Goal: Task Accomplishment & Management: Use online tool/utility

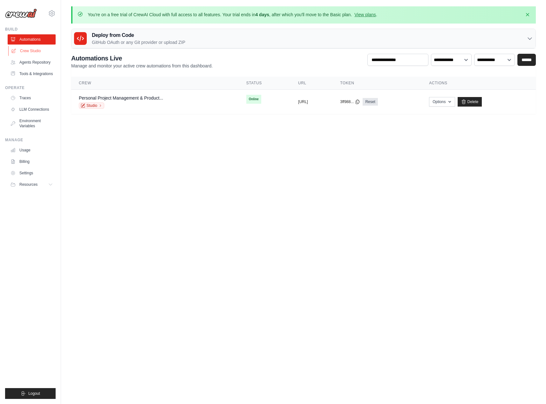
click at [37, 51] on link "Crew Studio" at bounding box center [32, 51] width 48 height 10
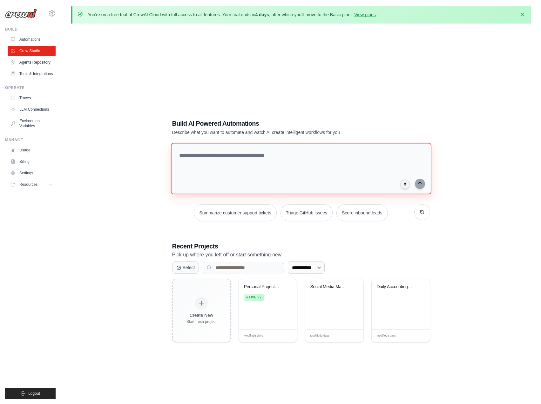
click at [245, 164] on textarea at bounding box center [301, 168] width 261 height 51
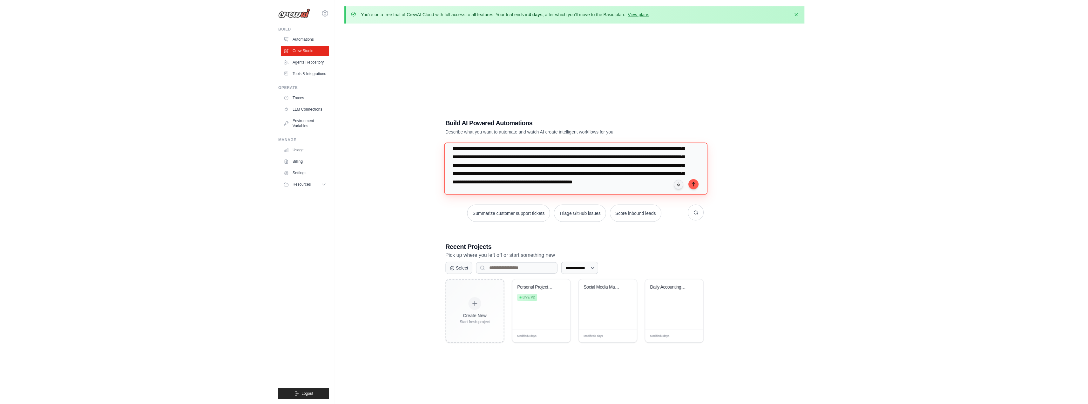
scroll to position [31, 0]
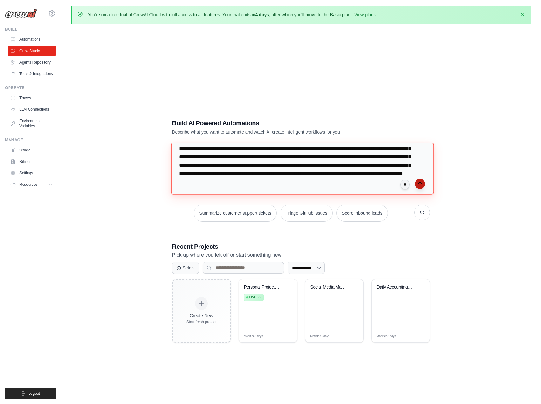
type textarea "**********"
click at [418, 184] on icon "submit" at bounding box center [419, 183] width 5 height 5
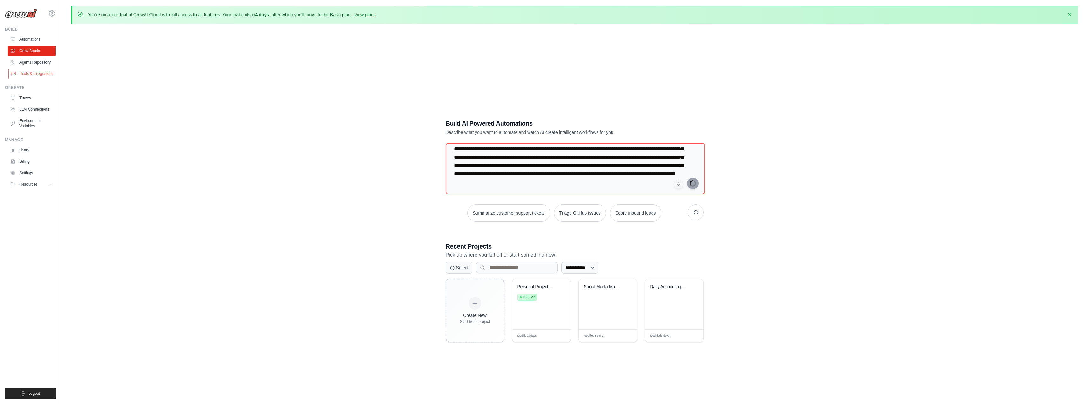
click at [45, 72] on link "Tools & Integrations" at bounding box center [32, 74] width 48 height 10
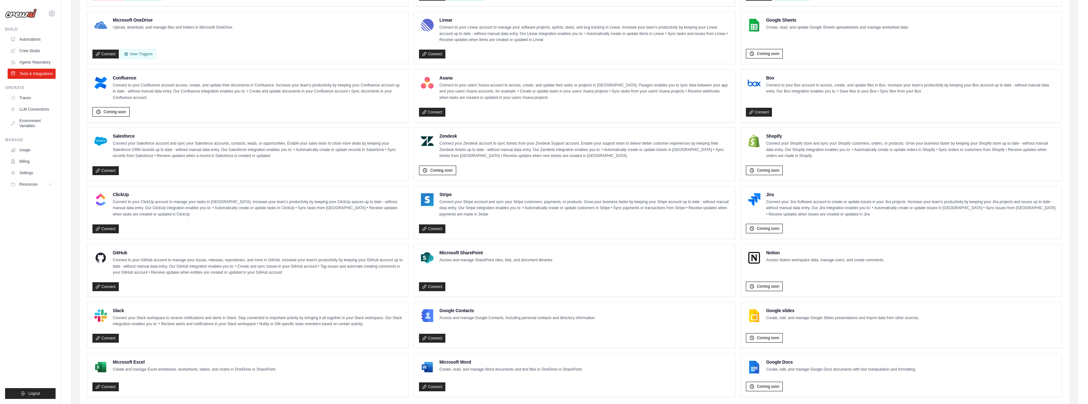
scroll to position [216, 0]
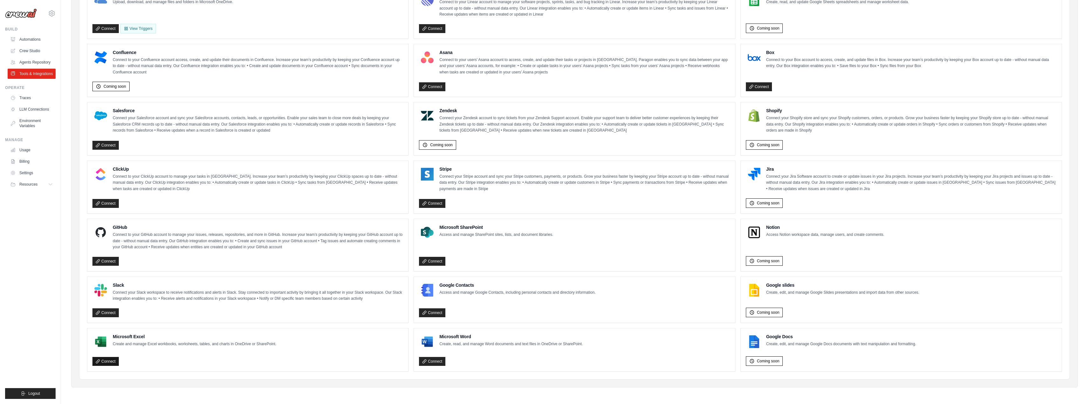
click at [107, 359] on link "Connect" at bounding box center [105, 361] width 26 height 9
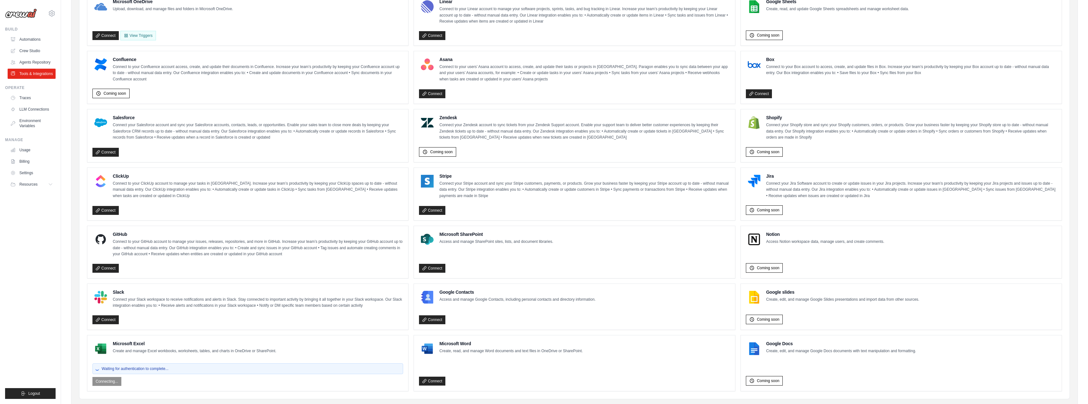
scroll to position [229, 0]
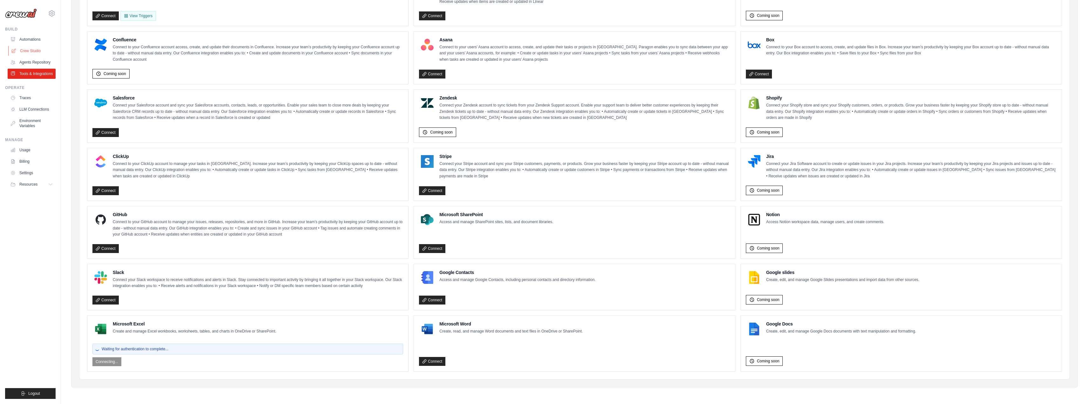
click at [38, 49] on link "Crew Studio" at bounding box center [32, 51] width 48 height 10
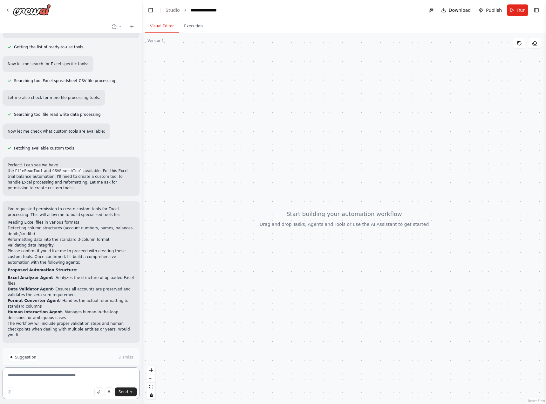
scroll to position [151, 0]
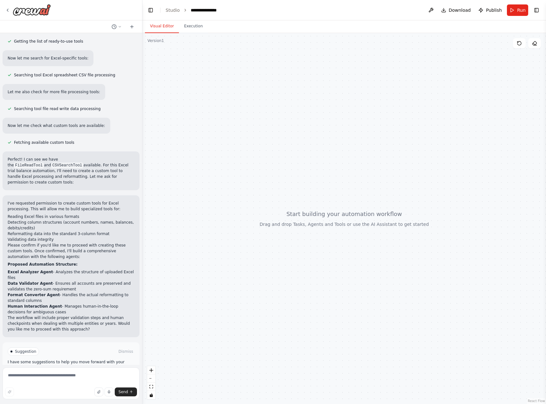
click at [72, 376] on span "Enable coding skills" at bounding box center [73, 378] width 37 height 5
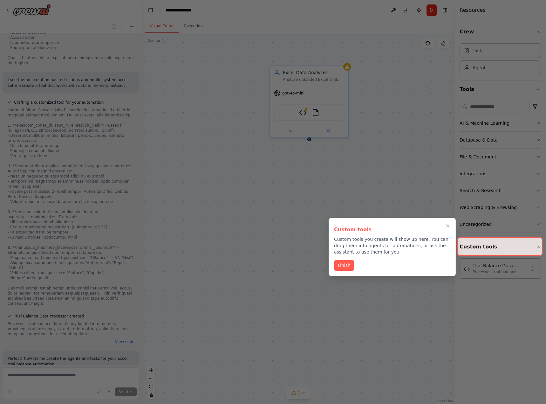
scroll to position [693, 0]
click at [449, 226] on icon "Close walkthrough" at bounding box center [448, 226] width 6 height 6
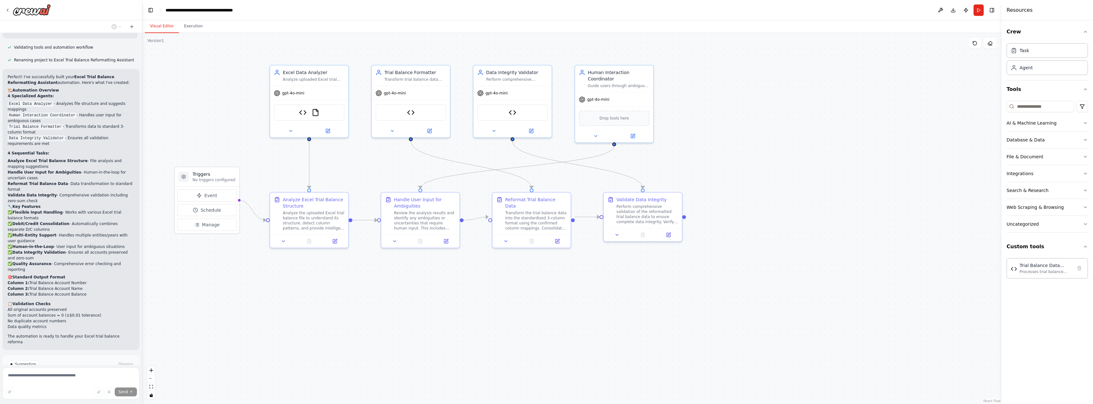
scroll to position [1175, 0]
click at [220, 224] on button "Manage" at bounding box center [206, 225] width 59 height 12
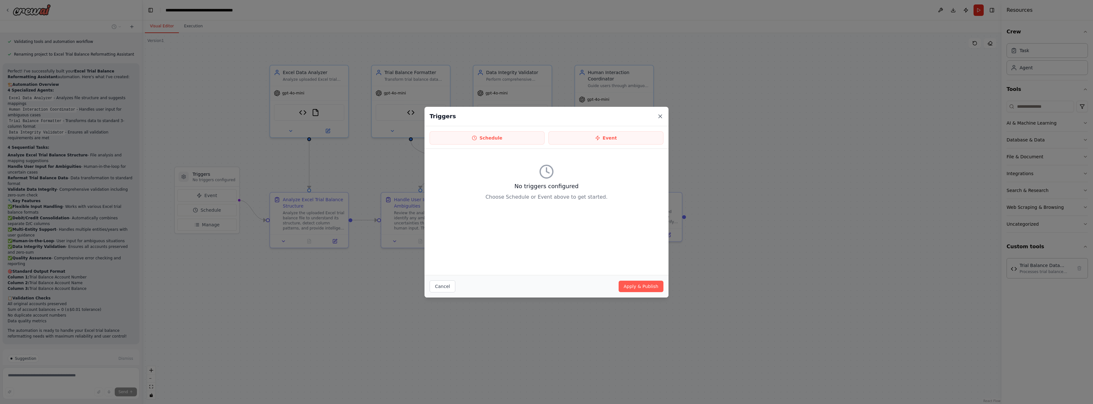
click at [546, 115] on icon at bounding box center [660, 116] width 6 height 6
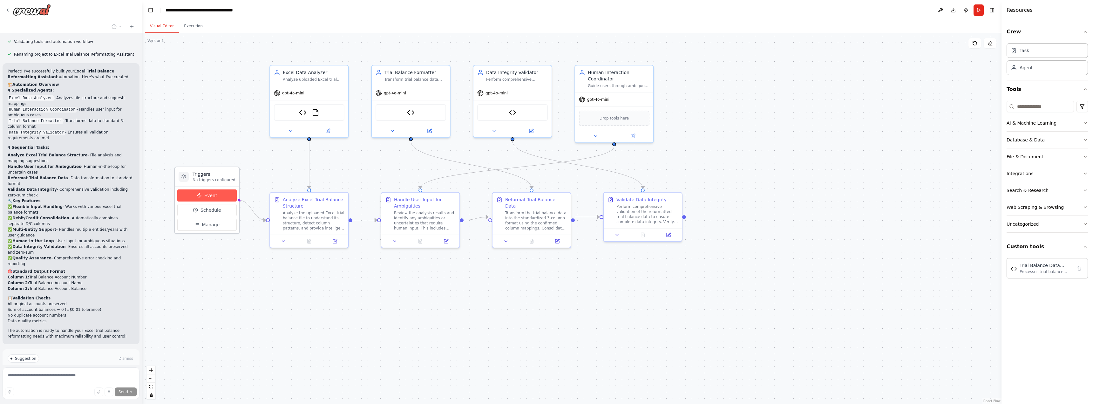
click at [218, 199] on button "Event" at bounding box center [206, 195] width 59 height 12
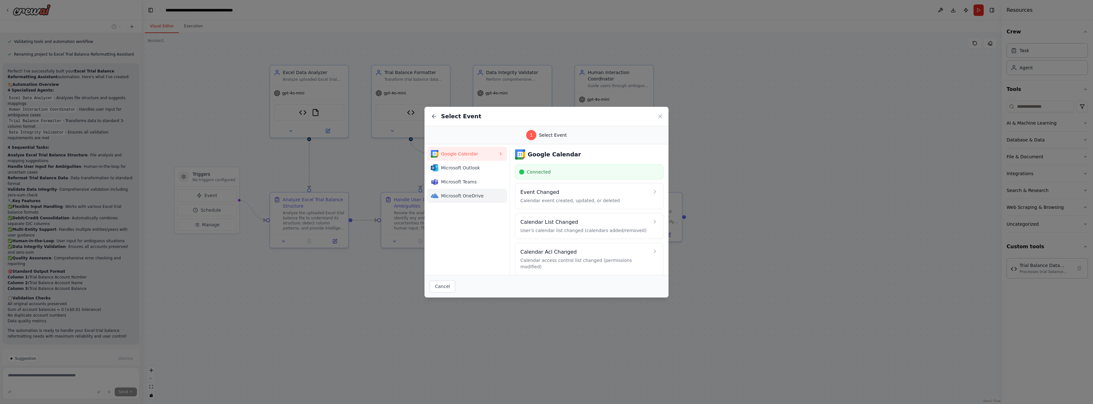
click at [478, 193] on span "Microsoft OneDrive" at bounding box center [469, 196] width 57 height 6
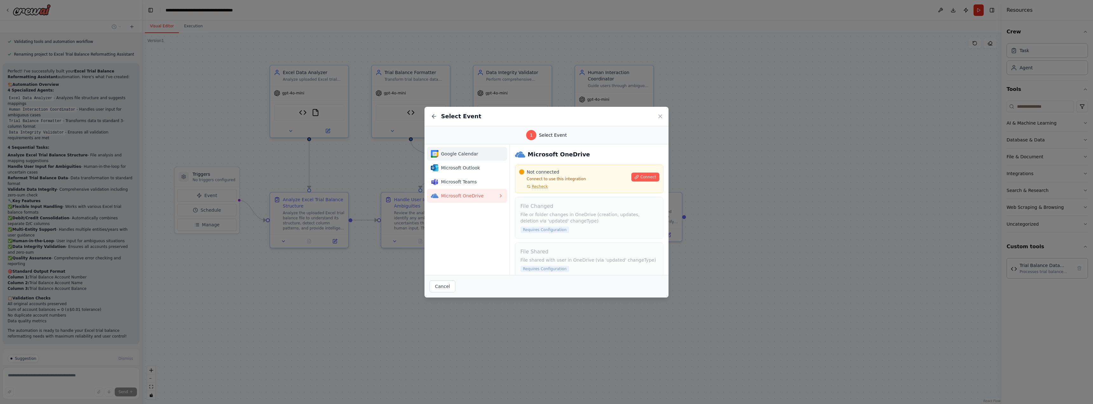
click at [480, 152] on span "Google Calendar" at bounding box center [469, 154] width 57 height 6
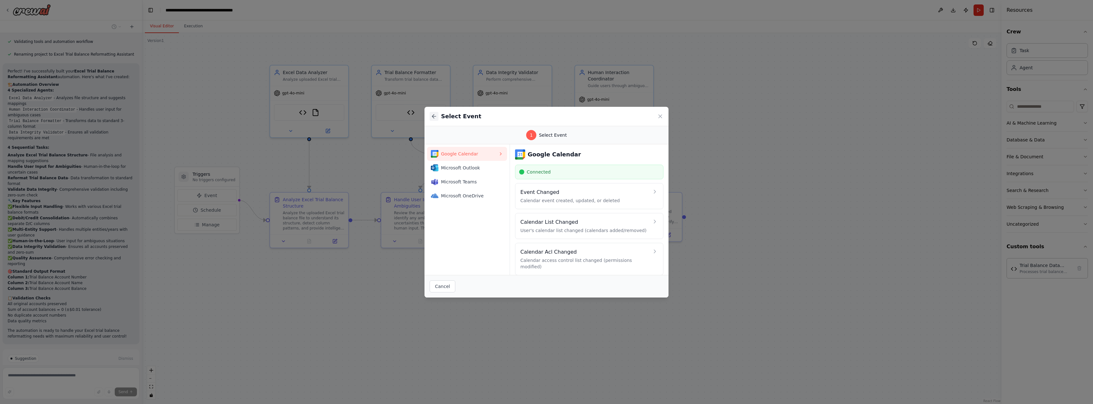
click at [435, 117] on icon at bounding box center [434, 116] width 6 height 6
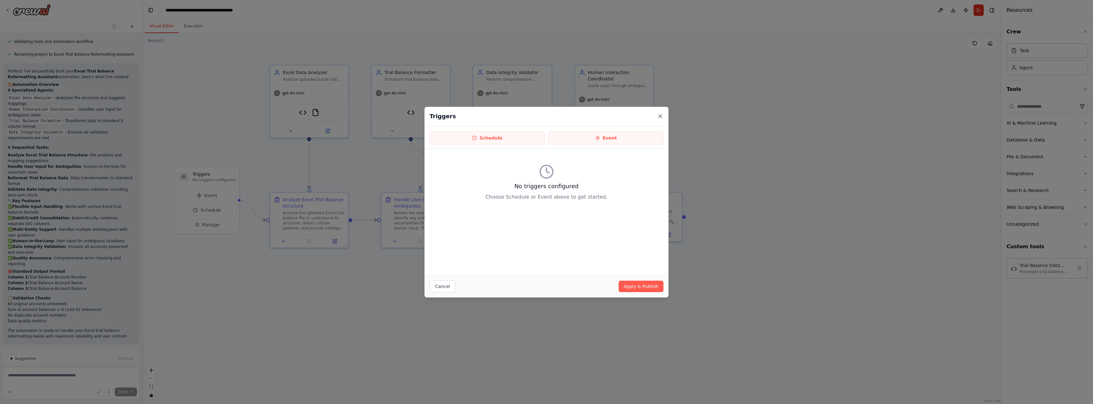
click at [546, 119] on icon at bounding box center [660, 116] width 6 height 6
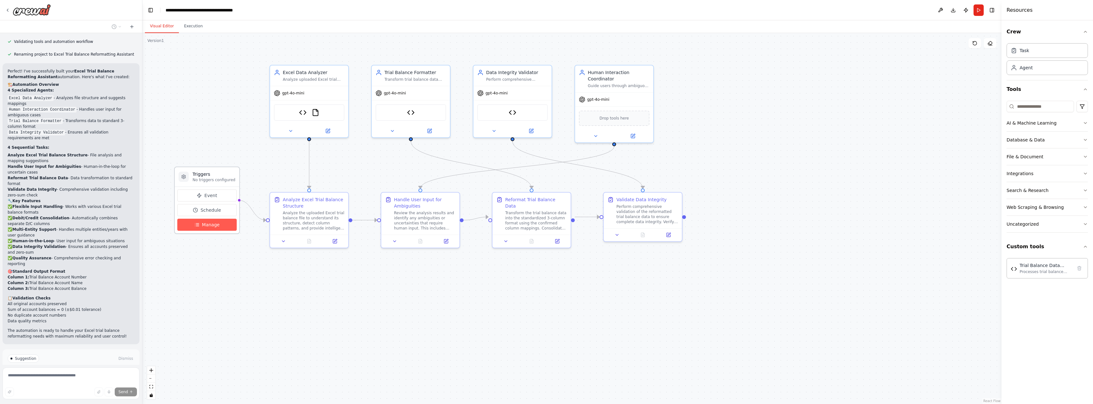
click at [210, 225] on span "Manage" at bounding box center [211, 224] width 18 height 6
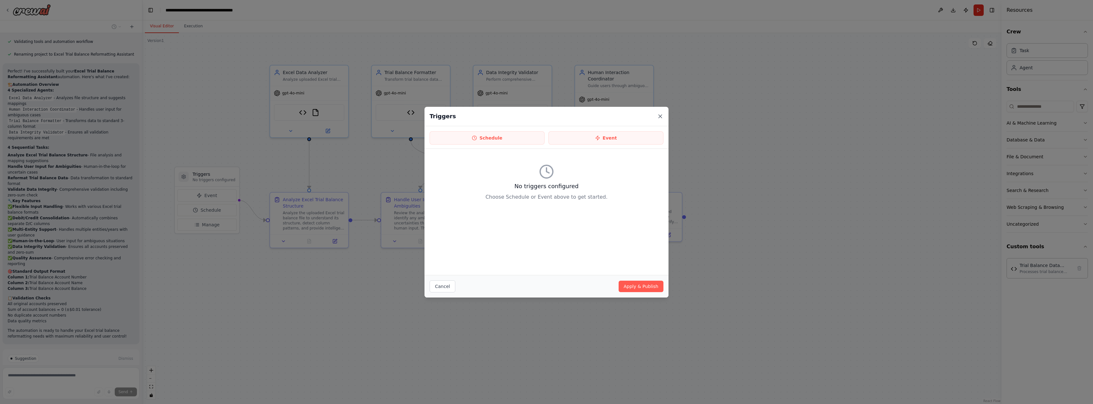
click at [546, 118] on icon at bounding box center [660, 116] width 6 height 6
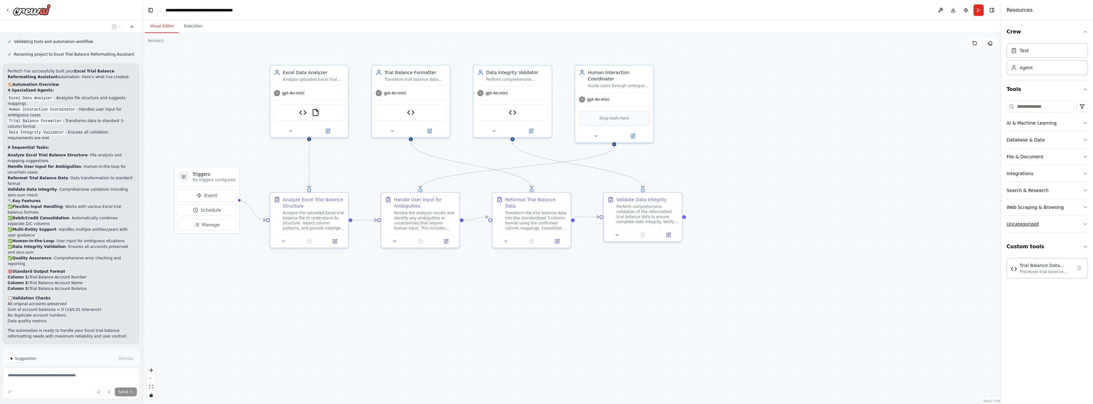
click at [546, 224] on button "Uncategorized" at bounding box center [1047, 224] width 81 height 17
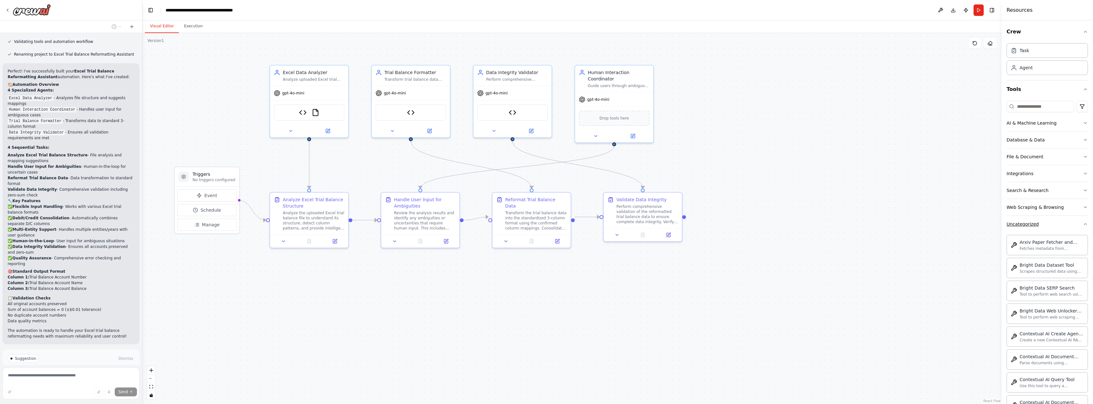
click at [546, 224] on button "Uncategorized" at bounding box center [1047, 224] width 81 height 17
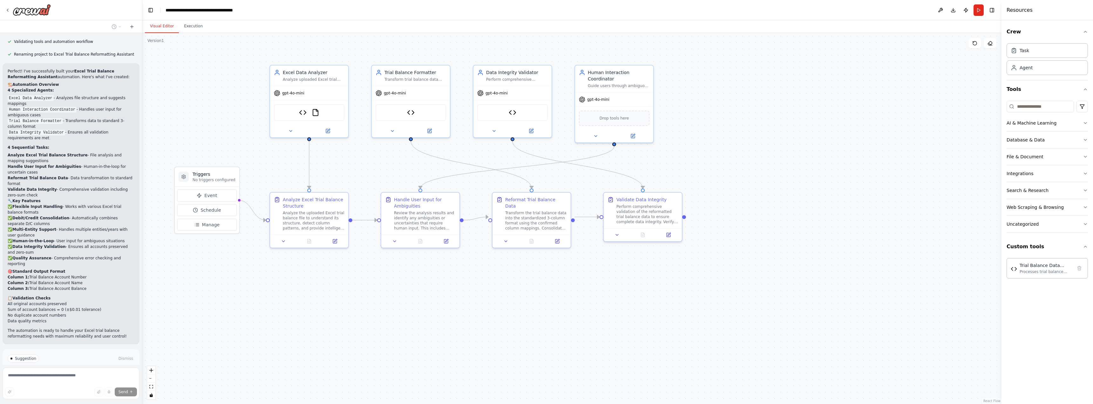
click at [45, 380] on button "Run Automation" at bounding box center [71, 385] width 127 height 10
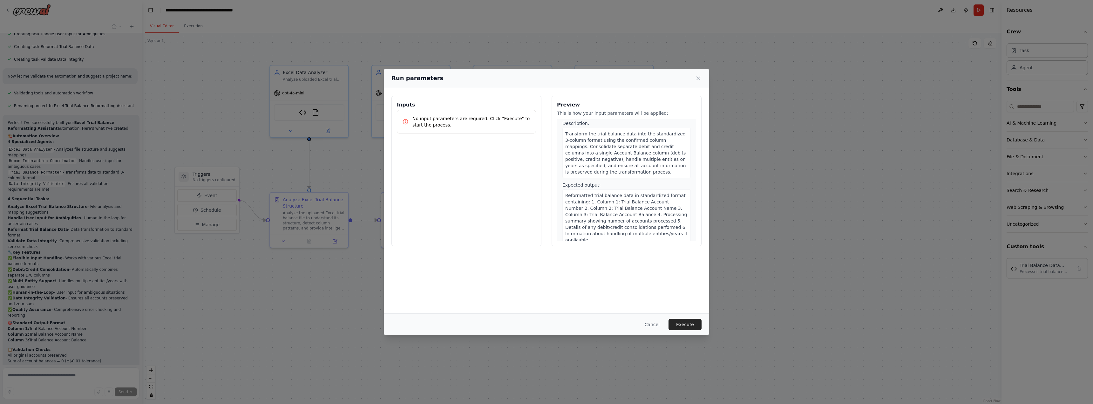
scroll to position [460, 0]
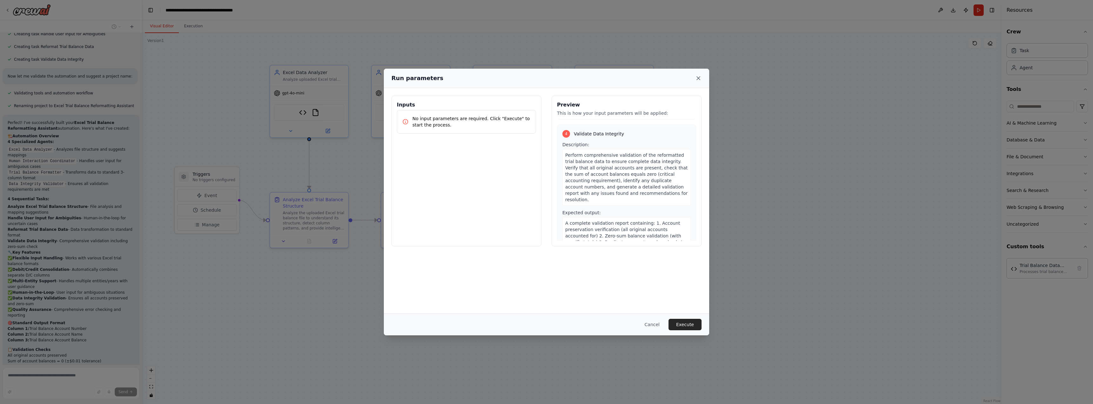
click at [546, 79] on icon at bounding box center [698, 78] width 3 height 3
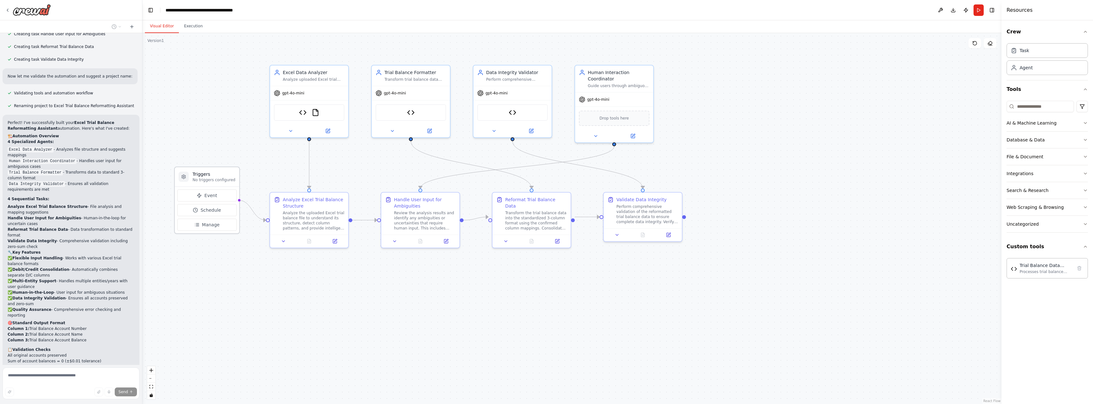
click at [216, 179] on p "No triggers configured" at bounding box center [214, 179] width 43 height 5
click at [297, 209] on div "Analyze the uploaded Excel trial balance file to understand its structure, dete…" at bounding box center [314, 219] width 62 height 20
click at [297, 213] on div "Analyze the uploaded Excel trial balance file to understand its structure, dete…" at bounding box center [314, 219] width 62 height 20
click at [215, 181] on p "No triggers configured" at bounding box center [214, 179] width 43 height 5
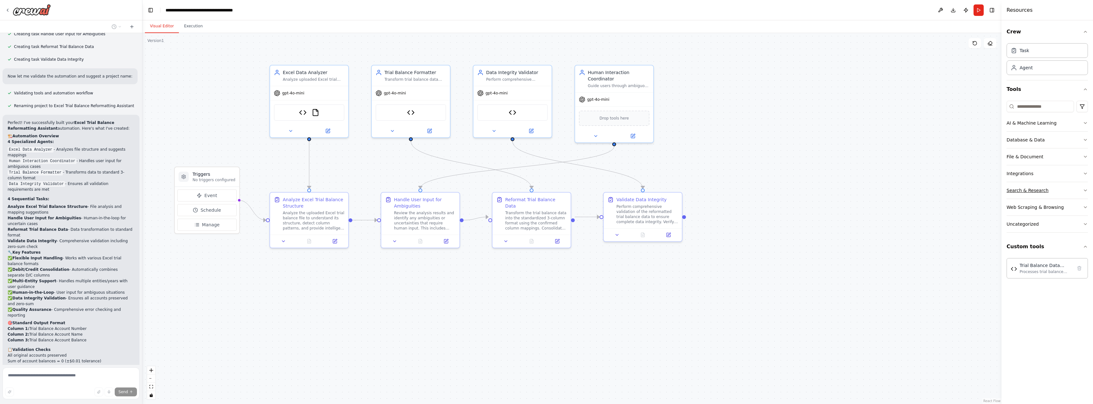
click at [546, 193] on button "Search & Research" at bounding box center [1047, 190] width 81 height 17
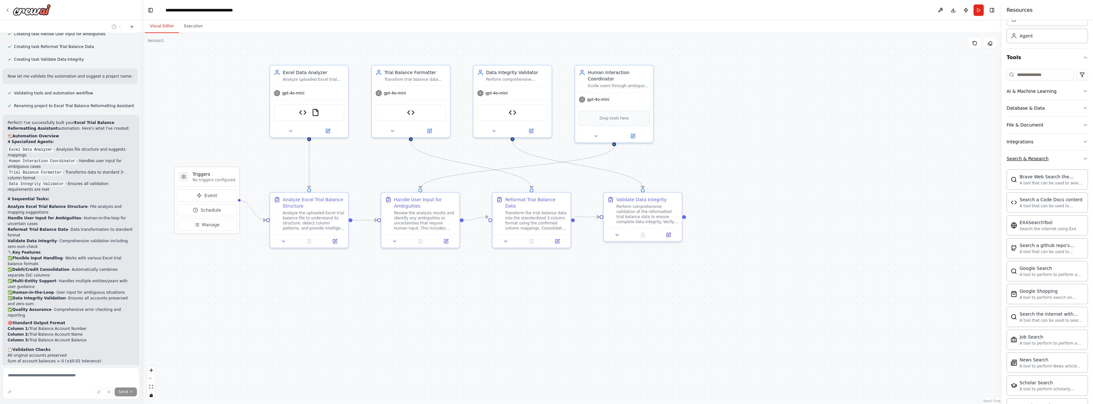
scroll to position [0, 0]
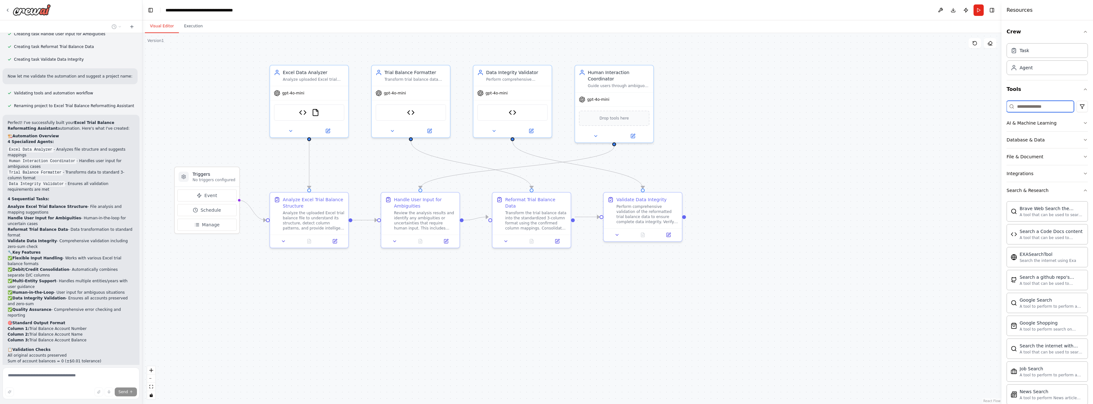
click at [546, 108] on input at bounding box center [1040, 106] width 67 height 11
type input "****"
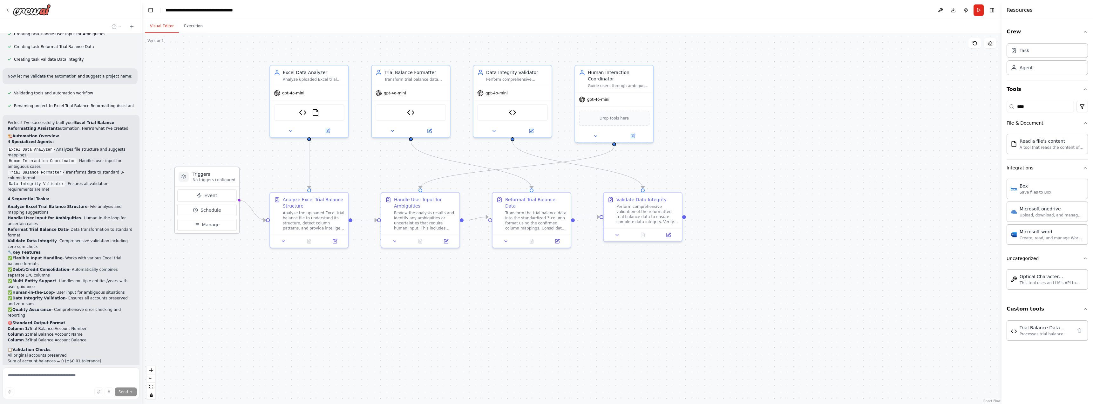
click at [181, 179] on div at bounding box center [184, 177] width 10 height 10
click at [184, 178] on icon at bounding box center [184, 176] width 4 height 4
click at [207, 154] on div ".deletable-edge-delete-btn { width: 20px; height: 20px; border: 0px solid #ffff…" at bounding box center [571, 218] width 859 height 371
click at [208, 195] on span "Event" at bounding box center [210, 195] width 13 height 6
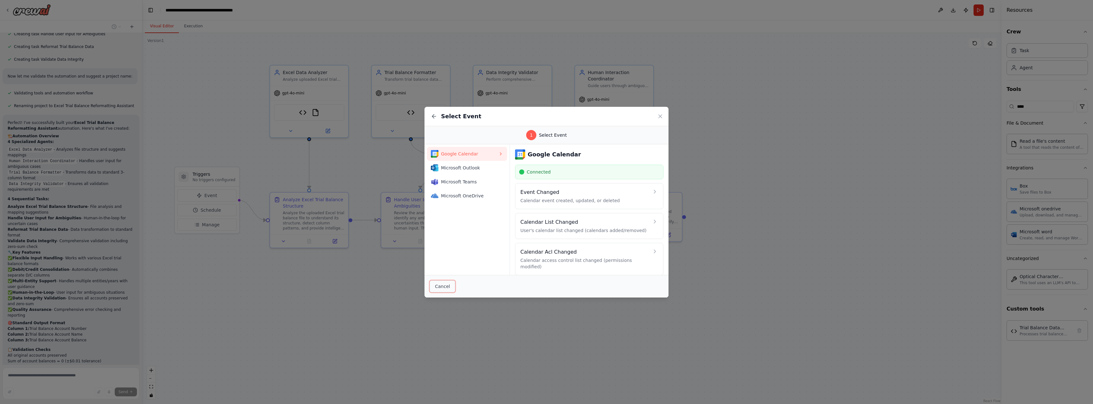
click at [441, 289] on button "Cancel" at bounding box center [443, 286] width 26 height 12
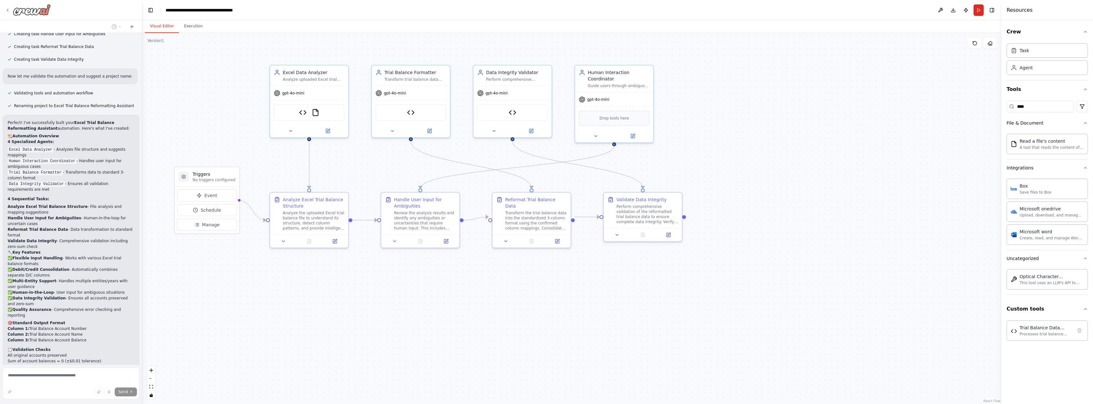
click at [6, 9] on icon at bounding box center [7, 10] width 5 height 5
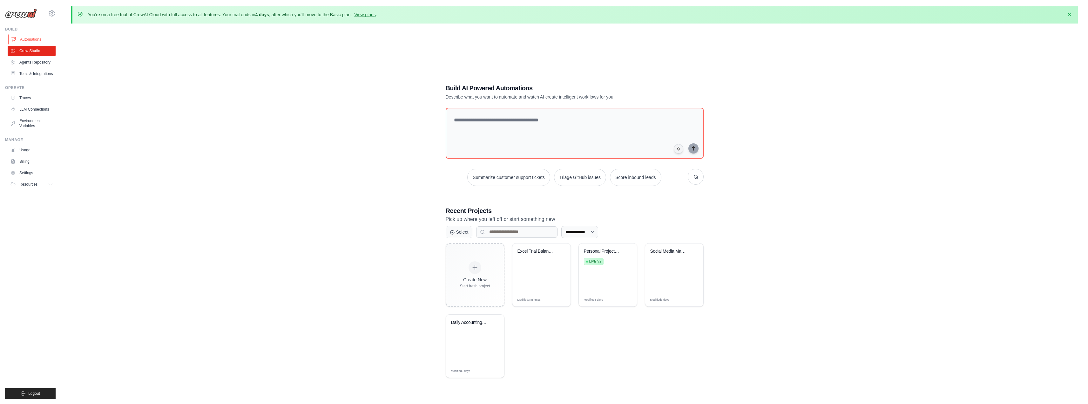
click at [37, 39] on link "Automations" at bounding box center [32, 39] width 48 height 10
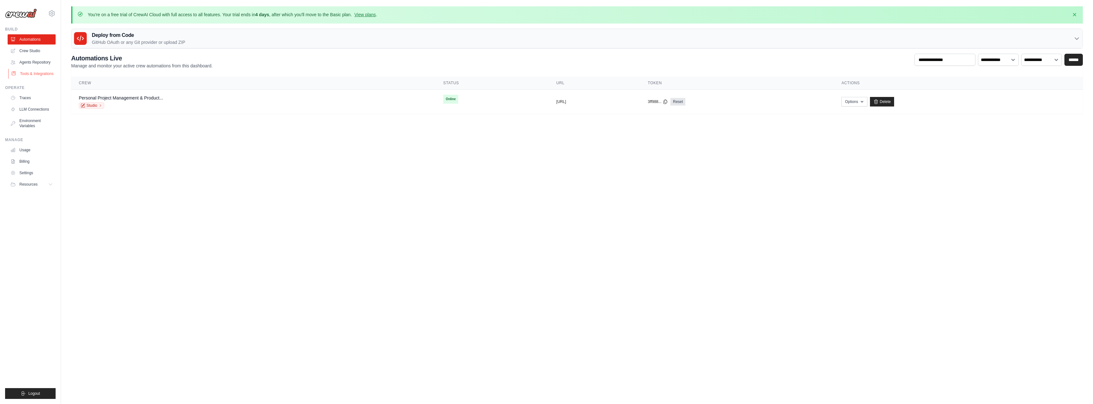
click at [36, 75] on link "Tools & Integrations" at bounding box center [32, 74] width 48 height 10
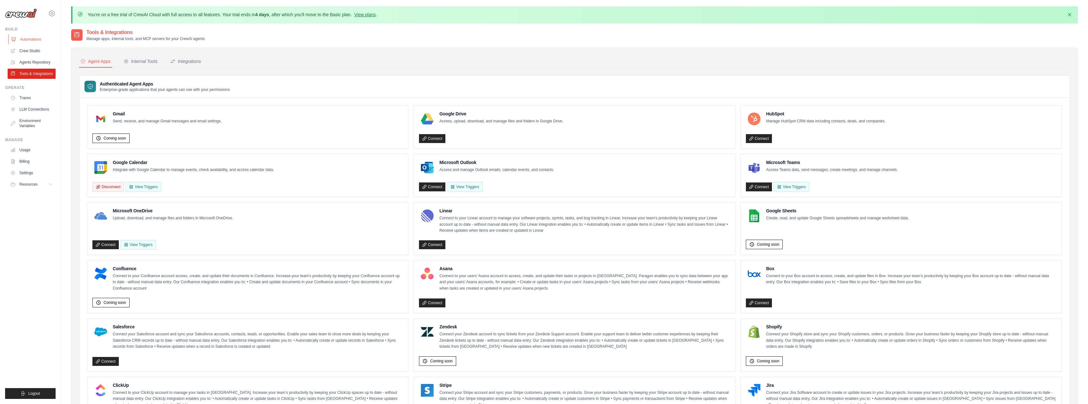
click at [29, 41] on link "Automations" at bounding box center [32, 39] width 48 height 10
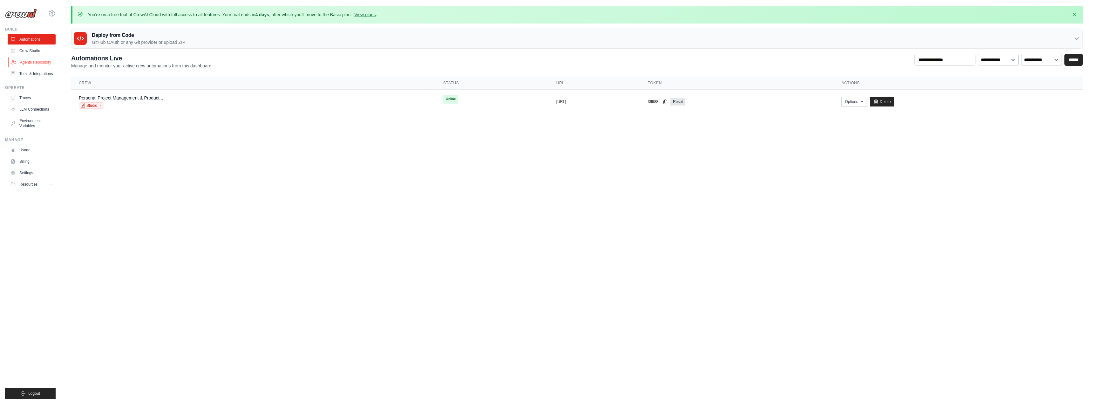
click at [30, 61] on link "Agents Repository" at bounding box center [32, 62] width 48 height 10
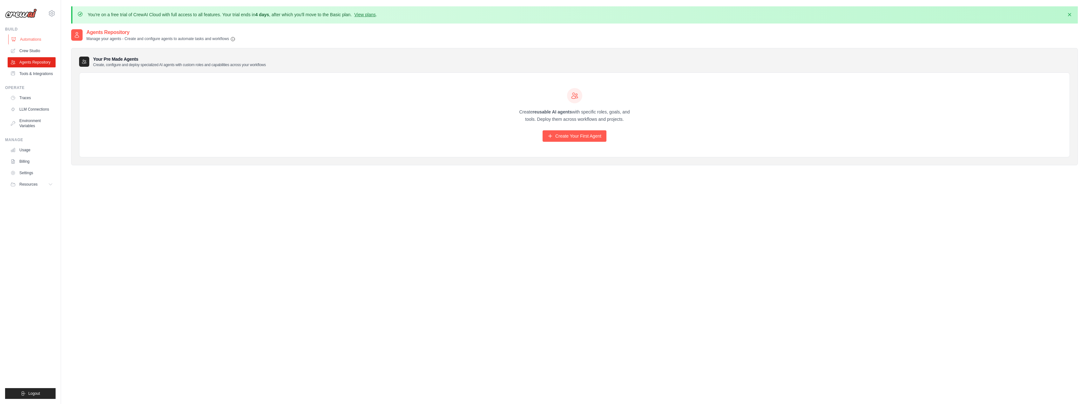
click at [20, 36] on link "Automations" at bounding box center [32, 39] width 48 height 10
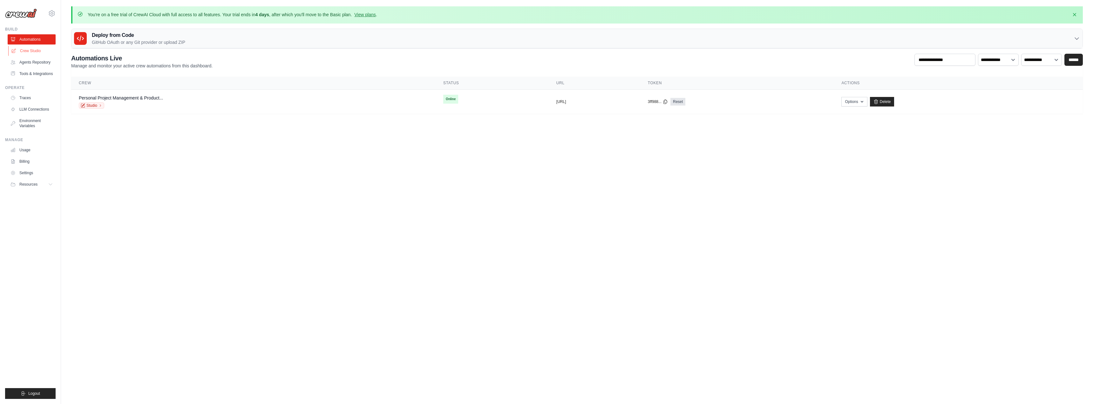
click at [20, 48] on link "Crew Studio" at bounding box center [32, 51] width 48 height 10
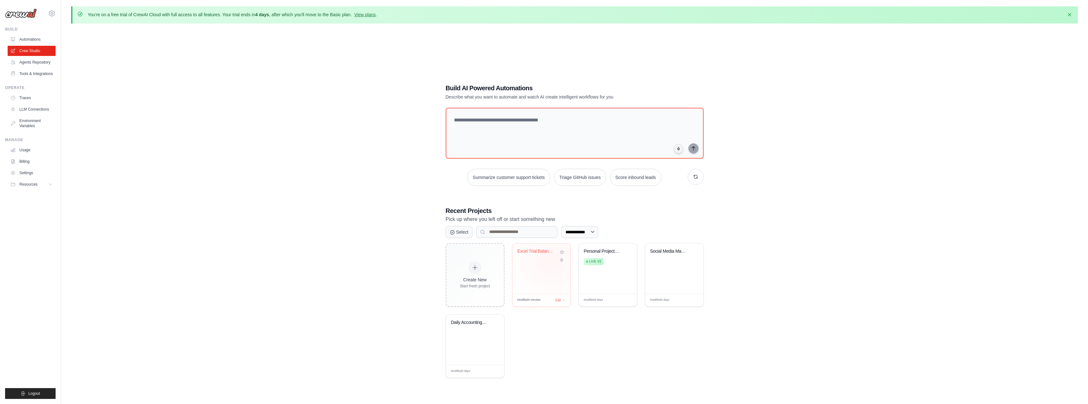
click at [551, 260] on div "Excel Trial Balance Reformatting As..." at bounding box center [542, 255] width 48 height 15
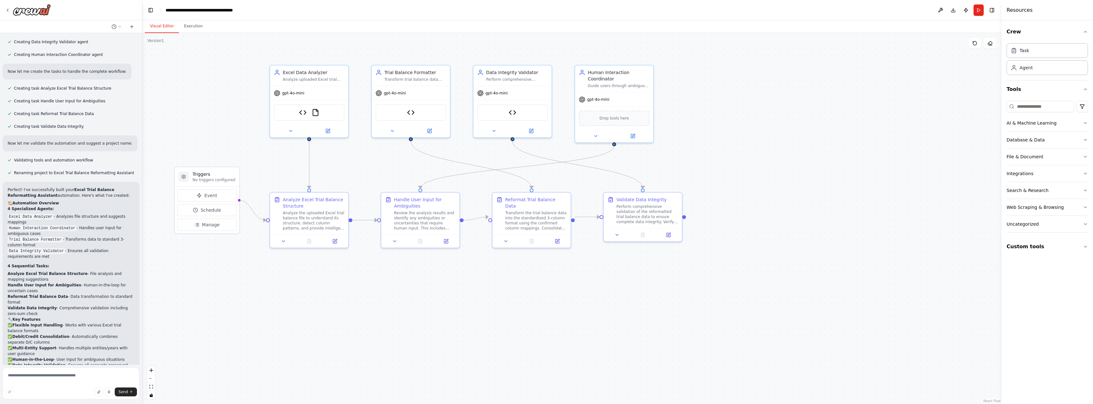
scroll to position [1099, 0]
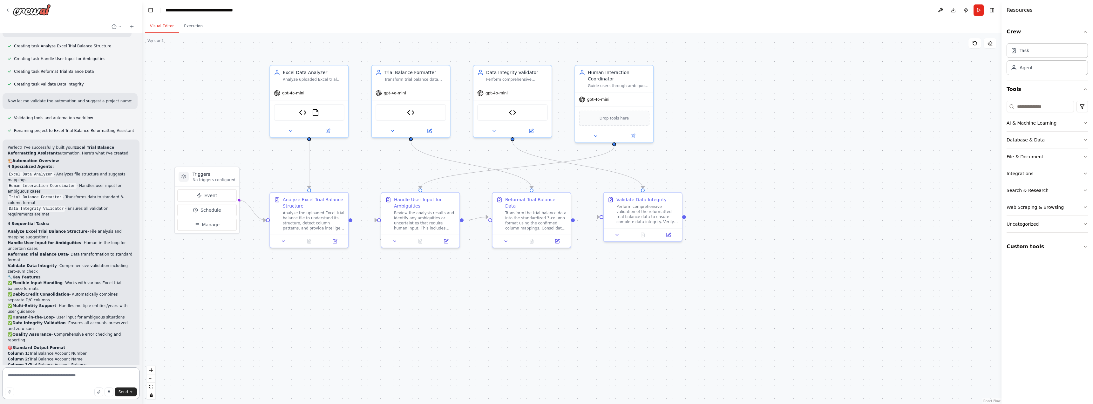
click at [100, 378] on textarea at bounding box center [71, 383] width 137 height 32
click at [38, 377] on textarea at bounding box center [71, 383] width 137 height 32
type textarea "*"
type textarea "**********"
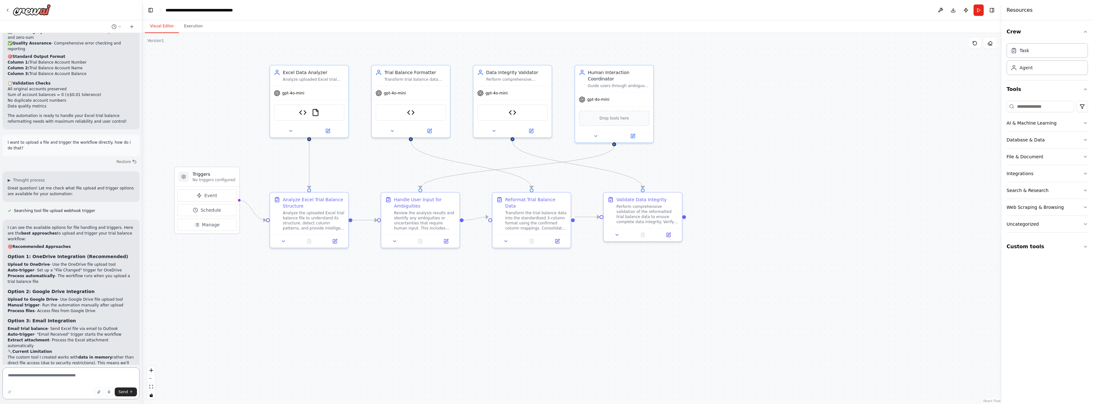
scroll to position [1396, 0]
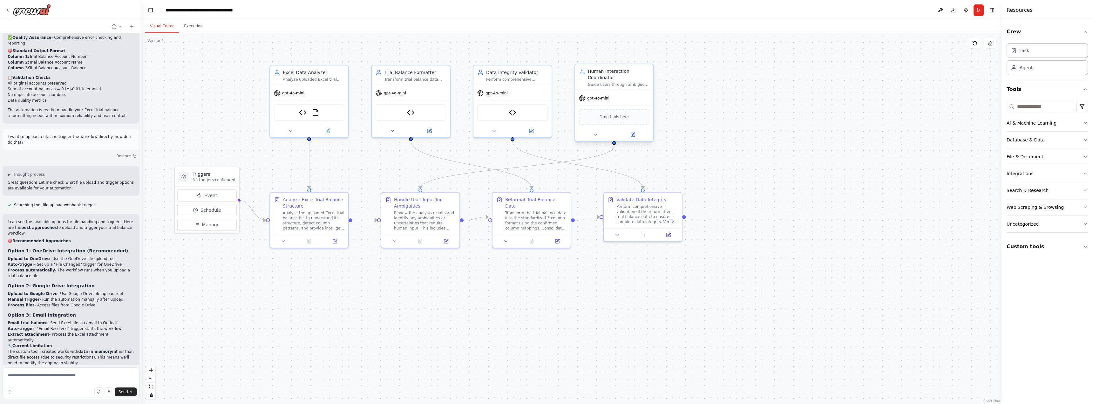
click at [639, 86] on div "Guide users through ambiguous situations requiring human input, such as multipl…" at bounding box center [619, 84] width 62 height 5
click at [429, 216] on div "Review the analysis results and identify any ambiguities or uncertainties that …" at bounding box center [425, 219] width 62 height 20
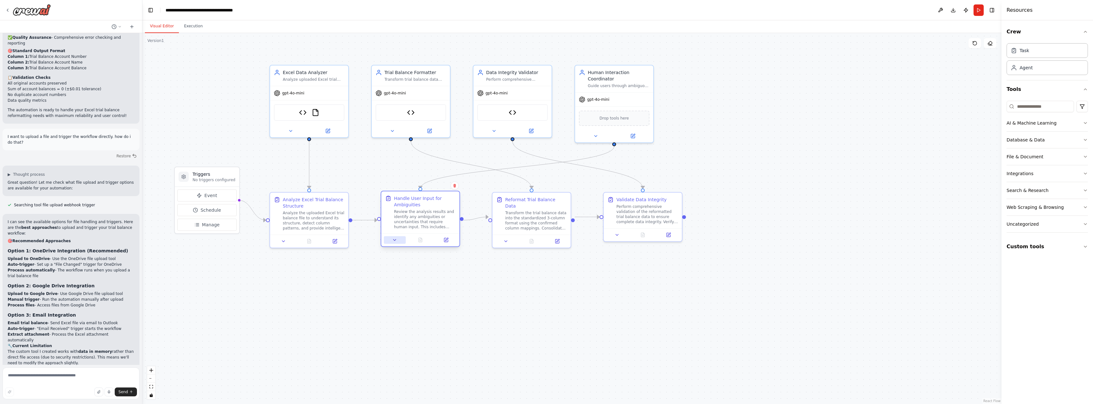
click at [400, 240] on button at bounding box center [395, 240] width 22 height 8
click at [453, 241] on button at bounding box center [449, 240] width 22 height 8
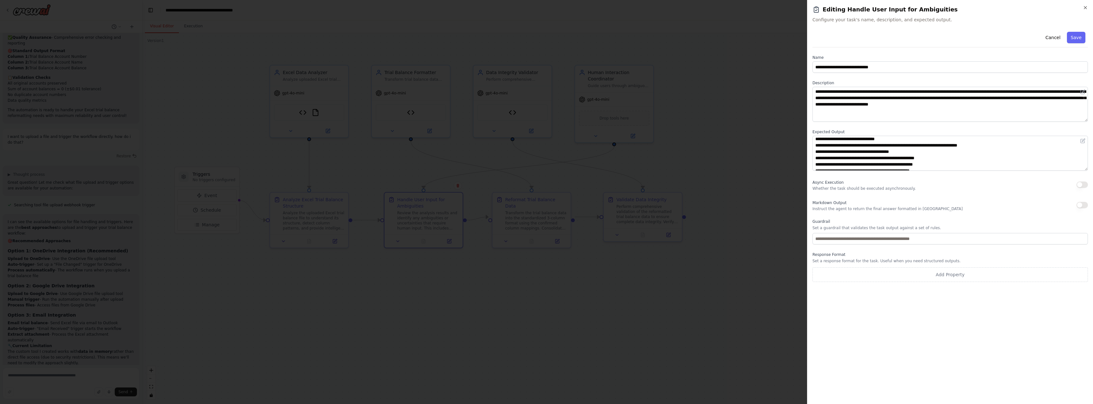
scroll to position [0, 0]
click at [1062, 36] on button "Cancel" at bounding box center [1052, 37] width 23 height 11
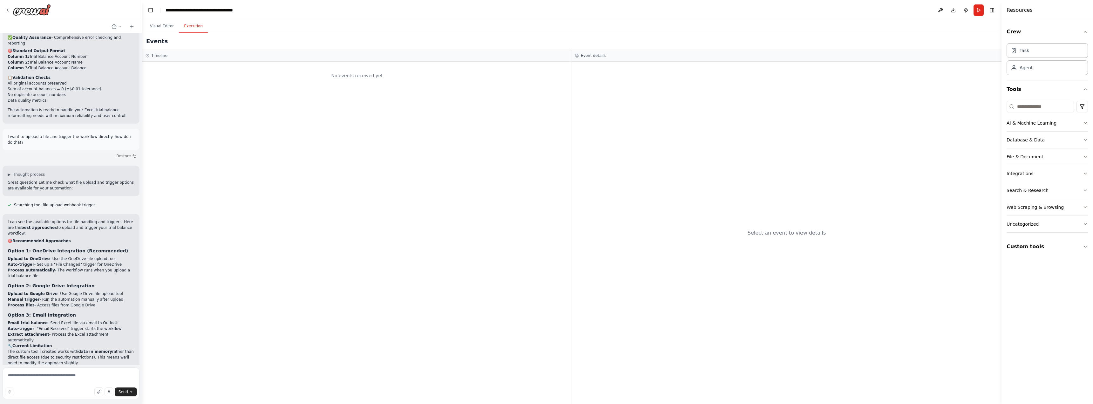
click at [196, 29] on button "Execution" at bounding box center [193, 26] width 29 height 13
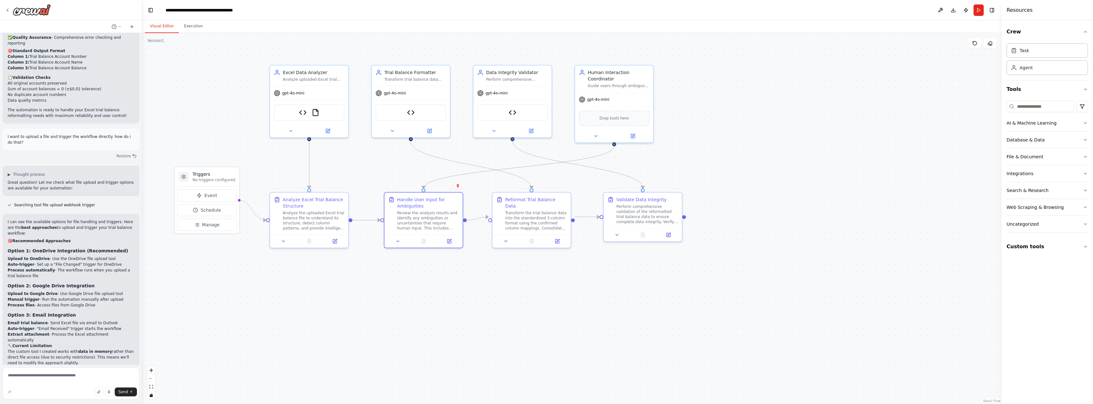
click at [165, 29] on button "Visual Editor" at bounding box center [162, 26] width 34 height 13
click at [1049, 103] on input at bounding box center [1040, 106] width 67 height 11
type input "****"
click at [312, 116] on div "Trial Balance Data Processor FileReadTool" at bounding box center [309, 111] width 71 height 17
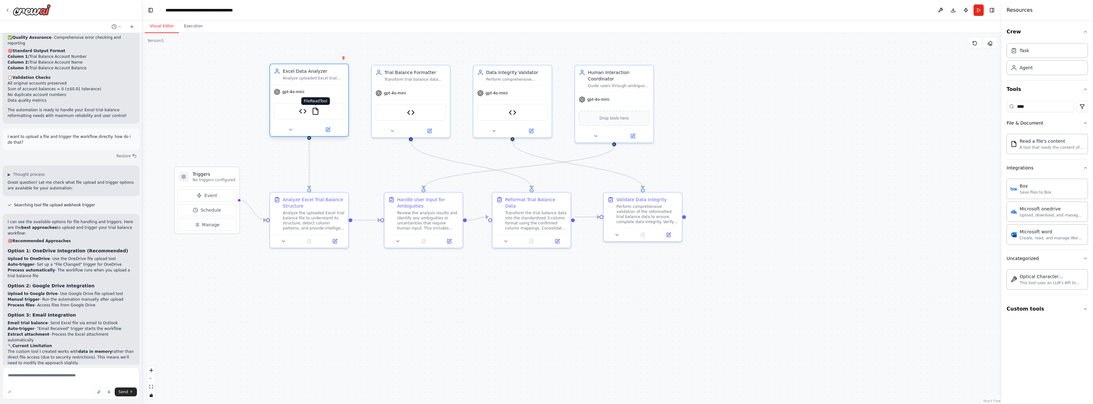
click at [315, 113] on img at bounding box center [316, 111] width 8 height 8
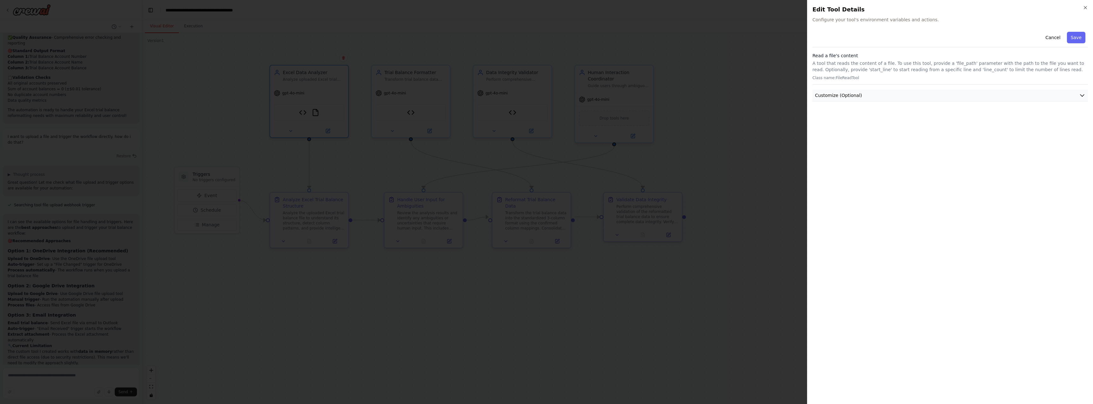
click at [1077, 92] on button "Customize (Optional)" at bounding box center [949, 96] width 275 height 12
click at [1086, 9] on icon "button" at bounding box center [1085, 7] width 5 height 5
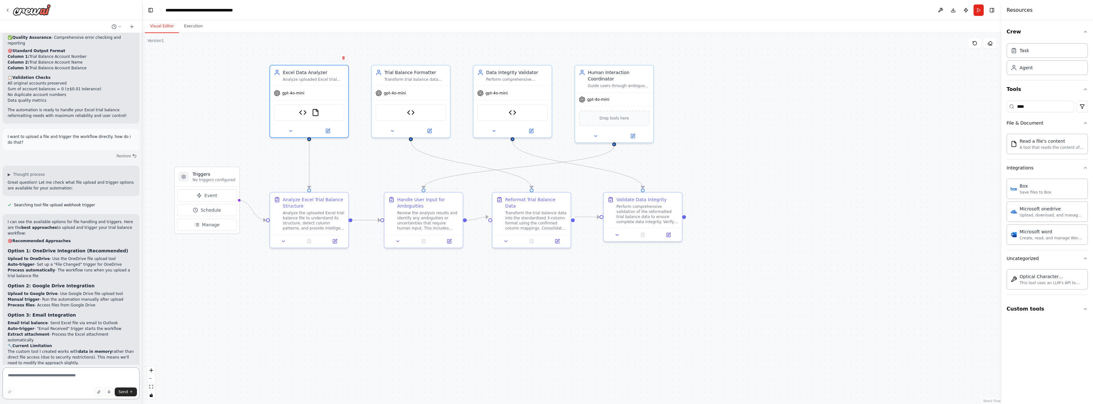
click at [56, 379] on textarea at bounding box center [71, 383] width 137 height 32
click at [88, 374] on textarea at bounding box center [71, 383] width 137 height 32
click at [214, 211] on span "Schedule" at bounding box center [210, 210] width 20 height 6
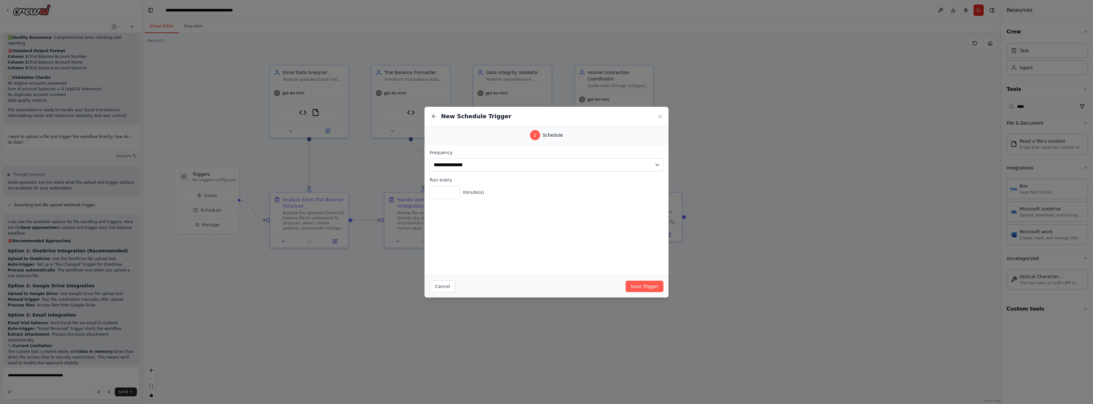
click at [665, 115] on div "New Schedule Trigger" at bounding box center [546, 116] width 244 height 19
click at [660, 116] on icon at bounding box center [660, 116] width 3 height 3
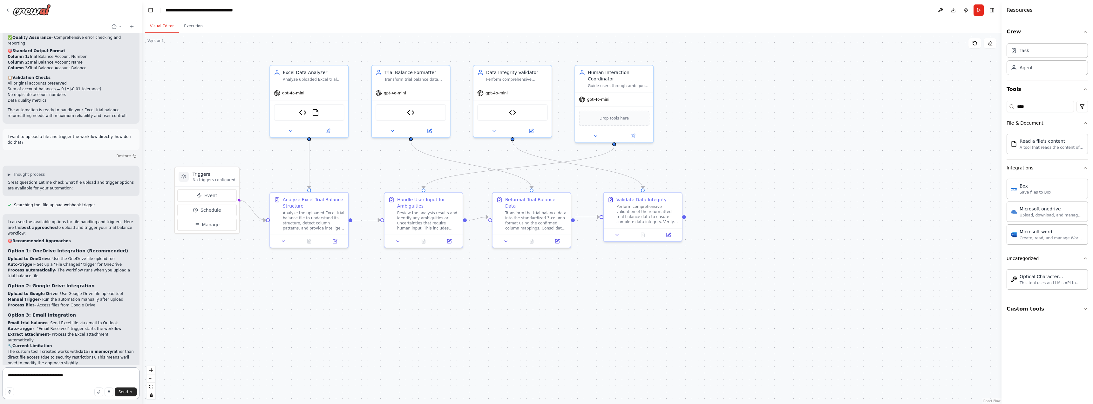
click at [95, 372] on textarea "**********" at bounding box center [71, 383] width 137 height 32
type textarea "**********"
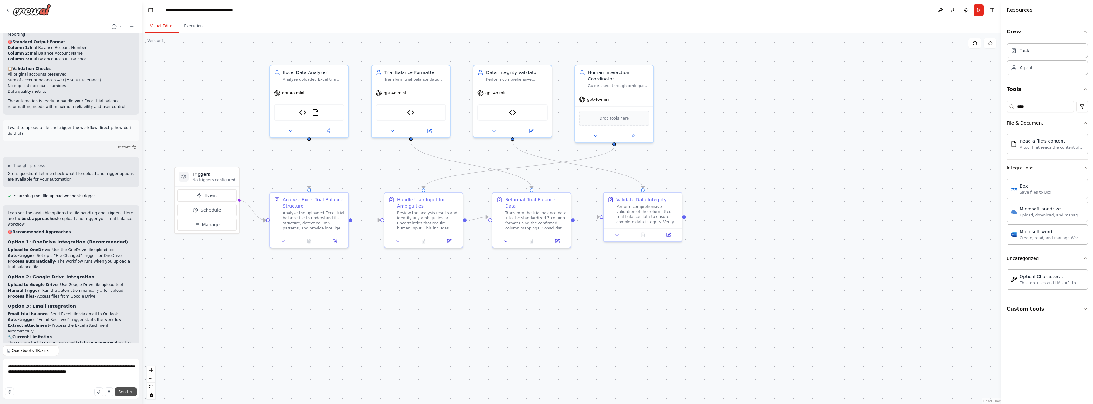
click at [127, 391] on span "Send" at bounding box center [124, 391] width 10 height 5
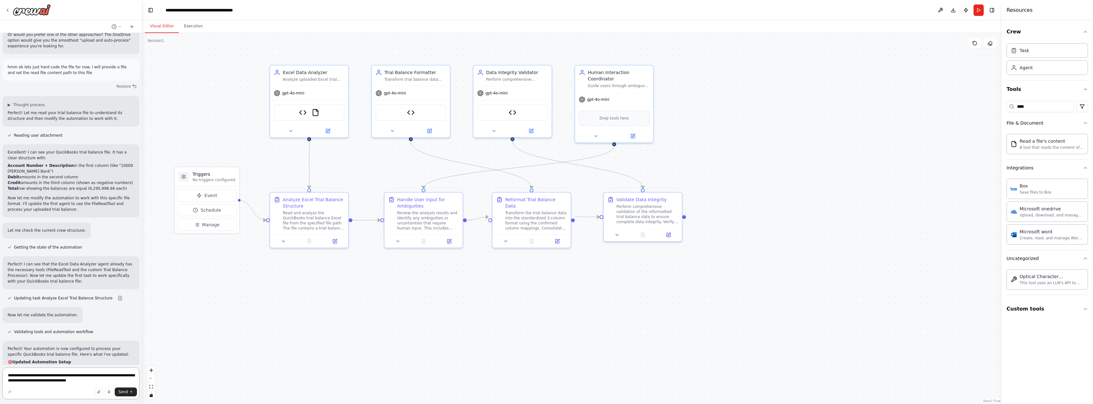
scroll to position [1781, 0]
click at [318, 114] on img at bounding box center [316, 111] width 8 height 8
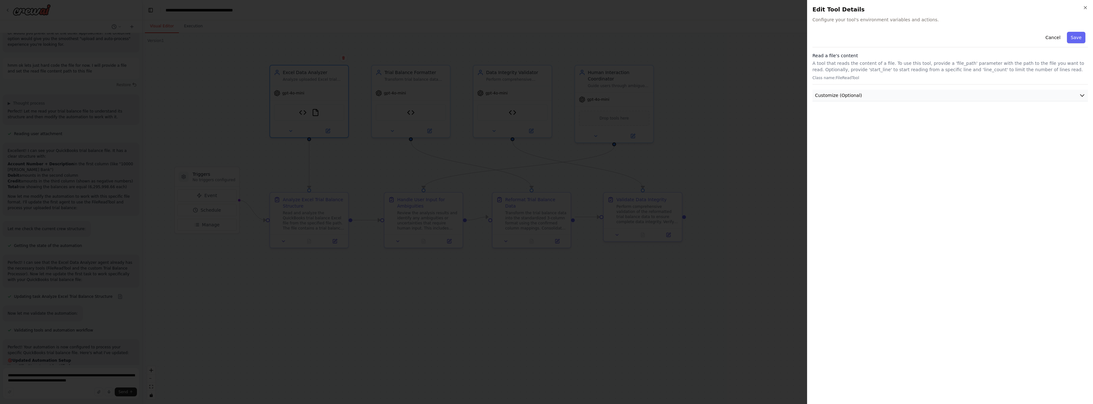
click at [851, 98] on span "Customize (Optional)" at bounding box center [838, 95] width 47 height 6
click at [1084, 4] on div "Close Edit Tool Details Configure your tool's environment variables and actions…" at bounding box center [950, 202] width 286 height 404
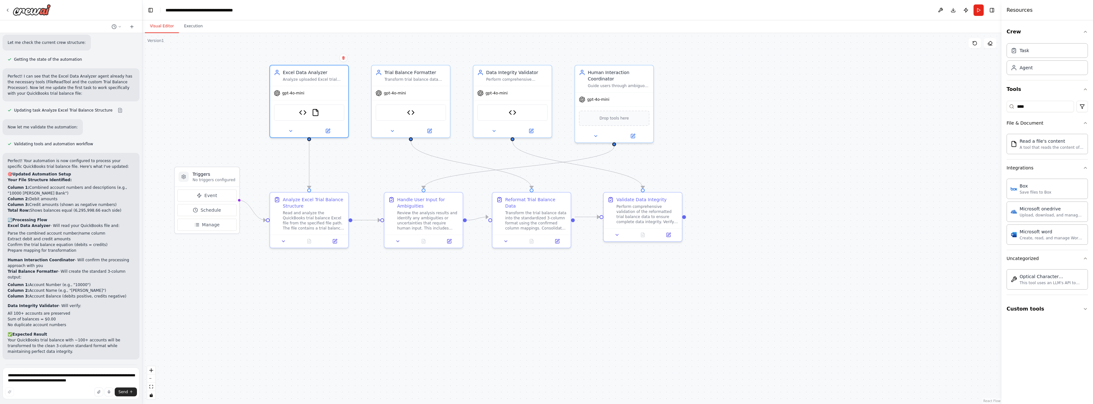
scroll to position [1935, 0]
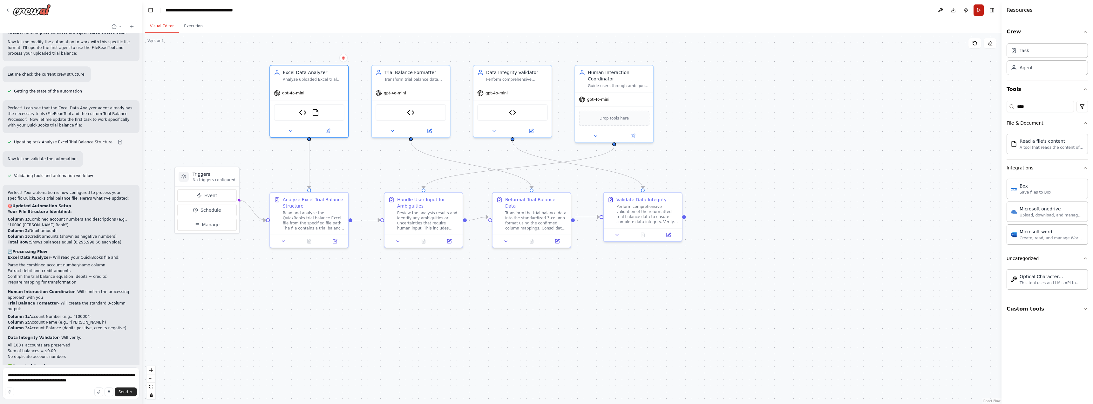
click at [980, 12] on button "Run" at bounding box center [978, 9] width 10 height 11
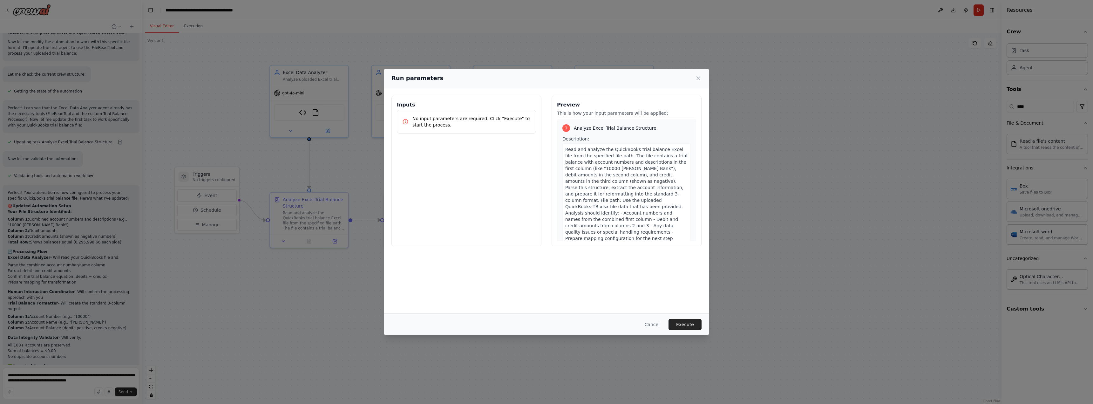
click at [701, 76] on icon at bounding box center [698, 78] width 6 height 6
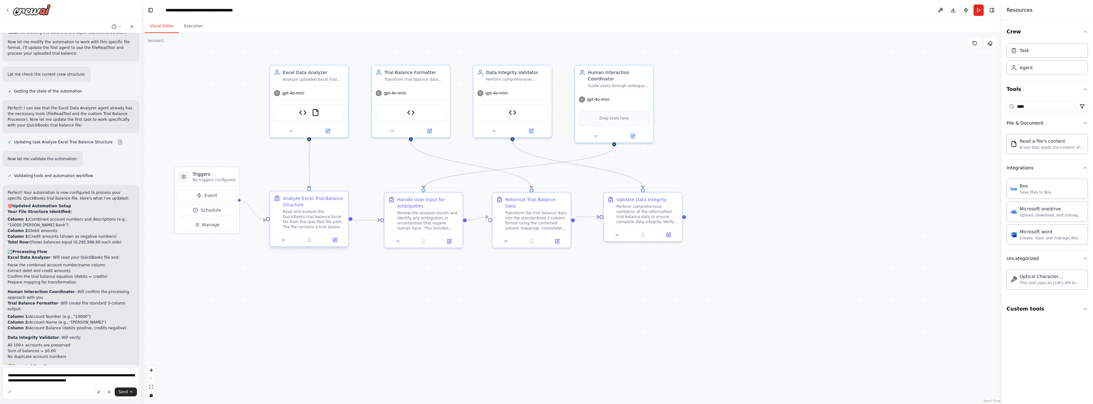
click at [287, 244] on div at bounding box center [309, 239] width 78 height 13
click at [285, 242] on icon at bounding box center [283, 239] width 5 height 5
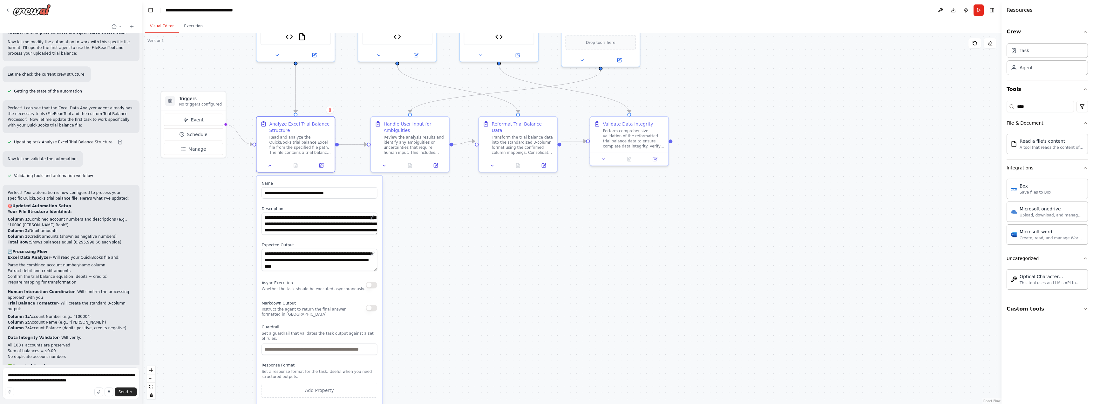
drag, startPoint x: 444, startPoint y: 321, endPoint x: 458, endPoint y: 261, distance: 61.0
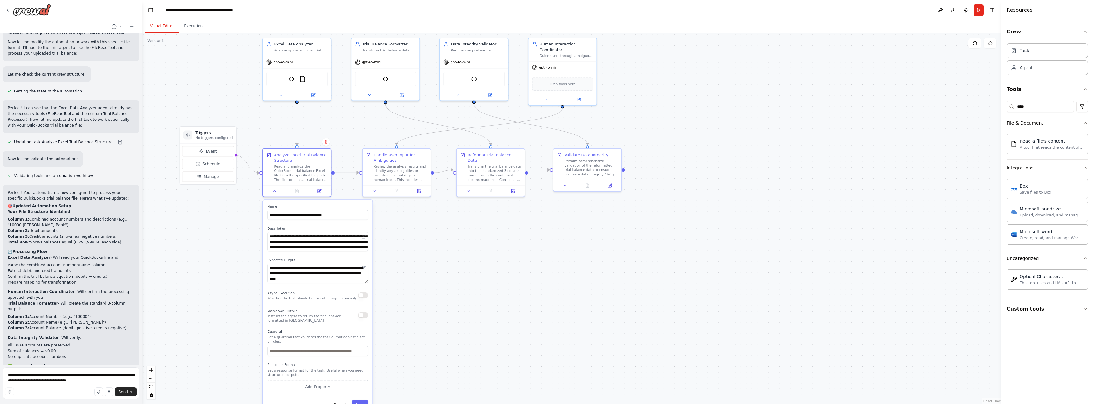
click at [397, 283] on div ".deletable-edge-delete-btn { width: 20px; height: 20px; border: 0px solid #ffff…" at bounding box center [571, 218] width 859 height 371
click at [311, 92] on icon at bounding box center [313, 94] width 4 height 4
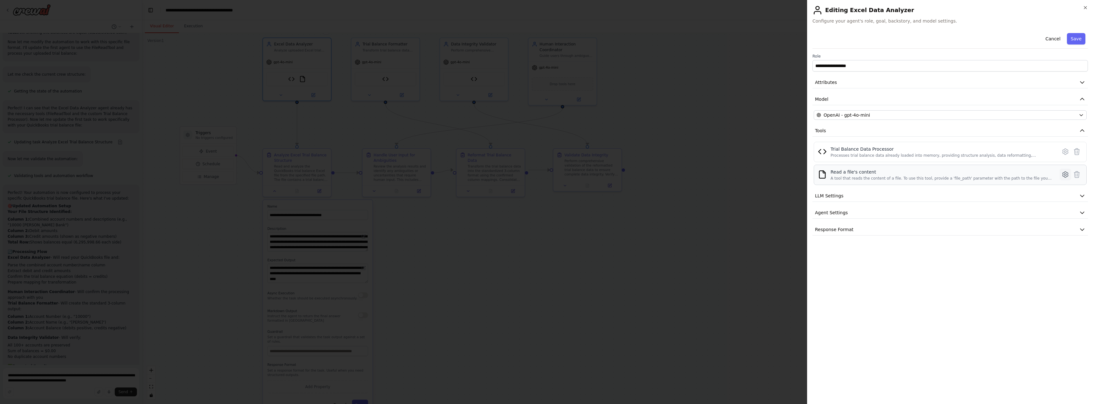
click at [1068, 176] on icon at bounding box center [1065, 175] width 8 height 8
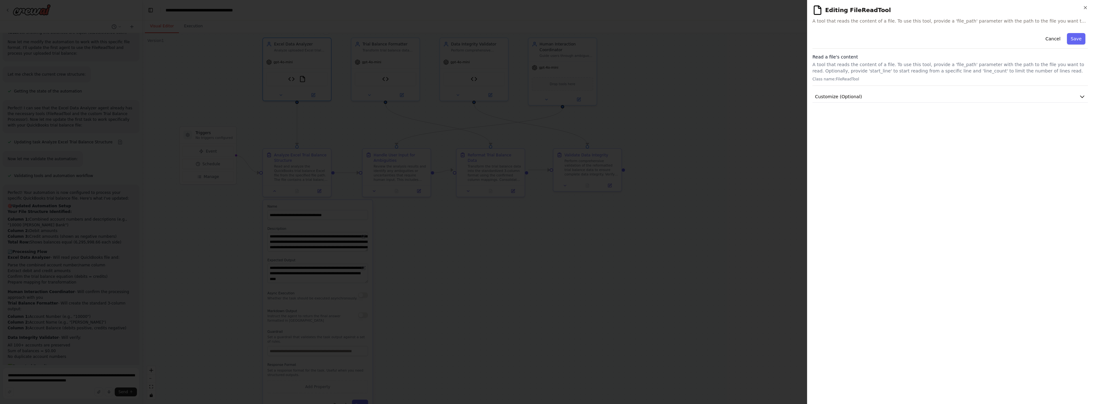
click at [811, 91] on div "**********" at bounding box center [950, 202] width 286 height 404
click at [818, 93] on span "Customize (Optional)" at bounding box center [838, 96] width 47 height 6
click at [1085, 8] on icon "button" at bounding box center [1085, 7] width 5 height 5
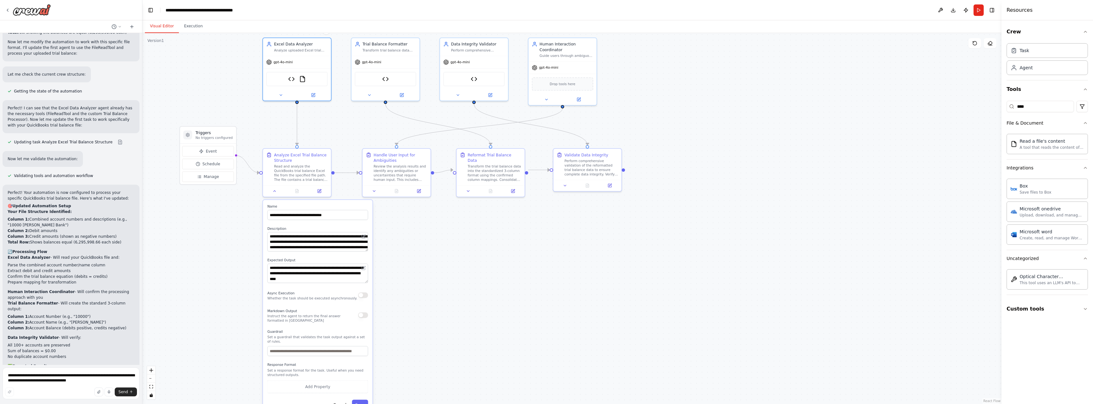
click at [605, 244] on div ".deletable-edge-delete-btn { width: 20px; height: 20px; border: 0px solid #ffff…" at bounding box center [571, 218] width 859 height 371
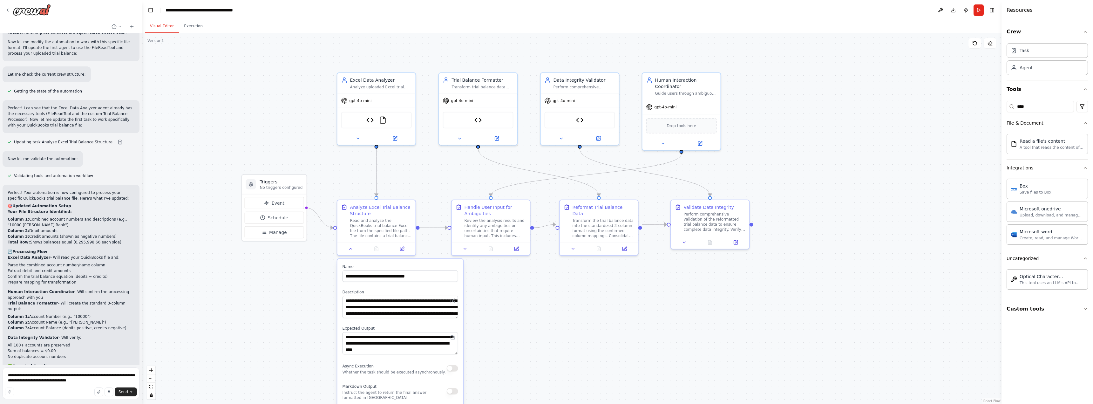
drag, startPoint x: 528, startPoint y: 249, endPoint x: 599, endPoint y: 312, distance: 94.7
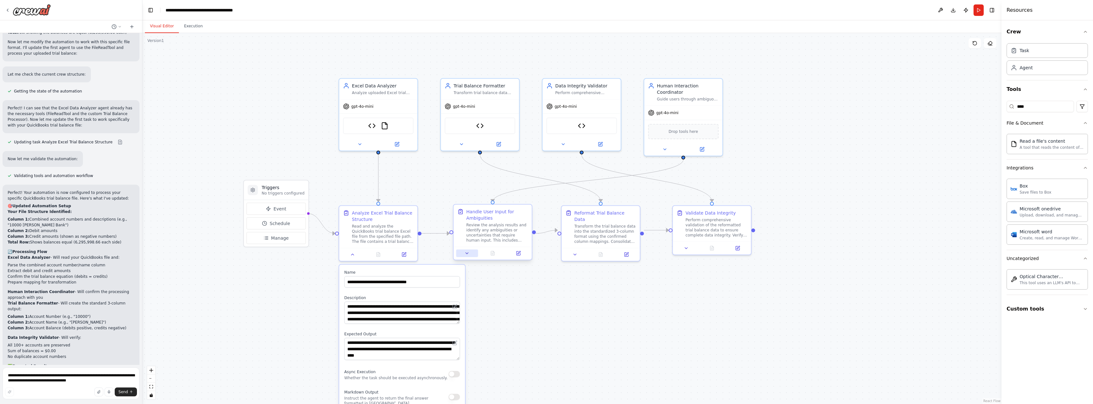
click at [466, 254] on icon at bounding box center [467, 253] width 5 height 5
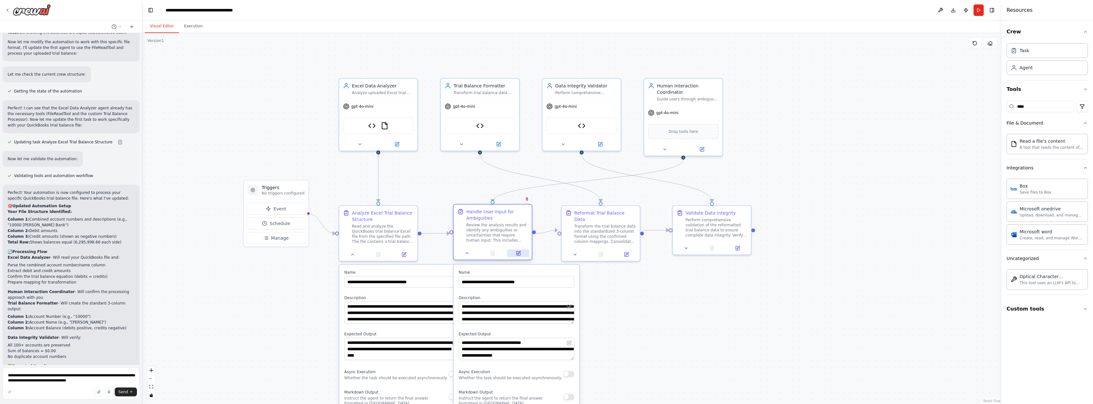
click at [519, 254] on icon at bounding box center [518, 253] width 4 height 4
click at [505, 146] on button at bounding box center [499, 143] width 36 height 8
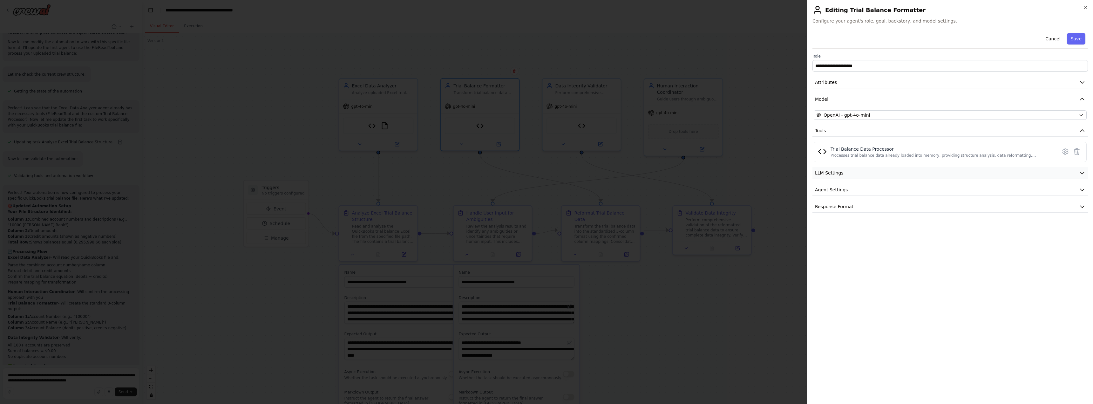
click at [827, 171] on span "LLM Settings" at bounding box center [829, 173] width 29 height 6
drag, startPoint x: 838, startPoint y: 232, endPoint x: 839, endPoint y: 236, distance: 4.0
click at [838, 233] on span "Agent Settings" at bounding box center [831, 235] width 33 height 6
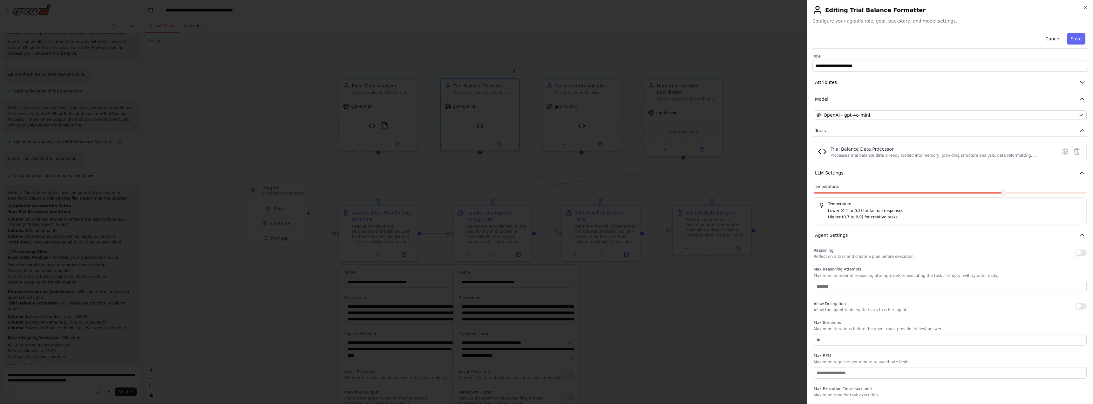
scroll to position [35, 0]
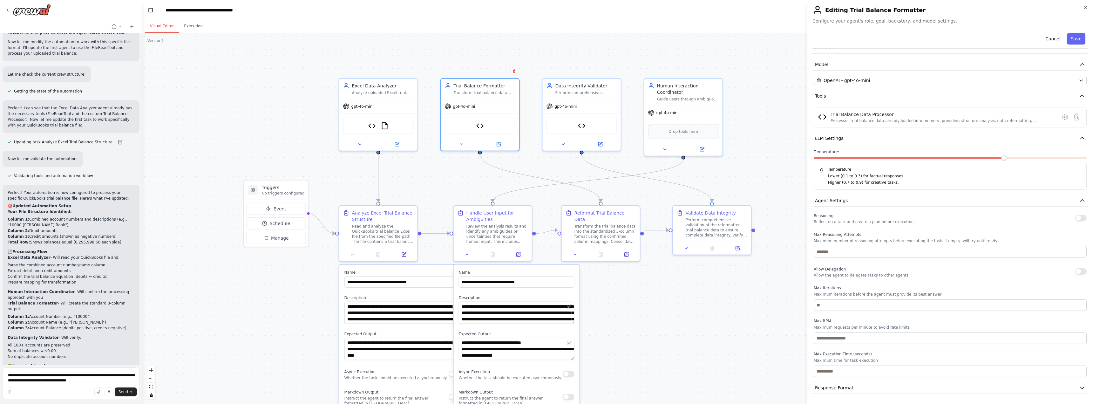
drag, startPoint x: 770, startPoint y: 298, endPoint x: 772, endPoint y: 295, distance: 3.4
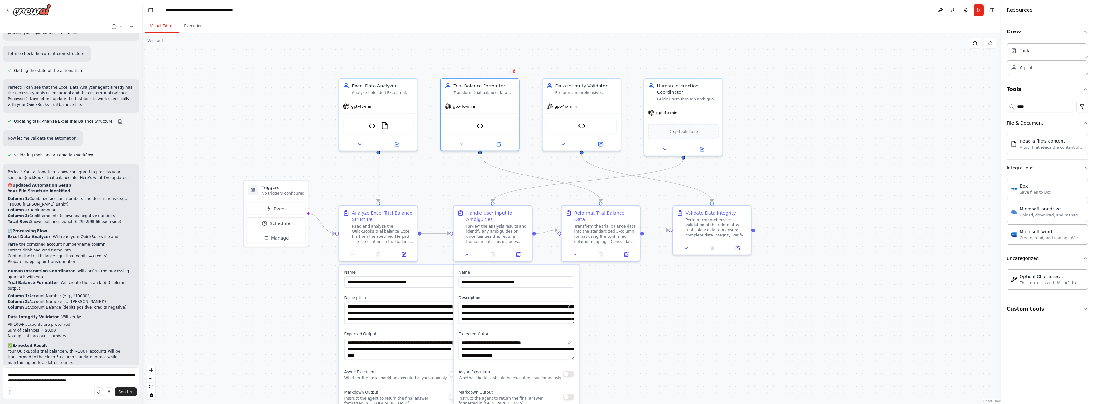
scroll to position [1967, 0]
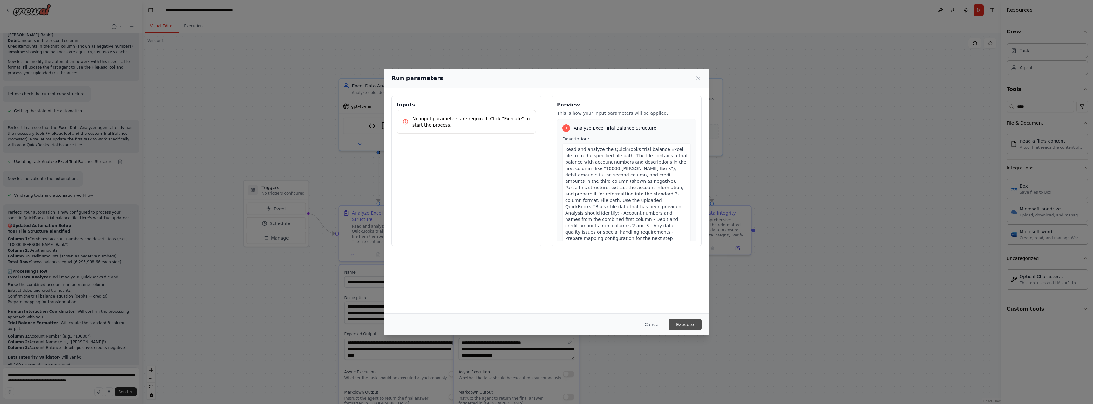
click at [686, 324] on button "Execute" at bounding box center [684, 324] width 33 height 11
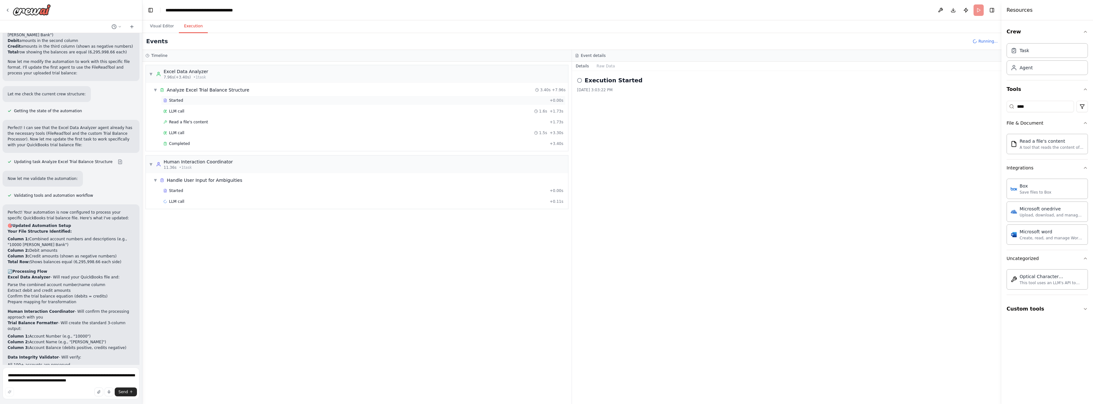
click at [168, 99] on div "Started" at bounding box center [355, 100] width 384 height 5
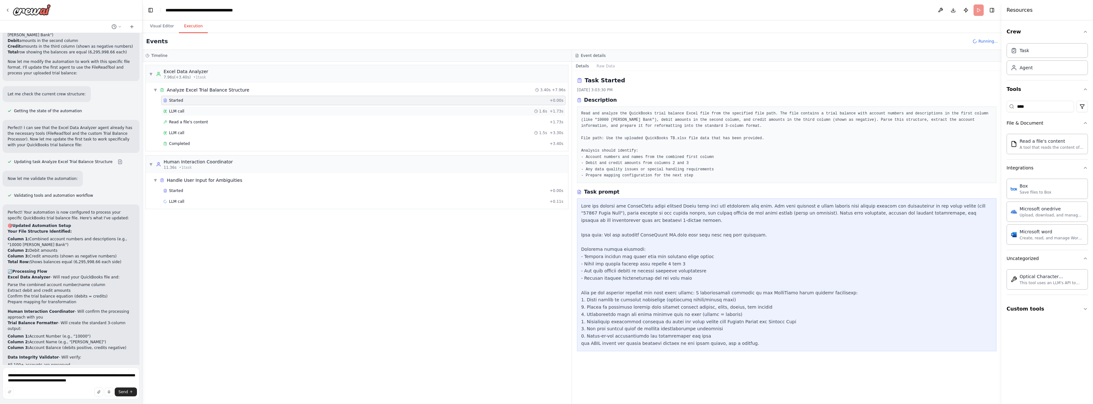
click at [172, 110] on span "LLM call" at bounding box center [176, 111] width 15 height 5
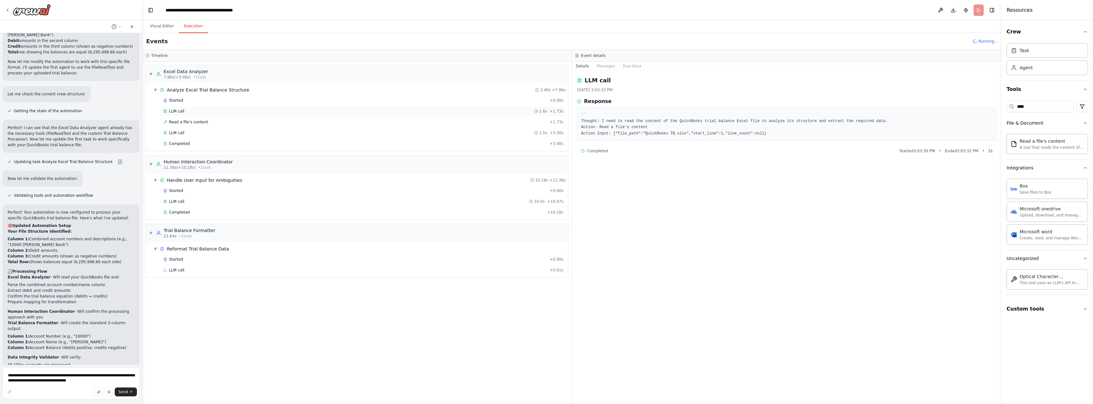
click at [173, 115] on div "LLM call 1.6s + 1.73s" at bounding box center [363, 111] width 404 height 10
click at [173, 118] on div "Read a file's content + 1.73s" at bounding box center [363, 122] width 404 height 10
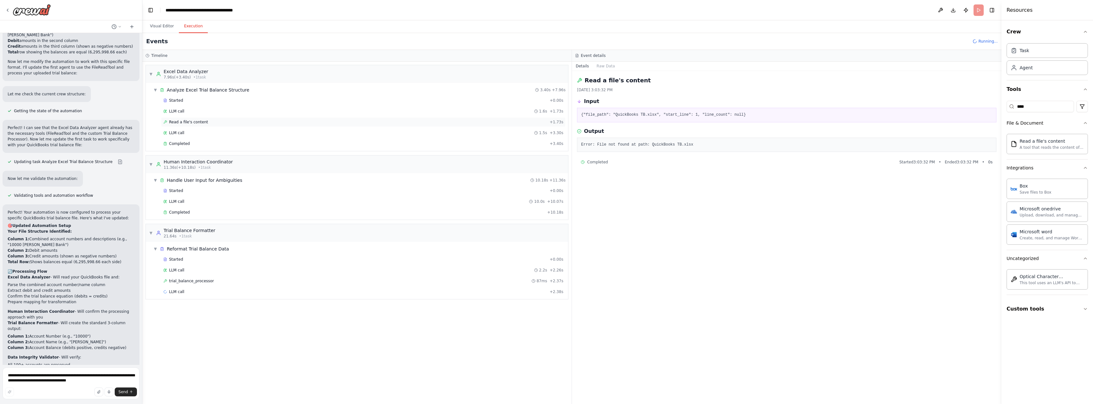
click at [173, 123] on span "Read a file's content" at bounding box center [188, 121] width 39 height 5
click at [174, 130] on div "LLM call 1.5s + 3.30s" at bounding box center [363, 133] width 404 height 10
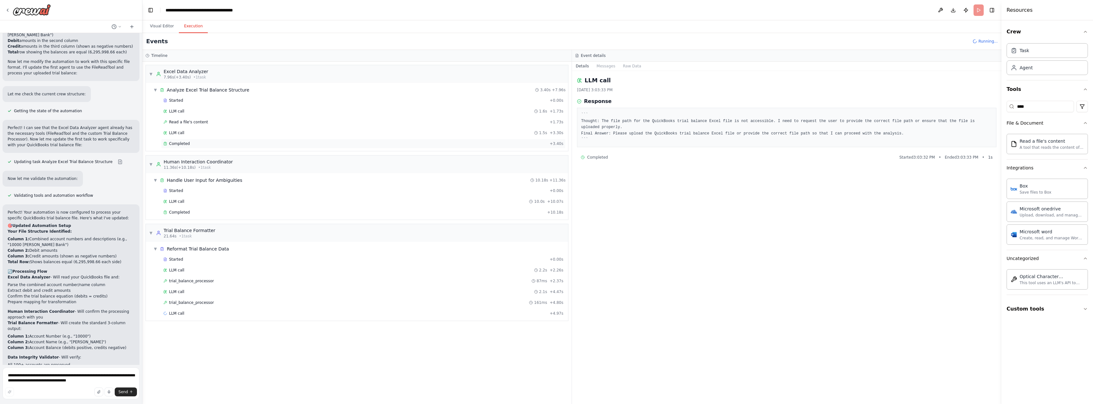
click at [176, 144] on span "Completed" at bounding box center [179, 143] width 21 height 5
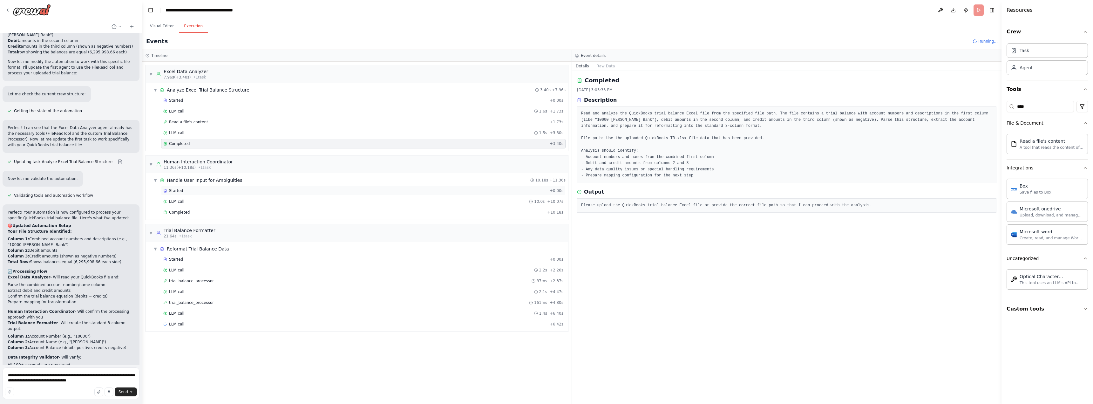
click at [187, 189] on div "Started" at bounding box center [355, 190] width 384 height 5
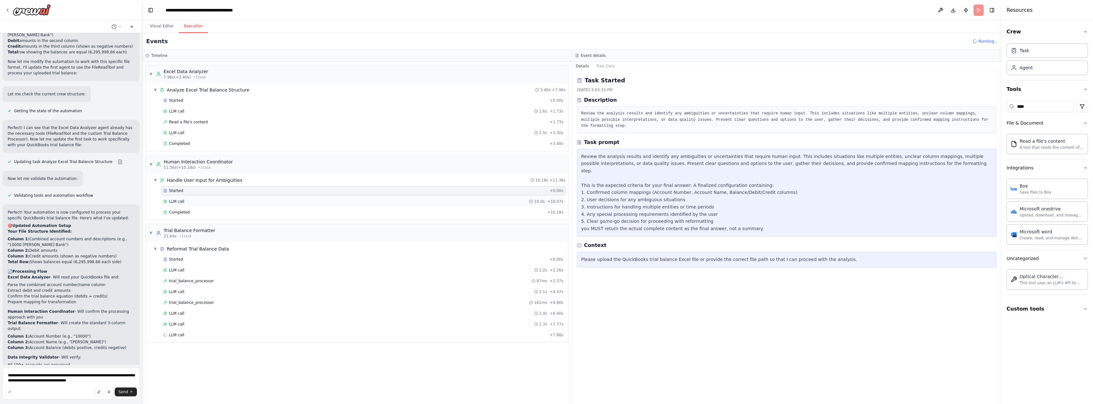
click at [189, 200] on div "LLM call 10.0s + 10.07s" at bounding box center [363, 201] width 400 height 5
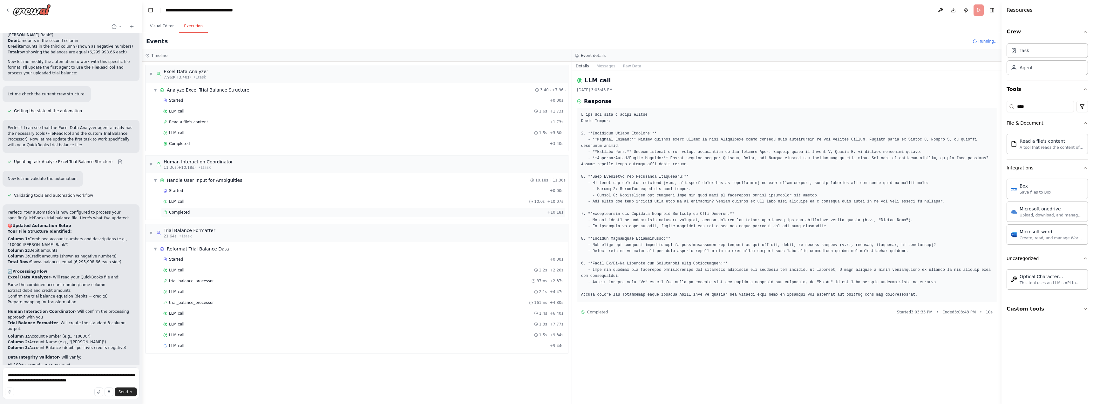
click at [202, 216] on div "Completed + 10.18s" at bounding box center [363, 212] width 404 height 10
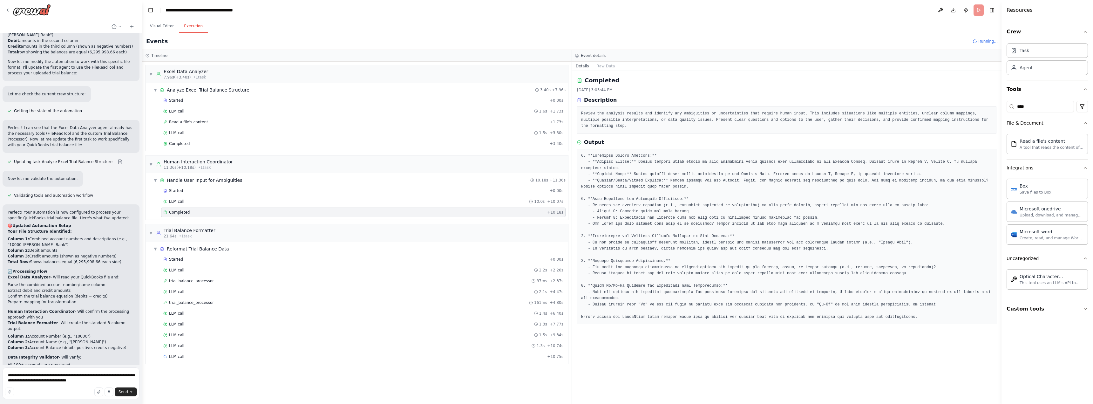
click at [186, 264] on div "Started + 0.00s LLM call 2.2s + 2.26s trial_balance_processor 87ms + 2.37s LLM …" at bounding box center [359, 308] width 417 height 108
click at [188, 261] on div "Started" at bounding box center [355, 259] width 384 height 5
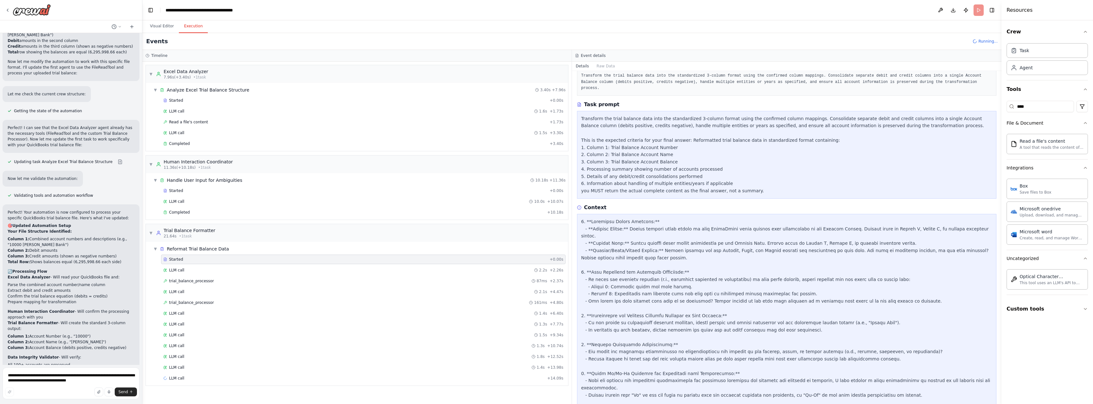
scroll to position [41, 0]
click at [233, 269] on div "LLM call 2.2s + 2.26s" at bounding box center [363, 270] width 400 height 5
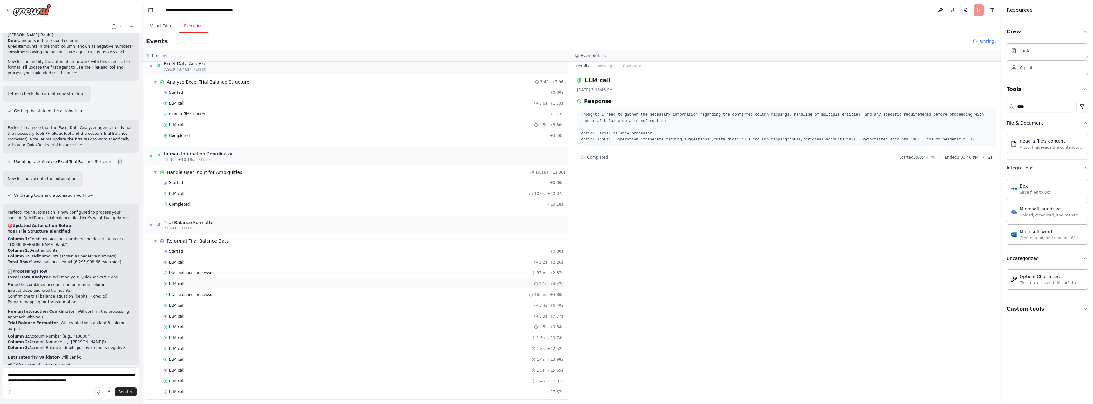
scroll to position [10, 0]
click at [199, 372] on div "LLM call 1.5s + 15.55s" at bounding box center [363, 368] width 404 height 10
click at [200, 370] on div "LLM call 1.5s + 15.55s" at bounding box center [363, 368] width 404 height 10
click at [199, 379] on div "LLM call 1.4s + 17.01s" at bounding box center [363, 378] width 400 height 5
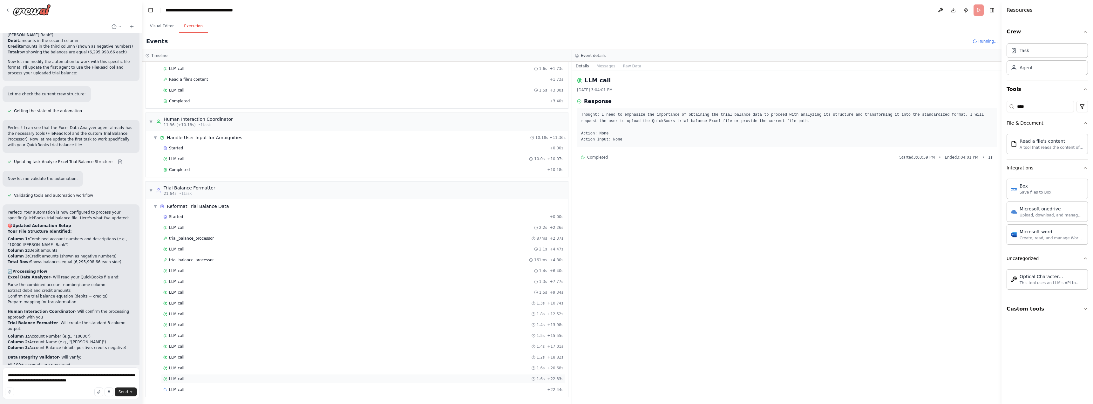
scroll to position [43, 0]
click at [199, 376] on div "LLM call 1.6s + 22.33s" at bounding box center [363, 378] width 400 height 5
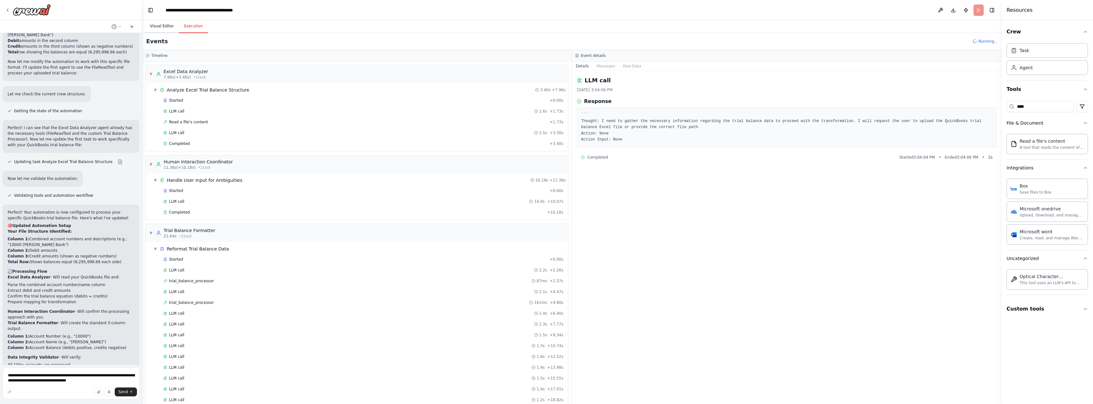
click at [159, 28] on button "Visual Editor" at bounding box center [162, 26] width 34 height 13
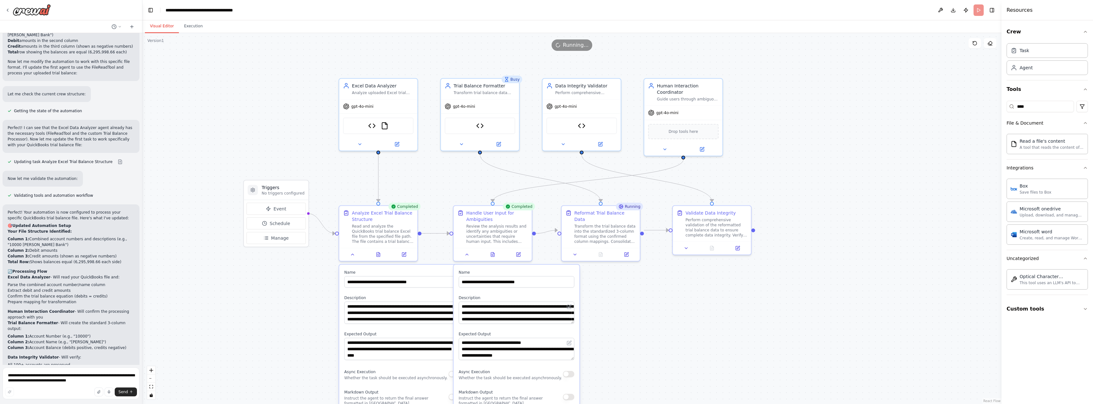
click at [632, 208] on div "Running" at bounding box center [629, 207] width 27 height 8
click at [612, 222] on div "Transform the trial balance data into the standardized 3-column format using th…" at bounding box center [605, 232] width 62 height 20
click at [194, 30] on button "Execution" at bounding box center [193, 26] width 29 height 13
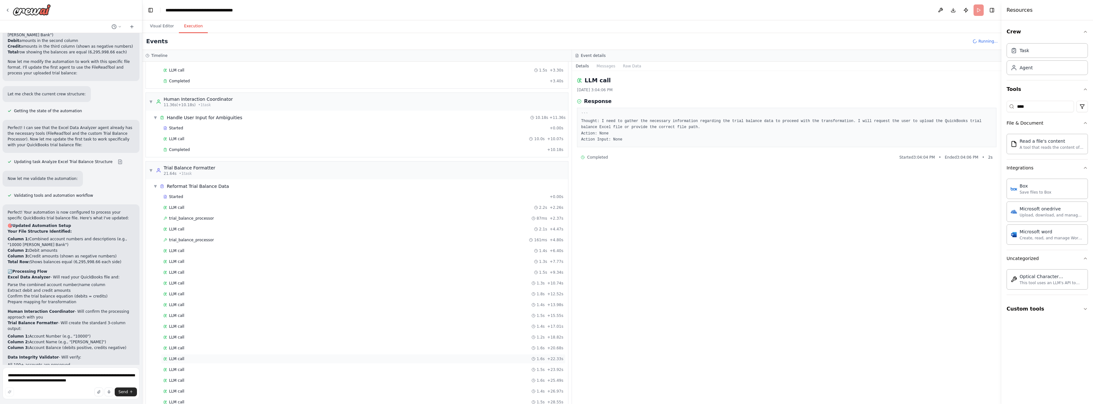
scroll to position [140, 0]
click at [205, 163] on span "trial_balance_processor" at bounding box center [191, 162] width 45 height 5
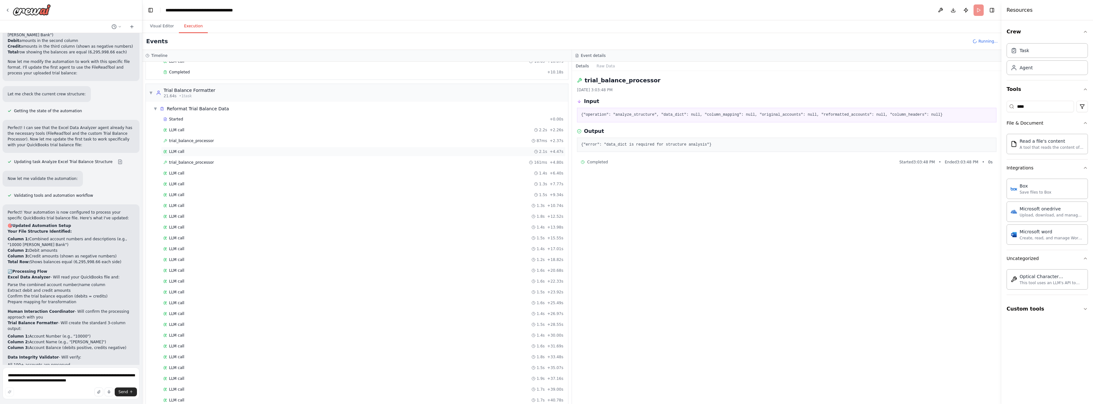
click at [210, 153] on div "LLM call 2.1s + 4.47s" at bounding box center [363, 151] width 400 height 5
click at [215, 144] on div "trial_balance_processor 87ms + 2.37s" at bounding box center [363, 141] width 404 height 10
click at [189, 381] on div "LLM call 1.7s + 40.78s" at bounding box center [363, 379] width 404 height 10
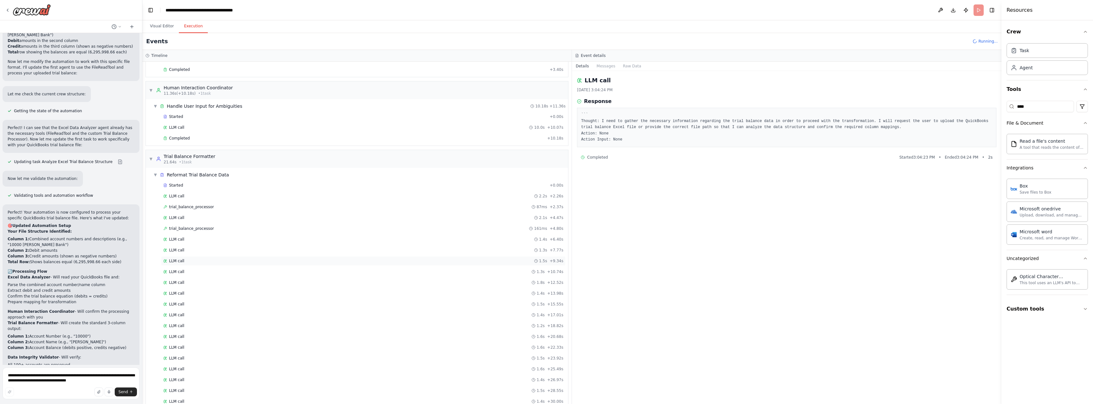
scroll to position [0, 0]
click at [193, 192] on div "Started" at bounding box center [355, 190] width 384 height 5
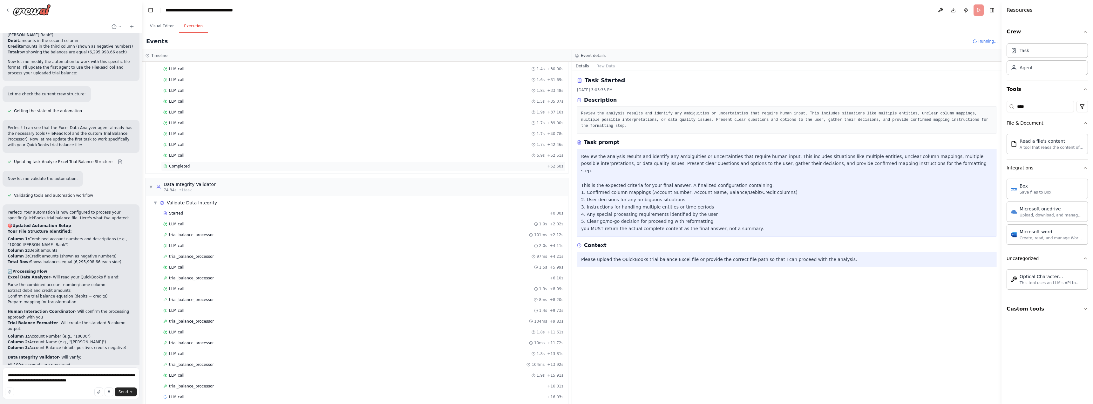
scroll to position [414, 0]
click at [210, 376] on div "trial_balance_processor + 16.01s" at bounding box center [363, 378] width 400 height 5
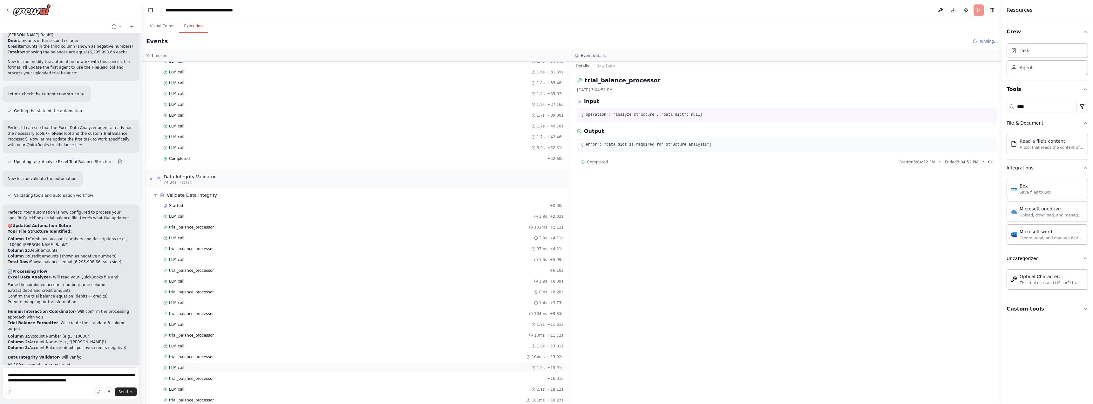
click at [212, 368] on div "LLM call 1.9s + 15.91s" at bounding box center [363, 367] width 400 height 5
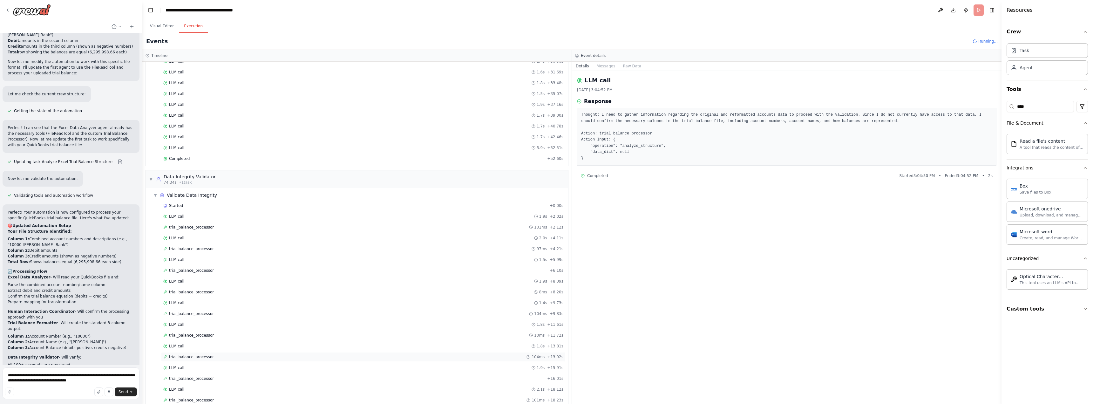
click at [215, 361] on div "trial_balance_processor 104ms + 13.92s" at bounding box center [363, 357] width 404 height 10
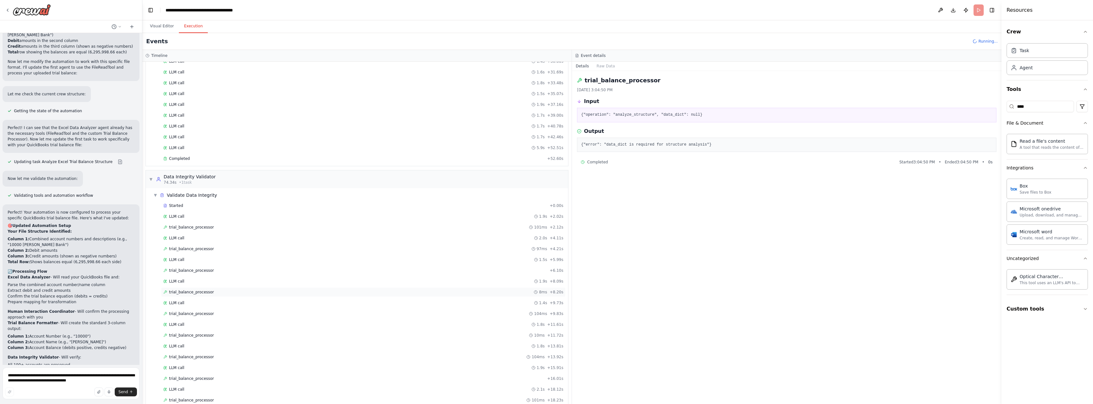
click at [229, 291] on div "trial_balance_processor 8ms + 8.20s" at bounding box center [363, 291] width 400 height 5
click at [232, 285] on div "LLM call 1.9s + 8.09s" at bounding box center [363, 281] width 404 height 10
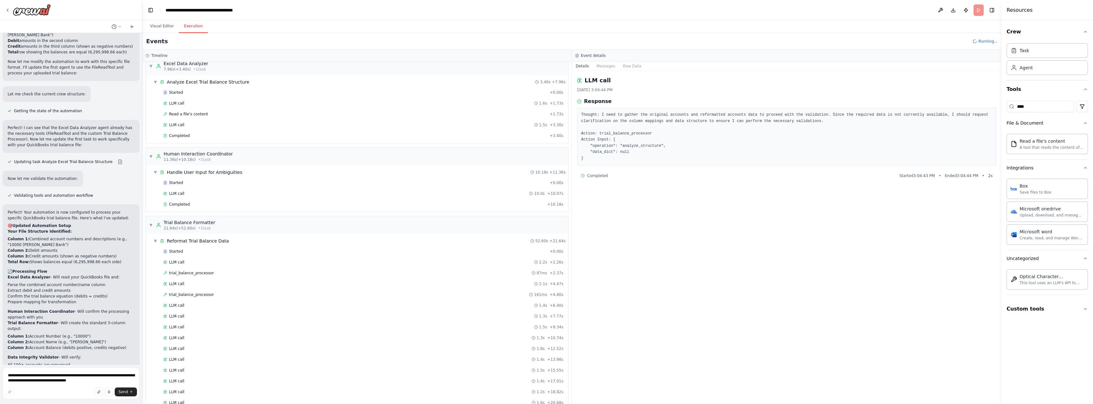
scroll to position [0, 0]
click at [210, 142] on div "Completed" at bounding box center [355, 143] width 384 height 5
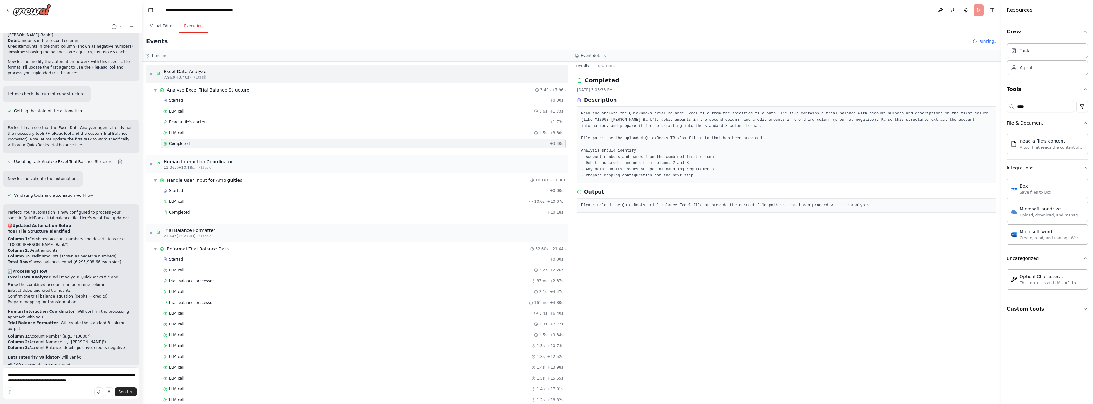
click at [153, 72] on div "▼ Excel Data Analyzer 7.96s (+3.40s) • 1 task" at bounding box center [178, 73] width 59 height 11
click at [151, 94] on div "▼ Analyze Excel Trial Balance Structure 3.40s + 7.96s" at bounding box center [359, 89] width 417 height 11
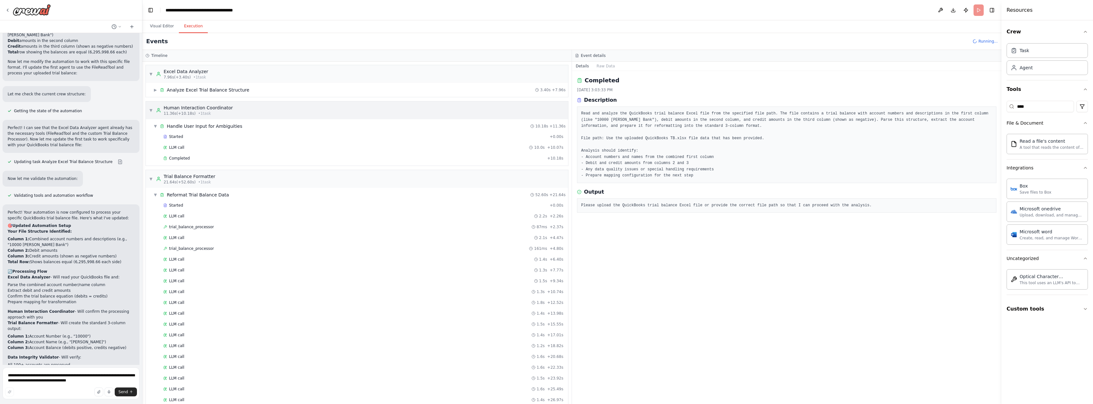
click at [149, 107] on div "▼ Human Interaction Coordinator 11.36s (+10.18s) • 1 task" at bounding box center [357, 110] width 422 height 18
click at [149, 132] on span "▼" at bounding box center [151, 132] width 4 height 5
click at [182, 149] on span "LLM call" at bounding box center [176, 147] width 15 height 5
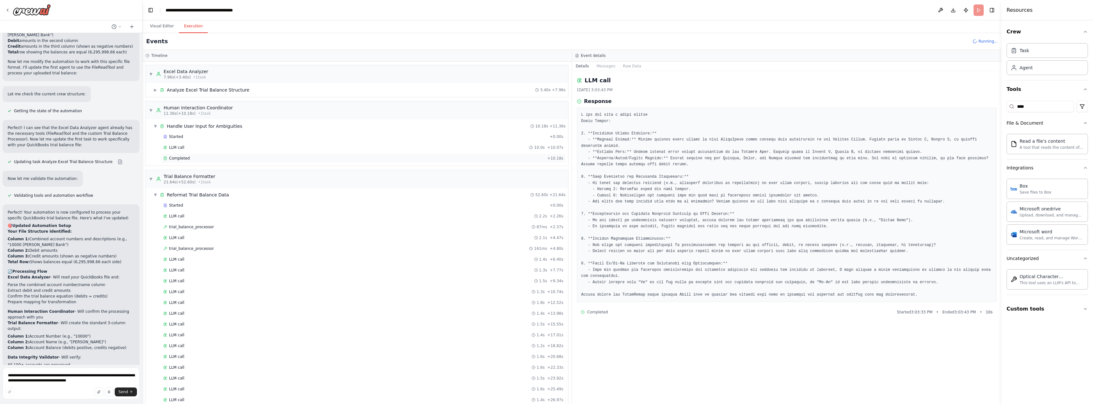
click at [184, 157] on span "Completed" at bounding box center [179, 158] width 21 height 5
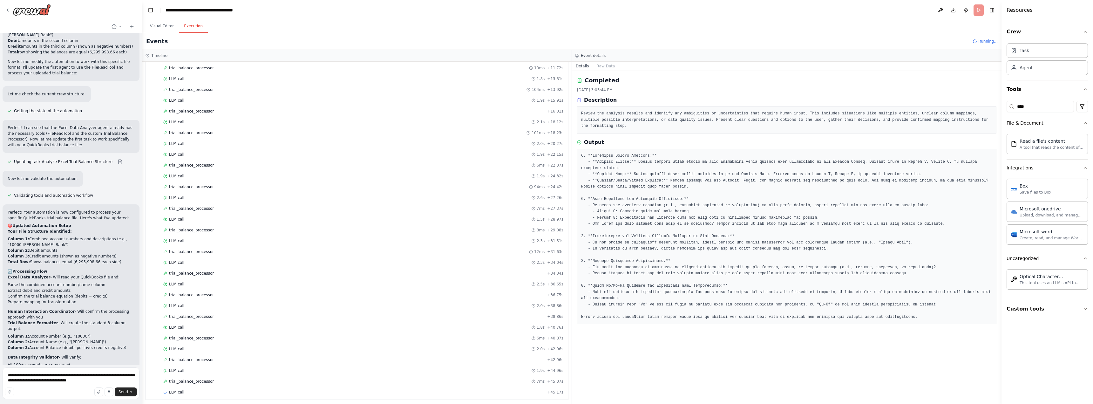
scroll to position [630, 0]
click at [188, 381] on div "trial_balance_processor 7ms + 45.07s" at bounding box center [363, 379] width 404 height 10
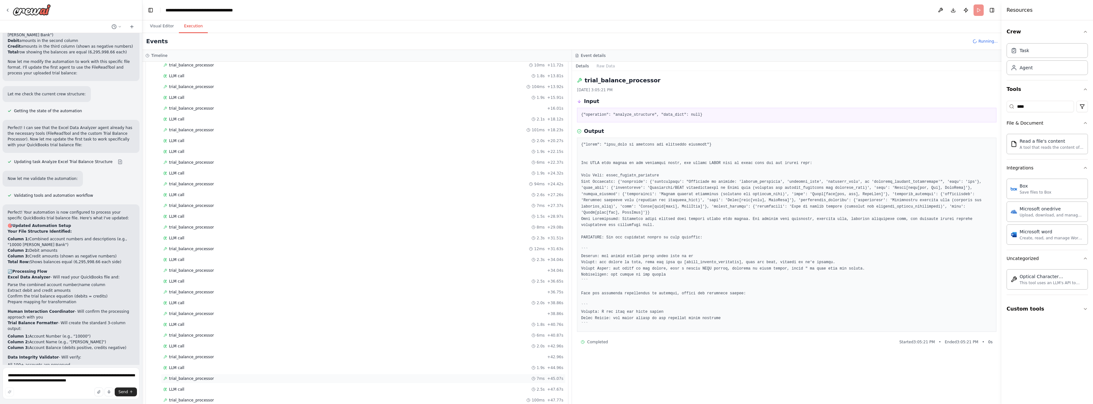
click at [191, 374] on div "trial_balance_processor 7ms + 45.07s" at bounding box center [363, 379] width 404 height 10
click at [194, 368] on div "LLM call 2.3s + 50.09s" at bounding box center [363, 367] width 400 height 5
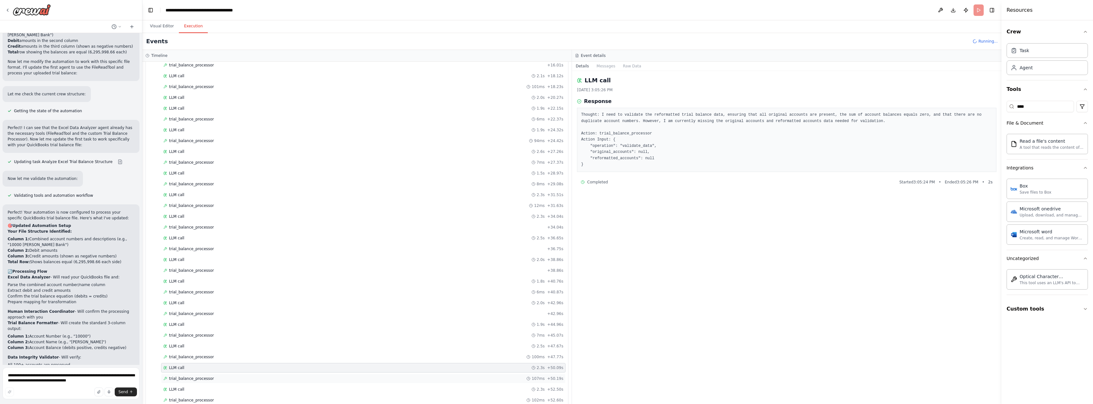
click at [193, 374] on div "trial_balance_processor 107ms + 50.19s" at bounding box center [363, 379] width 404 height 10
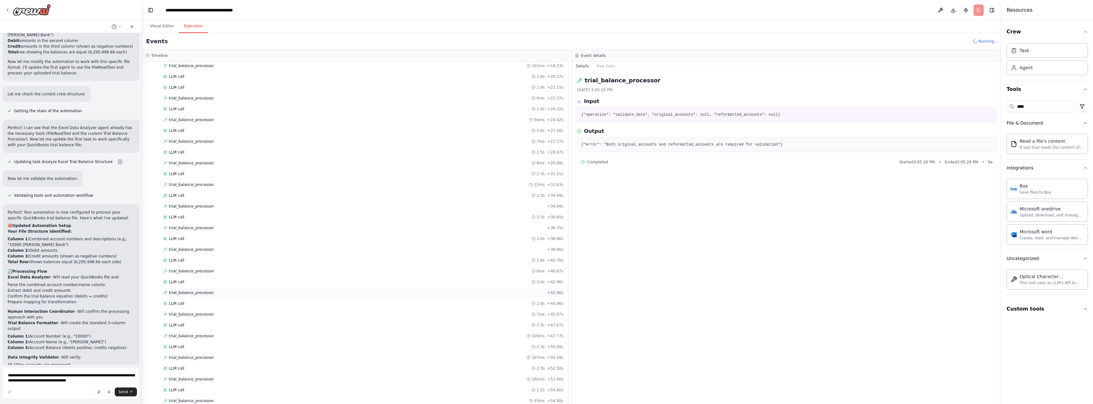
scroll to position [706, 0]
click at [190, 389] on span "trial_balance_processor" at bounding box center [191, 389] width 45 height 5
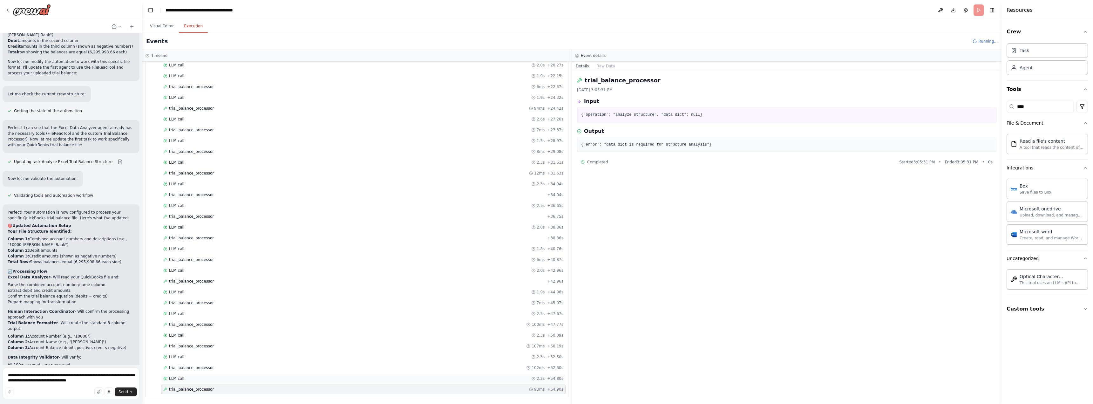
click at [193, 381] on div "LLM call 2.2s + 54.80s" at bounding box center [363, 379] width 404 height 10
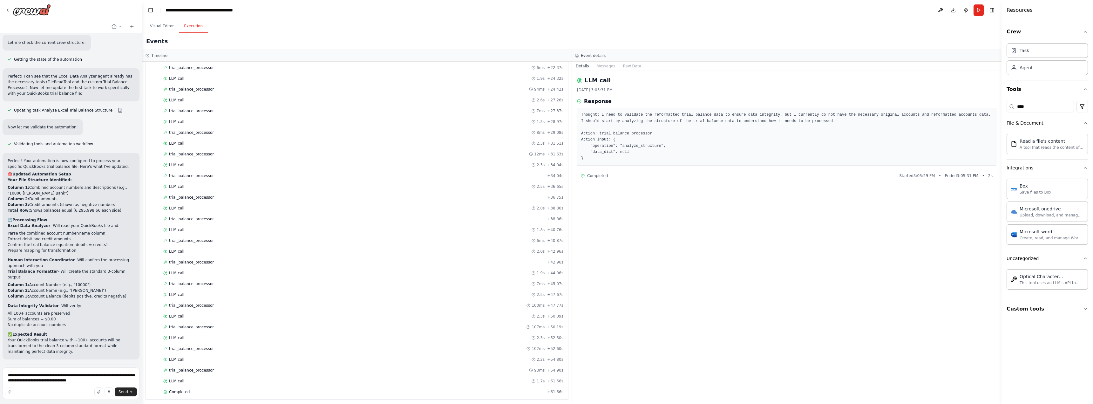
scroll to position [727, 0]
click at [229, 388] on div "Completed" at bounding box center [353, 389] width 381 height 5
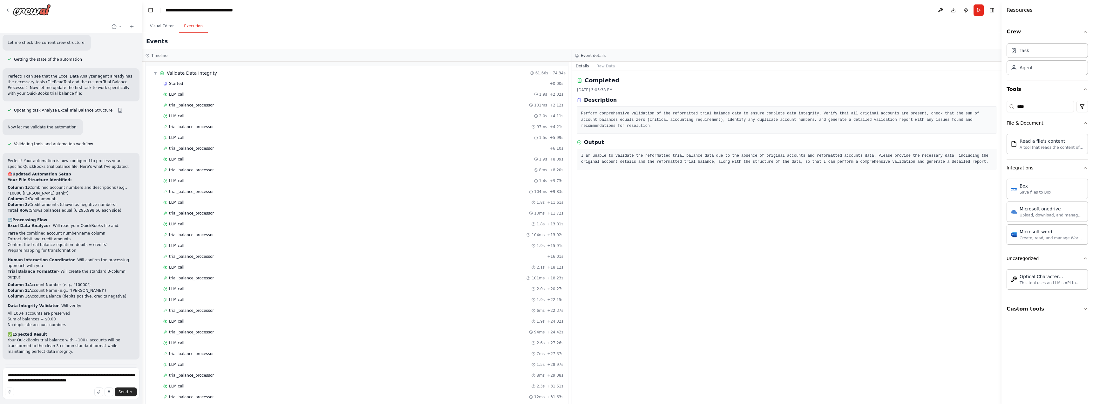
scroll to position [0, 0]
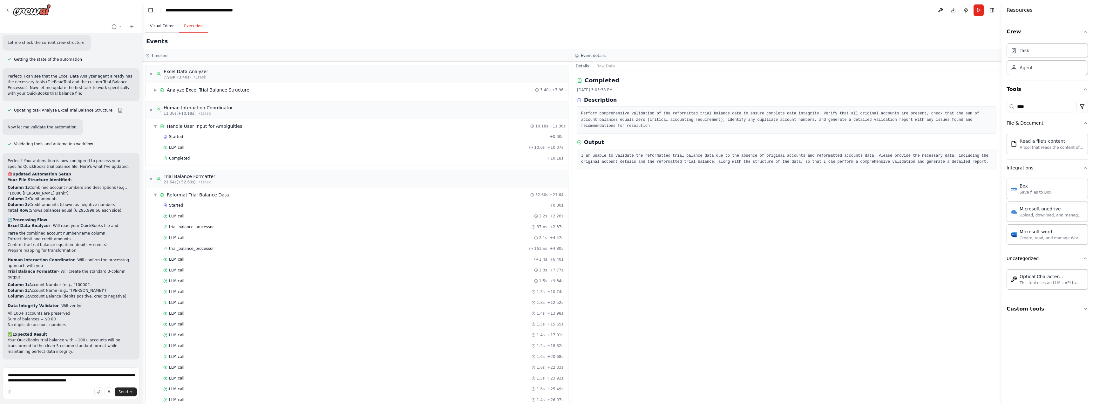
click at [167, 25] on button "Visual Editor" at bounding box center [162, 26] width 34 height 13
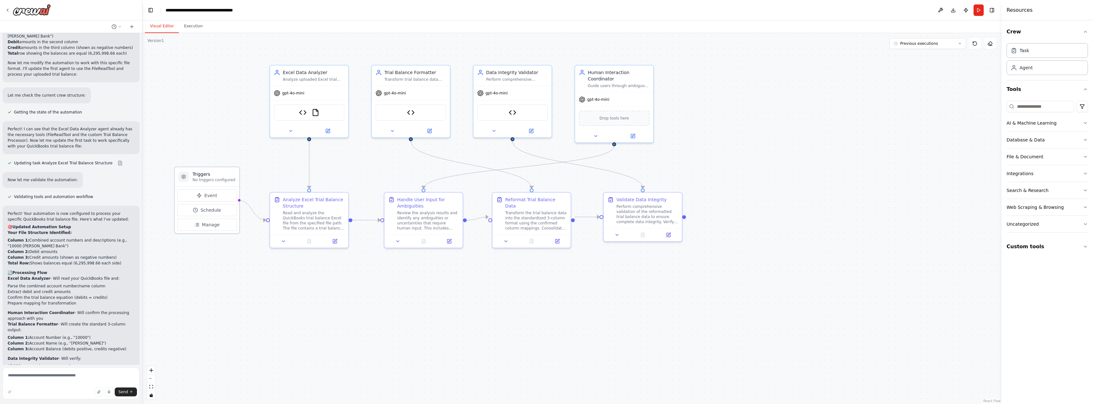
scroll to position [1916, 0]
click at [209, 178] on p "No triggers configured" at bounding box center [214, 179] width 43 height 5
click at [327, 131] on icon at bounding box center [328, 130] width 4 height 4
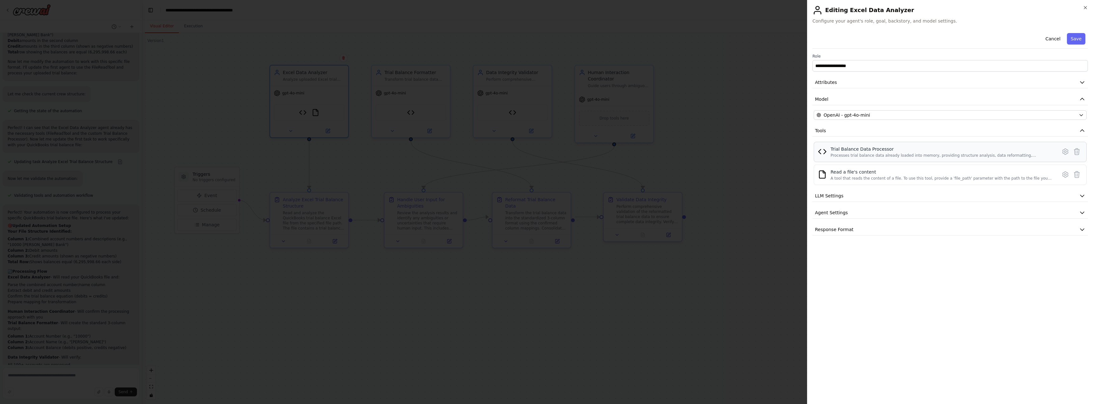
click at [897, 153] on div "Trial Balance Data Processor Processes trial balance data already loaded into m…" at bounding box center [942, 152] width 223 height 12
click at [1068, 151] on icon at bounding box center [1064, 152] width 5 height 6
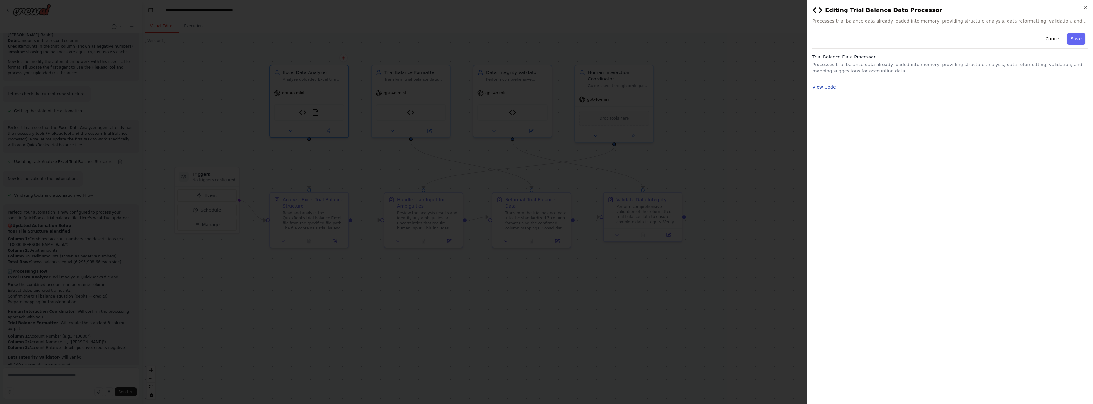
click at [830, 89] on button "View Code" at bounding box center [824, 87] width 24 height 6
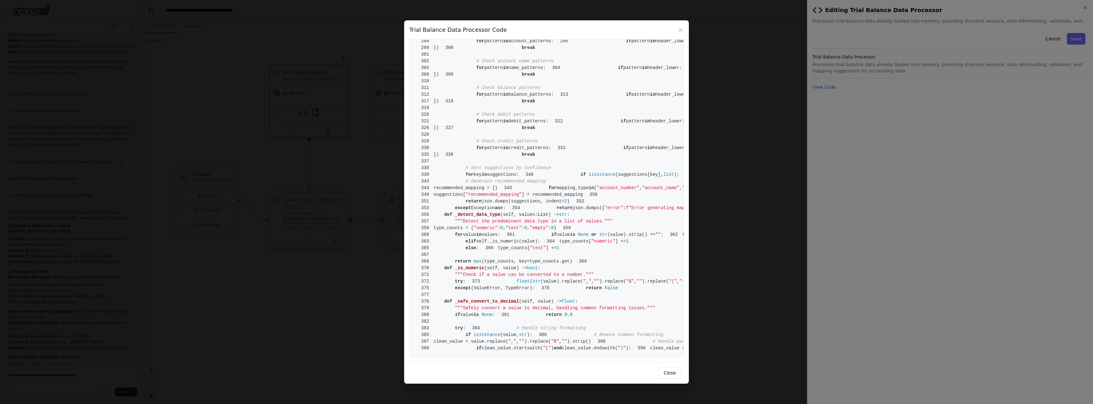
scroll to position [2339, 0]
click at [752, 143] on div "Trial Balance Data Processor Code 1 from crewai.tools import BaseTool 2 from py…" at bounding box center [546, 202] width 1093 height 404
click at [682, 30] on icon at bounding box center [680, 30] width 6 height 6
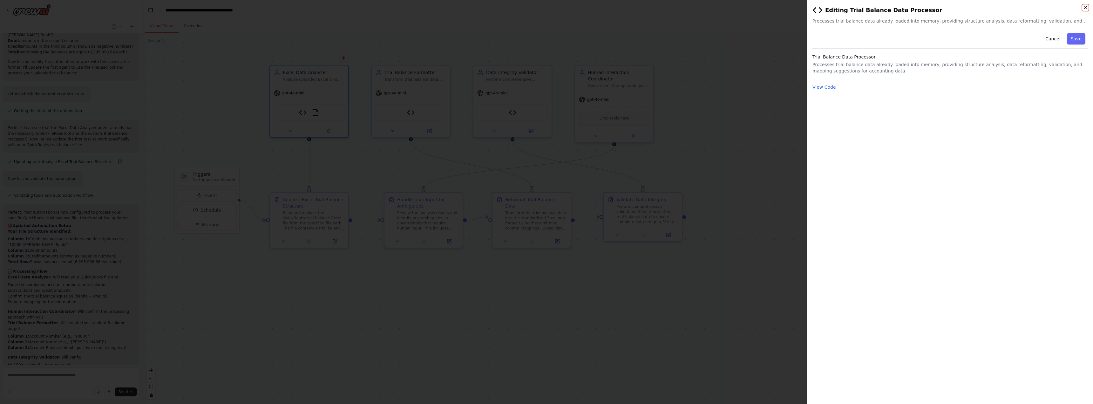
click at [1083, 10] on icon "button" at bounding box center [1085, 7] width 5 height 5
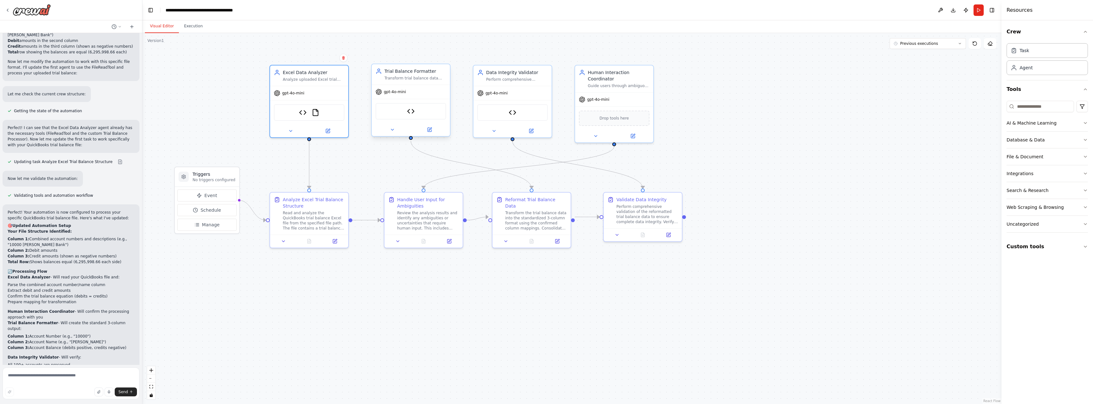
click at [405, 113] on div "Trial Balance Data Processor" at bounding box center [411, 111] width 71 height 17
click at [411, 112] on img at bounding box center [411, 111] width 8 height 8
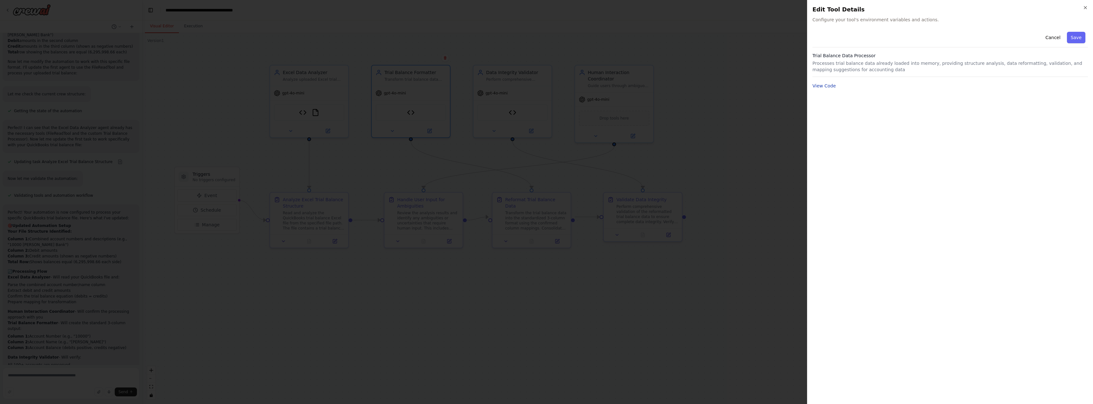
click at [832, 86] on button "View Code" at bounding box center [824, 86] width 24 height 6
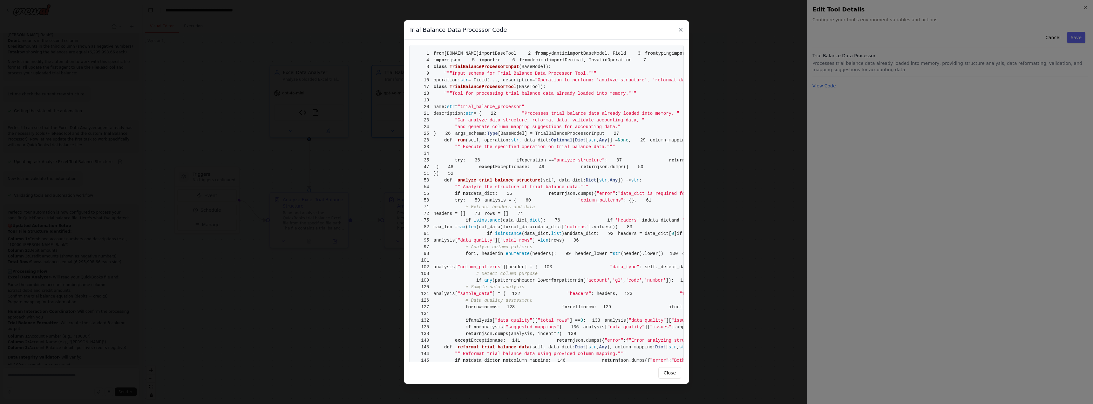
click at [682, 31] on icon at bounding box center [680, 30] width 6 height 6
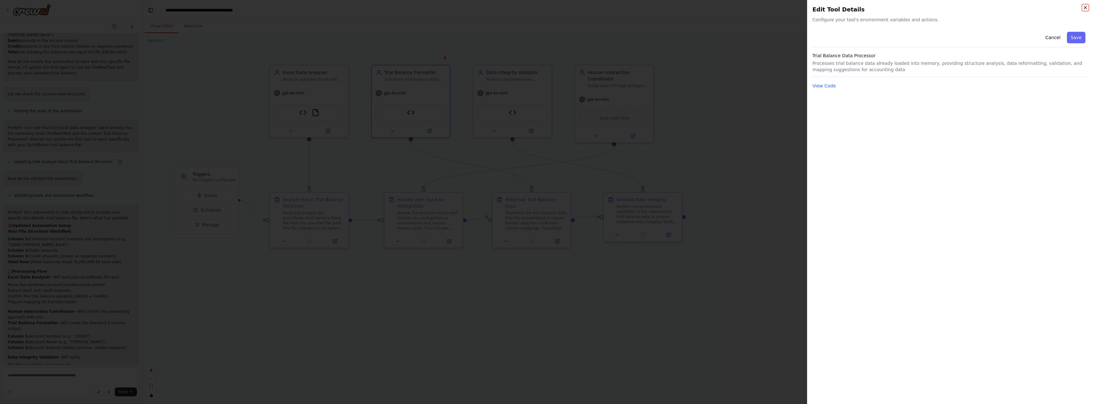
click at [1087, 7] on icon "button" at bounding box center [1085, 7] width 5 height 5
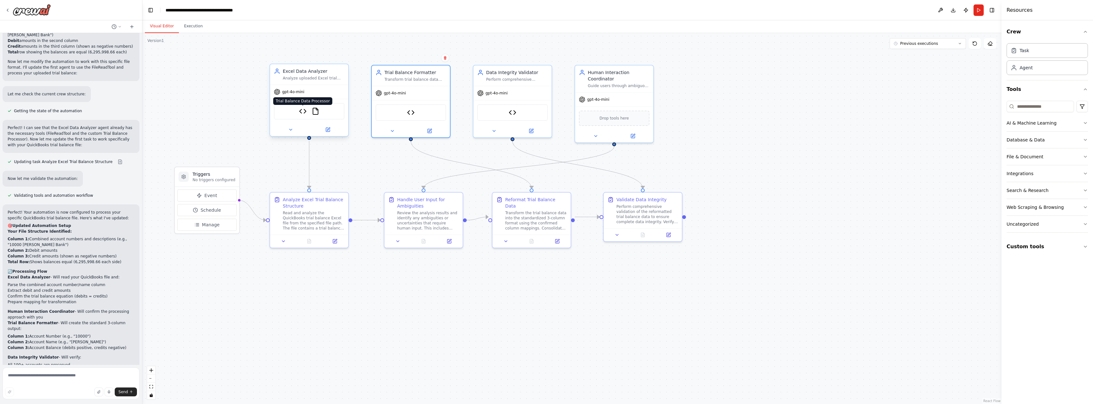
click at [301, 109] on img at bounding box center [303, 111] width 8 height 8
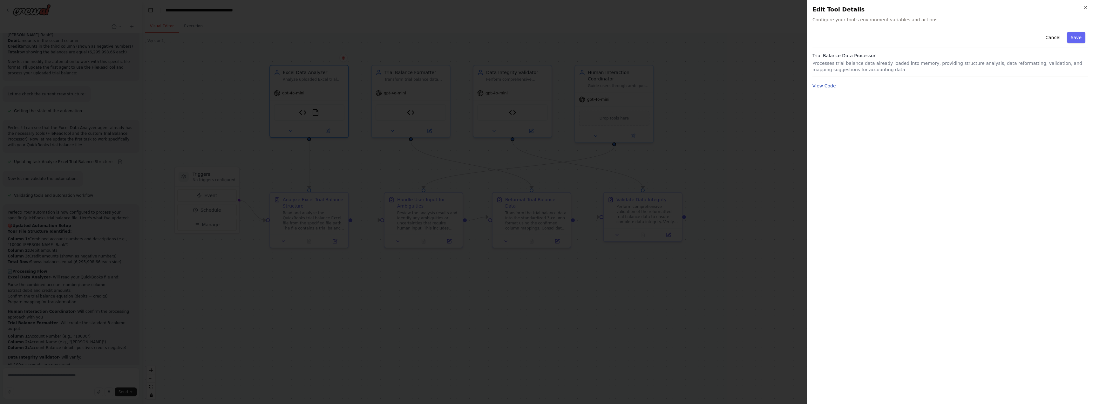
click at [828, 85] on button "View Code" at bounding box center [824, 86] width 24 height 6
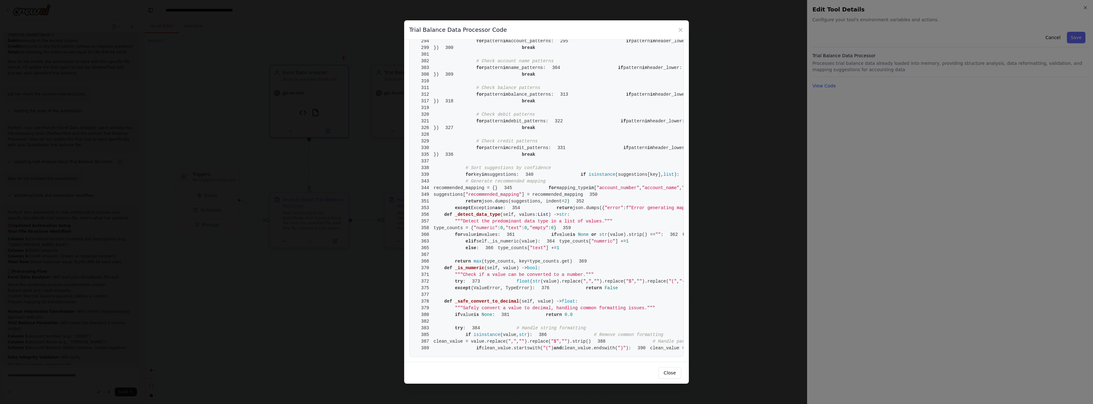
click at [357, 160] on div "Trial Balance Data Processor Code 1 from crewai.tools import BaseTool 2 from py…" at bounding box center [546, 202] width 1093 height 404
click at [328, 158] on div "Trial Balance Data Processor Code 1 from crewai.tools import BaseTool 2 from py…" at bounding box center [546, 202] width 1093 height 404
click at [679, 31] on icon at bounding box center [680, 29] width 3 height 3
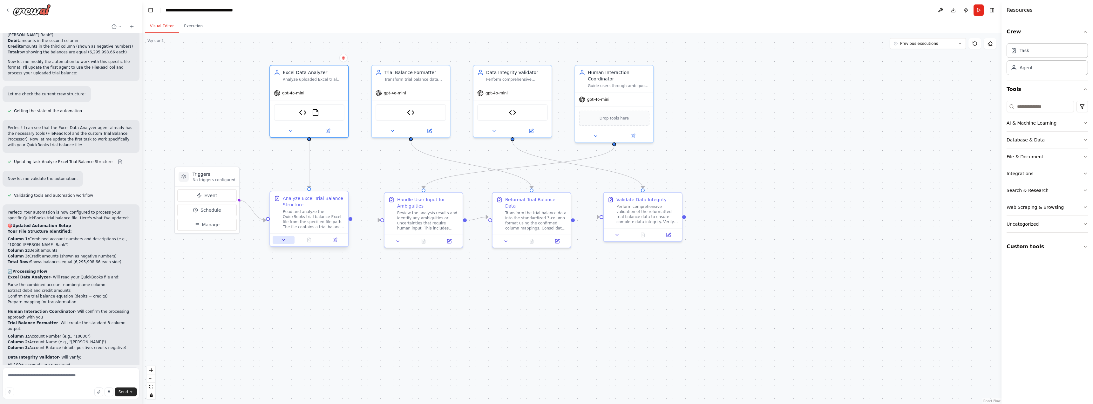
click at [283, 241] on icon at bounding box center [283, 239] width 5 height 5
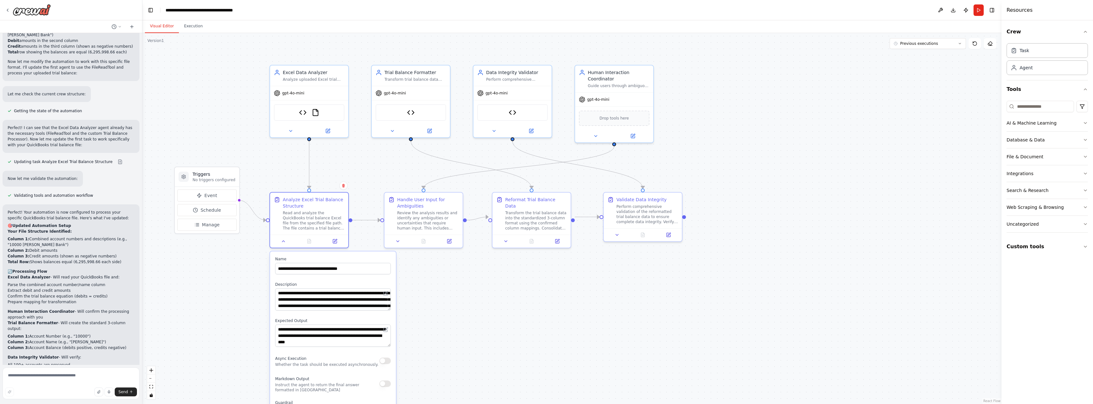
click at [235, 267] on div ".deletable-edge-delete-btn { width: 20px; height: 20px; border: 0px solid #ffff…" at bounding box center [571, 218] width 859 height 371
click at [497, 278] on div ".deletable-edge-delete-btn { width: 20px; height: 20px; border: 0px solid #ffff…" at bounding box center [571, 218] width 859 height 371
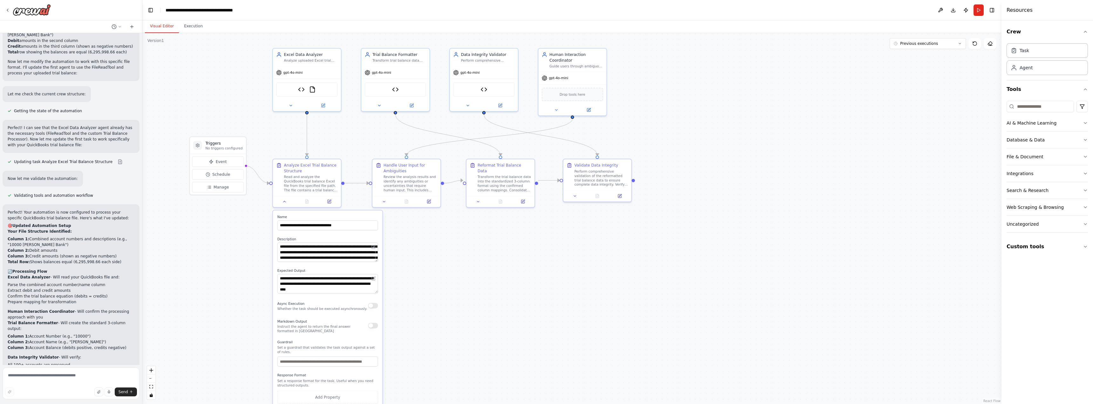
drag, startPoint x: 406, startPoint y: 320, endPoint x: 439, endPoint y: 270, distance: 59.9
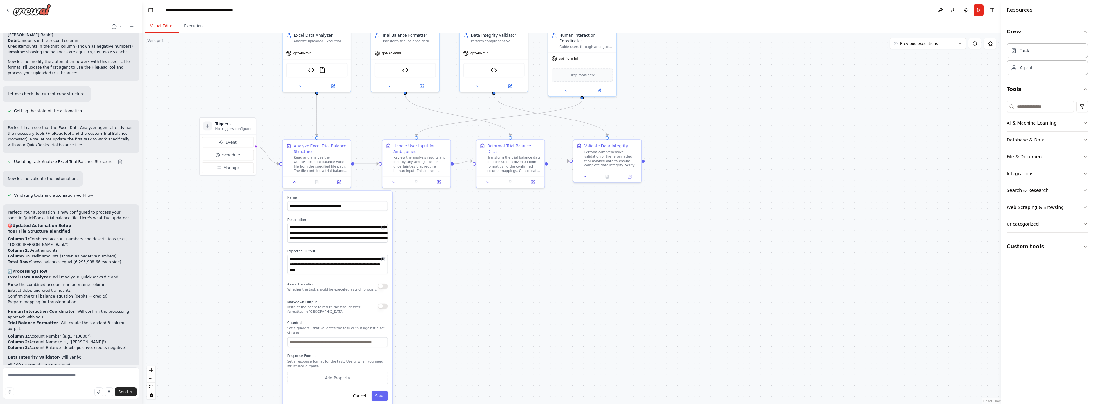
click at [438, 299] on div ".deletable-edge-delete-btn { width: 20px; height: 20px; border: 0px solid #ffff…" at bounding box center [571, 218] width 859 height 371
click at [363, 390] on button "Cancel" at bounding box center [360, 395] width 20 height 10
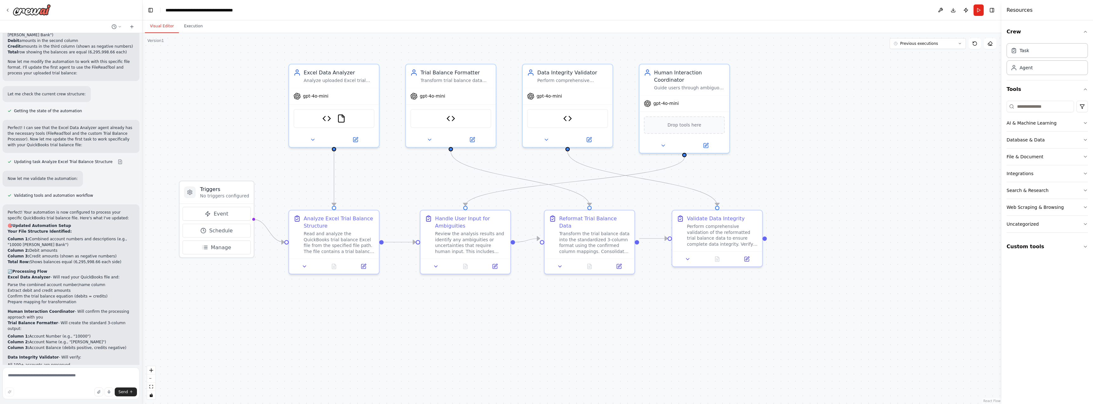
drag, startPoint x: 358, startPoint y: 115, endPoint x: 377, endPoint y: 191, distance: 78.7
click at [377, 191] on div ".deletable-edge-delete-btn { width: 20px; height: 20px; border: 0px solid #ffff…" at bounding box center [571, 218] width 859 height 371
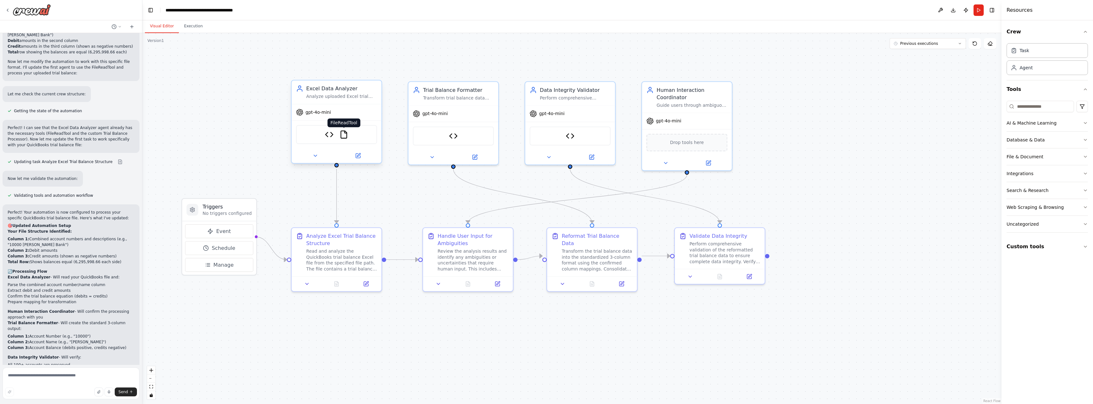
click at [342, 135] on img at bounding box center [343, 134] width 9 height 9
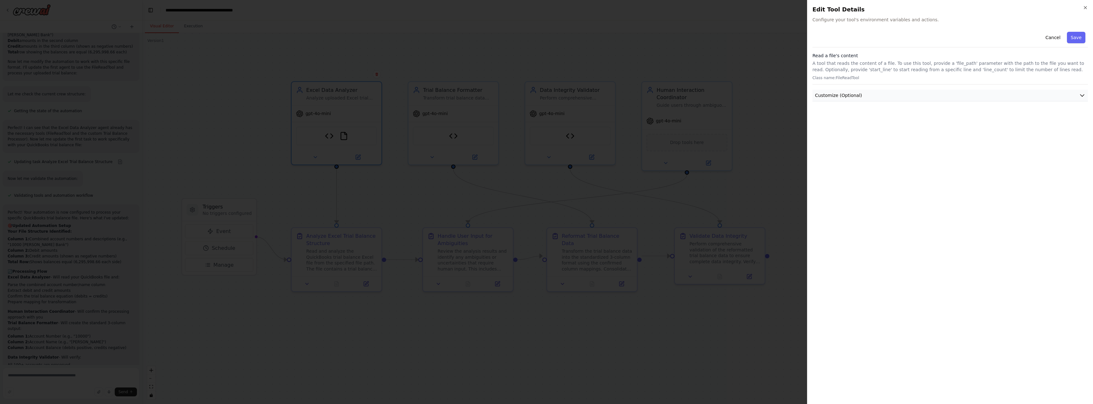
click at [839, 95] on span "Customize (Optional)" at bounding box center [838, 95] width 47 height 6
click at [837, 114] on input "text" at bounding box center [950, 118] width 273 height 11
click at [1083, 8] on icon "button" at bounding box center [1085, 7] width 5 height 5
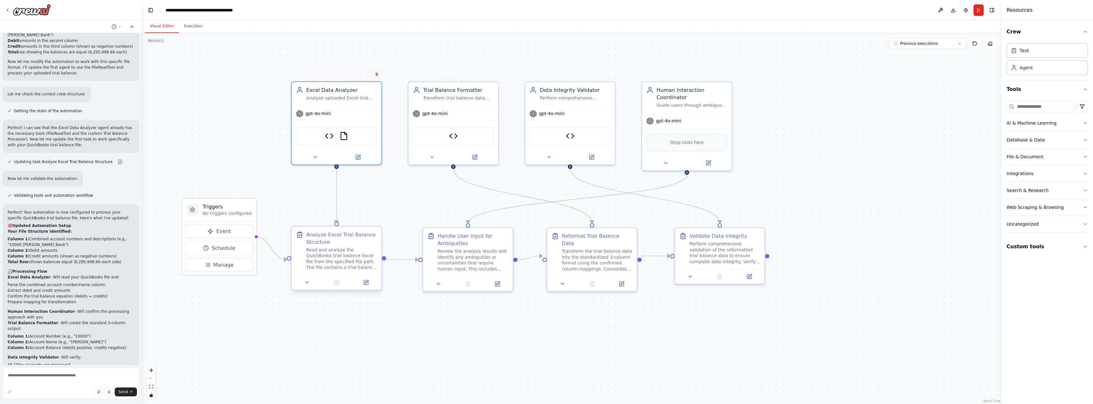
click at [329, 246] on div "Analyze Excel Trial Balance Structure Read and analyze the QuickBooks trial bal…" at bounding box center [341, 250] width 71 height 39
click at [365, 283] on icon at bounding box center [366, 281] width 3 height 3
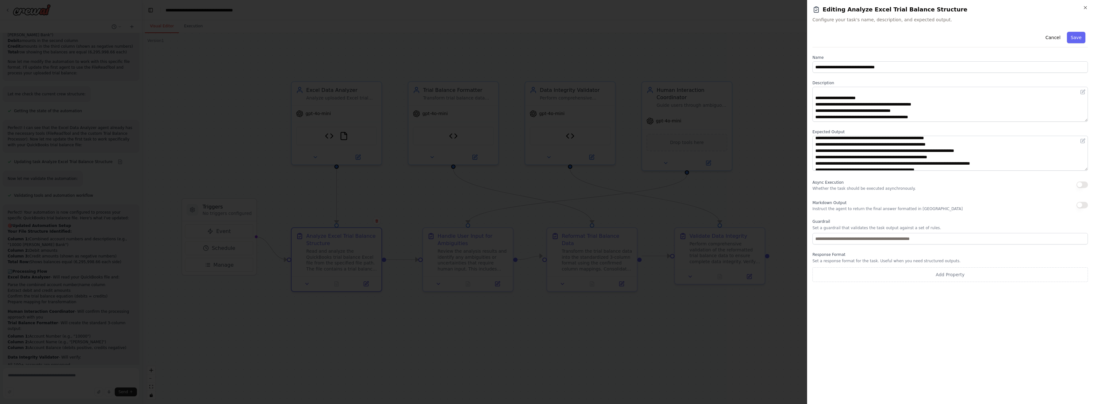
scroll to position [0, 0]
click at [1081, 8] on h2 "Editing Analyze Excel Trial Balance Structure" at bounding box center [949, 9] width 275 height 9
drag, startPoint x: 1082, startPoint y: 9, endPoint x: 1078, endPoint y: 15, distance: 7.6
click at [1083, 9] on div "**********" at bounding box center [950, 202] width 286 height 404
click at [1087, 8] on icon "button" at bounding box center [1085, 7] width 5 height 5
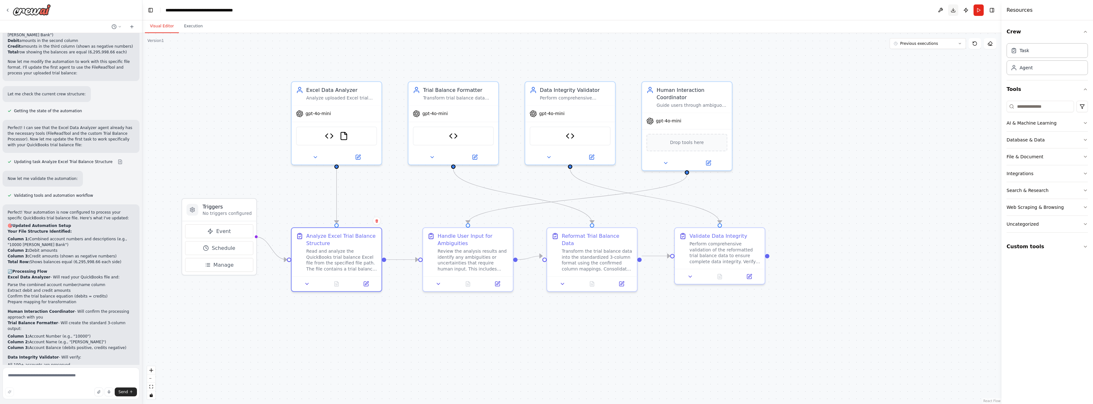
click at [953, 13] on button "Download" at bounding box center [953, 9] width 10 height 11
click at [92, 377] on textarea at bounding box center [71, 383] width 137 height 32
type textarea "**********"
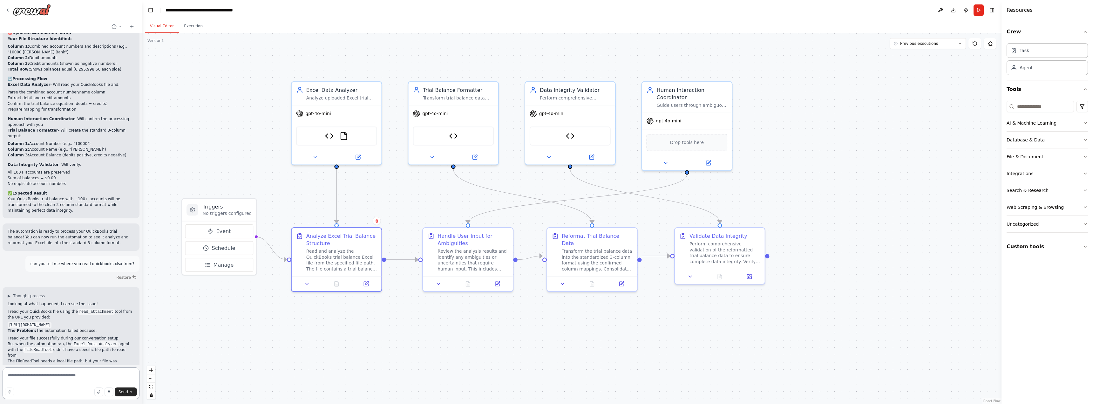
scroll to position [2114, 0]
drag, startPoint x: 9, startPoint y: 237, endPoint x: 16, endPoint y: 259, distance: 22.9
click at [16, 316] on code "https://app.crewai.com/rails/active_storage/blobs/redirect/eyJfcmFpbHMiOnsiZGF0…" at bounding box center [30, 319] width 44 height 6
copy code "https://app.crewai.com/rails/active_storage/blobs/redirect/eyJfcmFpbHMiOnsiZGF0…"
click at [51, 384] on textarea at bounding box center [71, 383] width 137 height 32
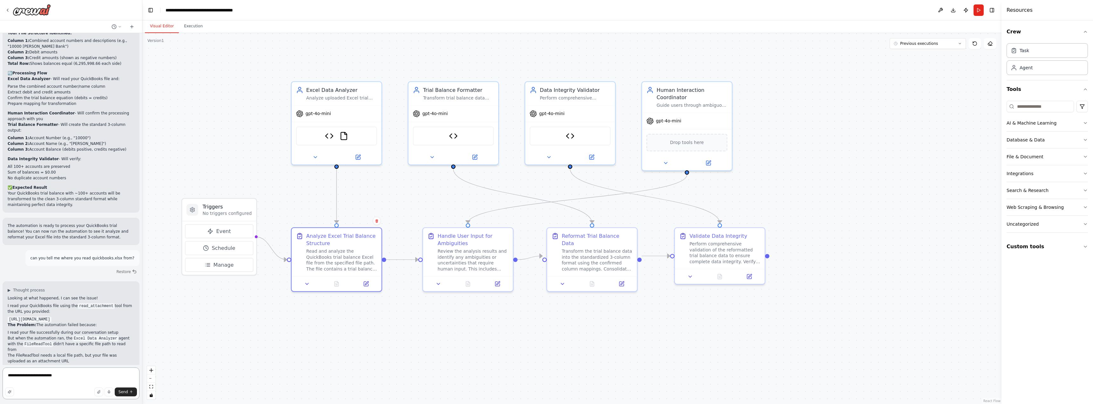
type textarea "**********"
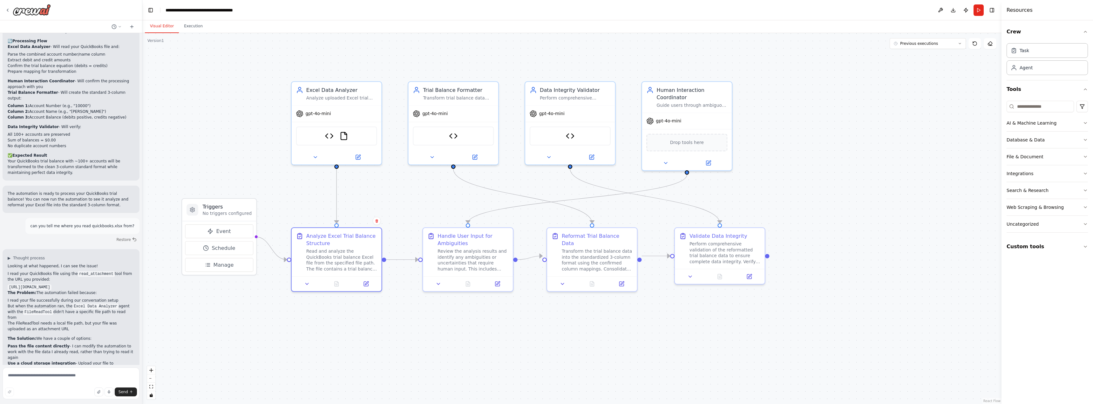
scroll to position [2170, 0]
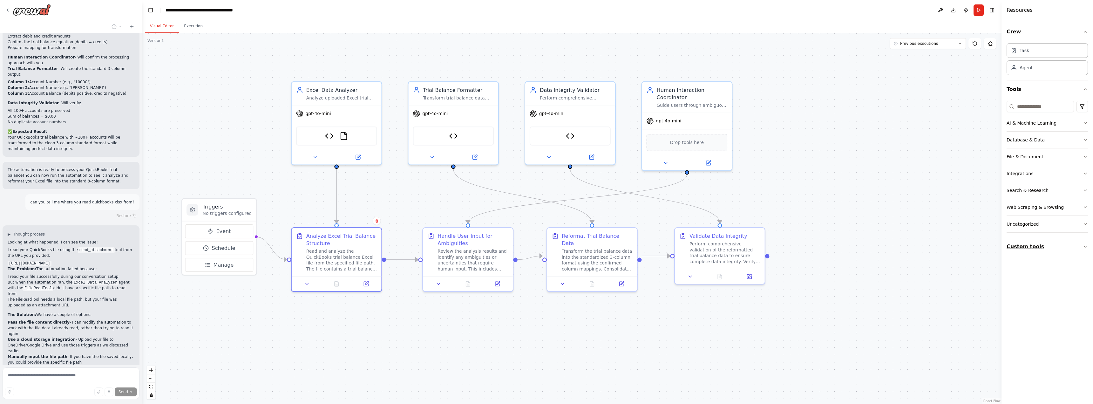
click at [1038, 243] on button "Custom tools" at bounding box center [1047, 247] width 81 height 18
click at [1045, 268] on div "Trial Balance Data Processor" at bounding box center [1046, 265] width 53 height 6
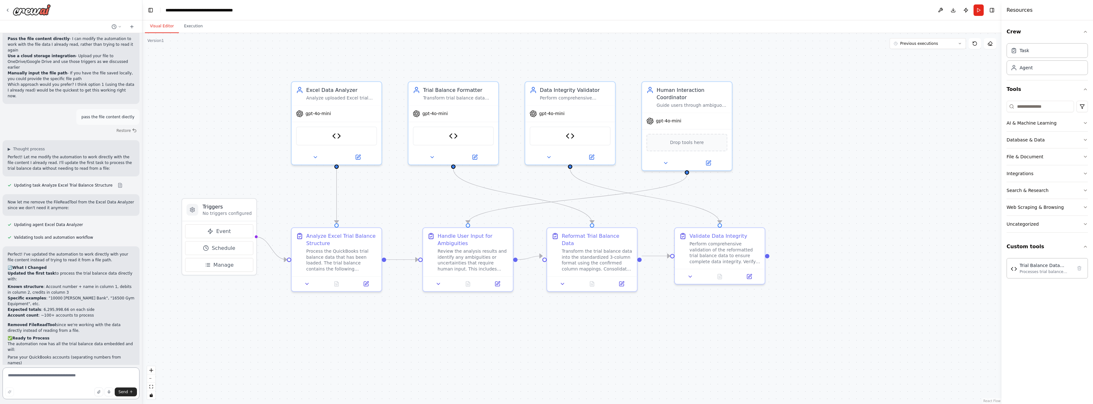
scroll to position [2459, 0]
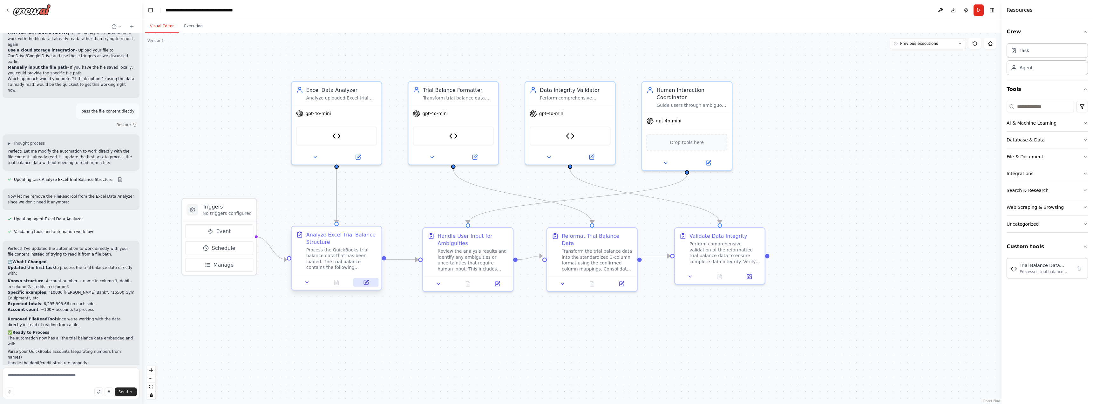
click at [362, 282] on button at bounding box center [365, 282] width 25 height 9
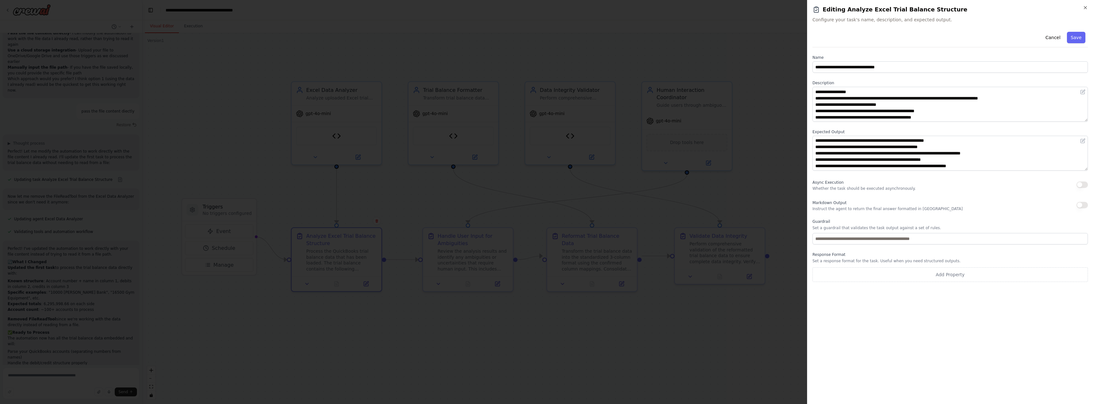
scroll to position [0, 0]
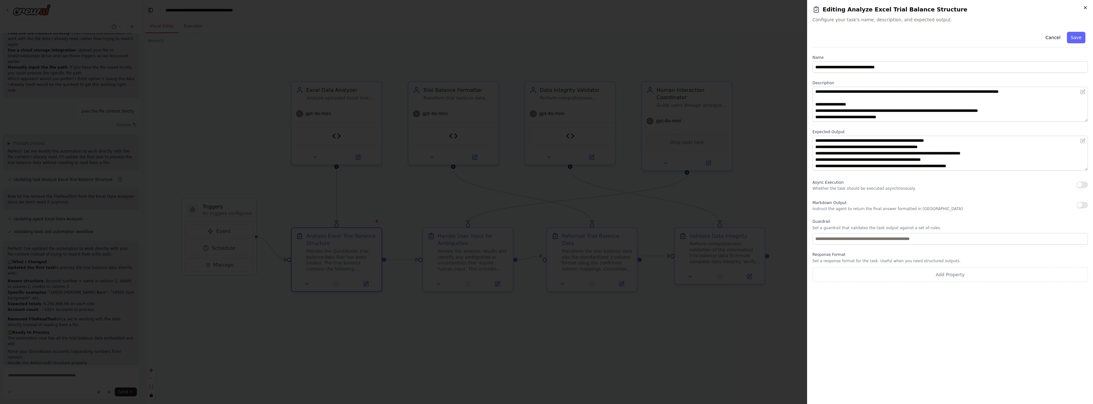
click at [1086, 9] on icon "button" at bounding box center [1085, 7] width 3 height 3
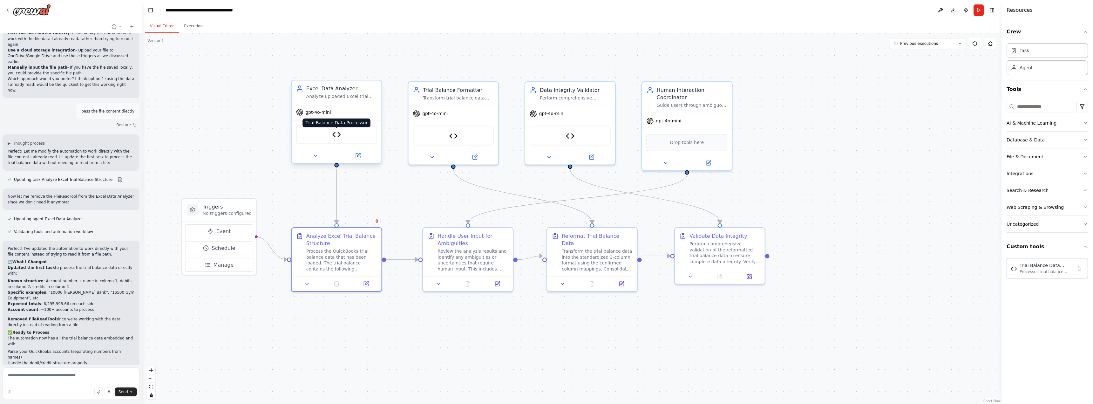
click at [339, 137] on img at bounding box center [336, 134] width 9 height 9
click at [318, 156] on button at bounding box center [315, 155] width 41 height 9
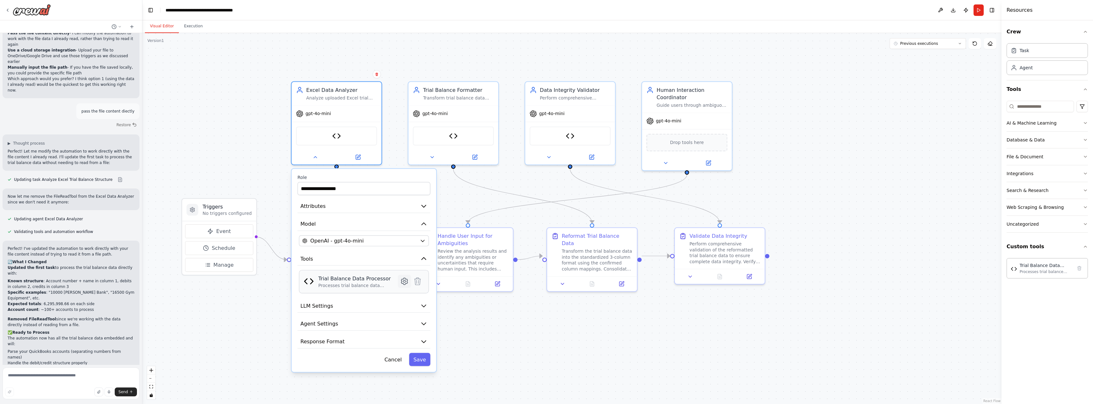
click at [403, 285] on icon at bounding box center [404, 281] width 9 height 9
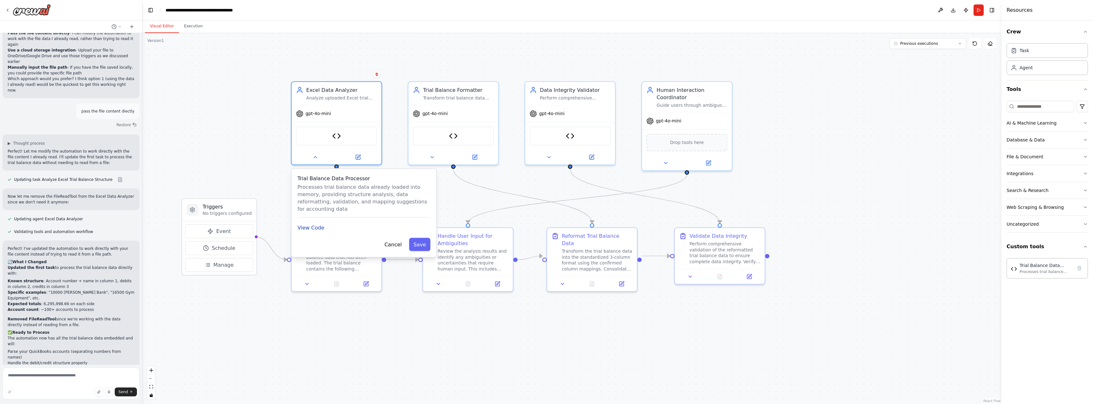
click at [317, 224] on button "View Code" at bounding box center [310, 227] width 27 height 7
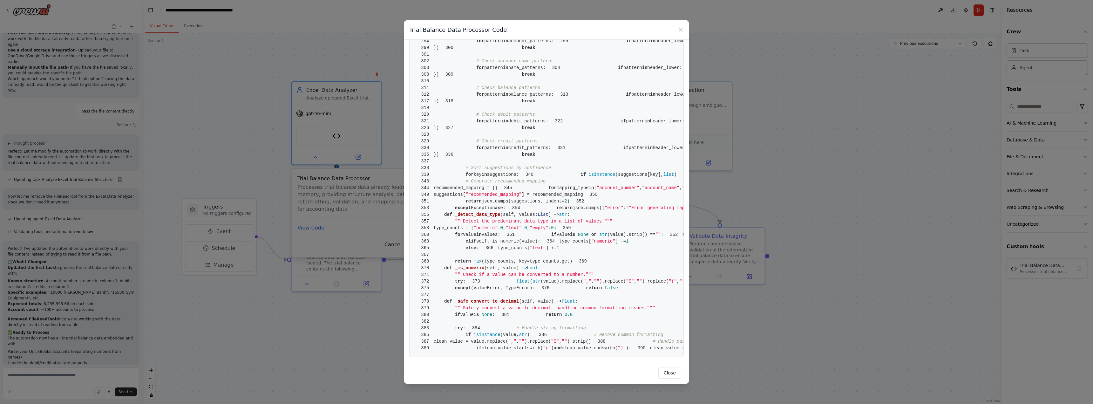
scroll to position [2339, 0]
click at [678, 30] on icon at bounding box center [680, 30] width 6 height 6
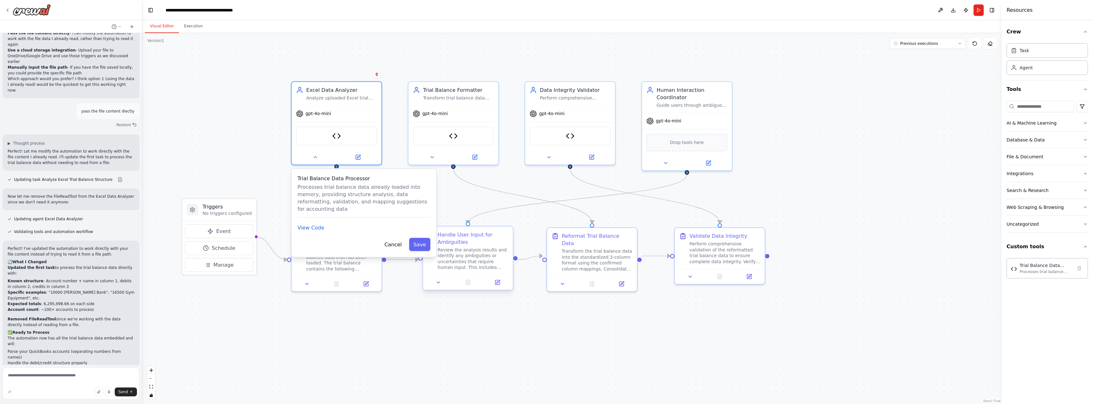
click at [463, 240] on div "Handle User Input for Ambiguities" at bounding box center [472, 238] width 71 height 15
click at [459, 135] on div "Trial Balance Data Processor" at bounding box center [453, 134] width 81 height 19
click at [452, 136] on img at bounding box center [453, 134] width 9 height 9
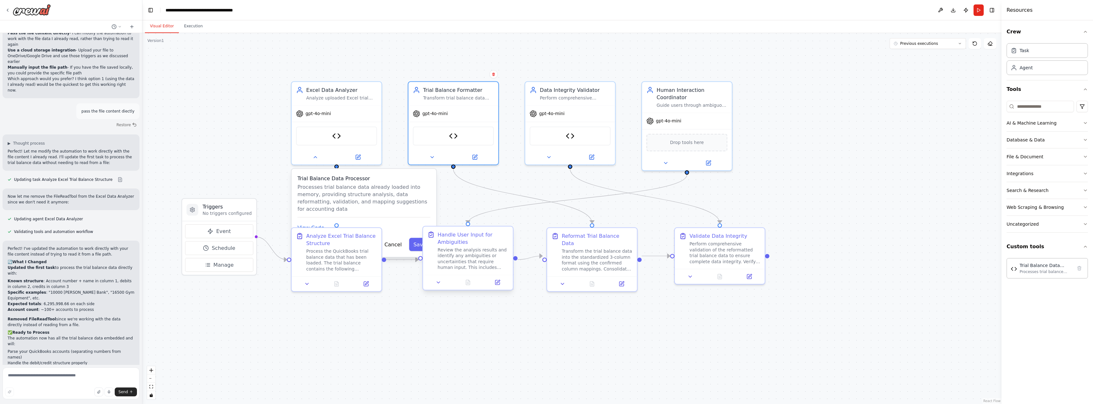
click at [495, 287] on div at bounding box center [468, 282] width 90 height 15
click at [498, 284] on icon at bounding box center [497, 282] width 4 height 4
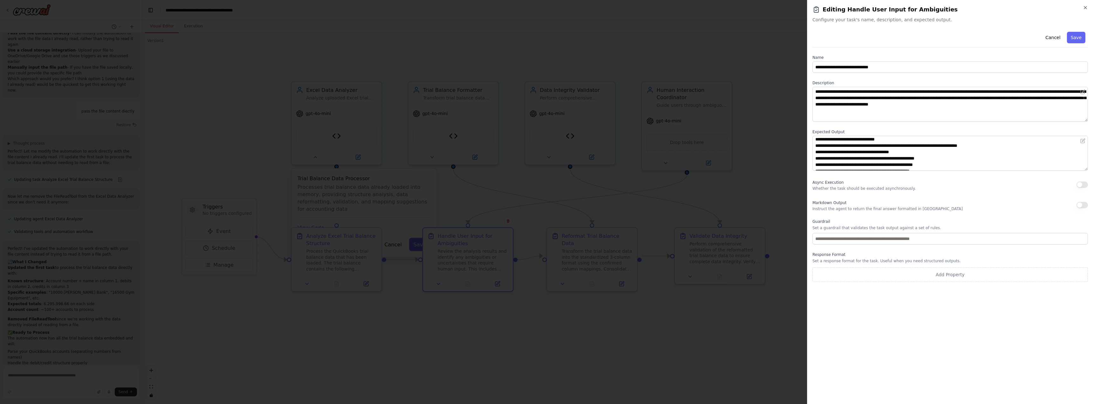
scroll to position [0, 0]
click at [1082, 9] on h2 "Editing Handle User Input for Ambiguities" at bounding box center [949, 9] width 275 height 9
click at [1085, 8] on icon "button" at bounding box center [1085, 7] width 5 height 5
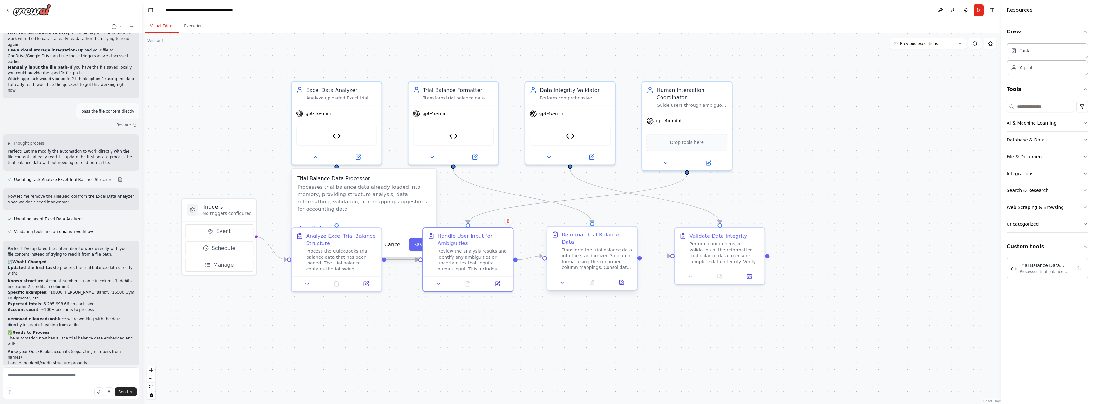
click at [599, 236] on div "Reformat Trial Balance Data" at bounding box center [597, 238] width 71 height 15
click at [656, 121] on span "gpt-4o-mini" at bounding box center [668, 120] width 25 height 6
click at [709, 161] on icon at bounding box center [708, 160] width 3 height 3
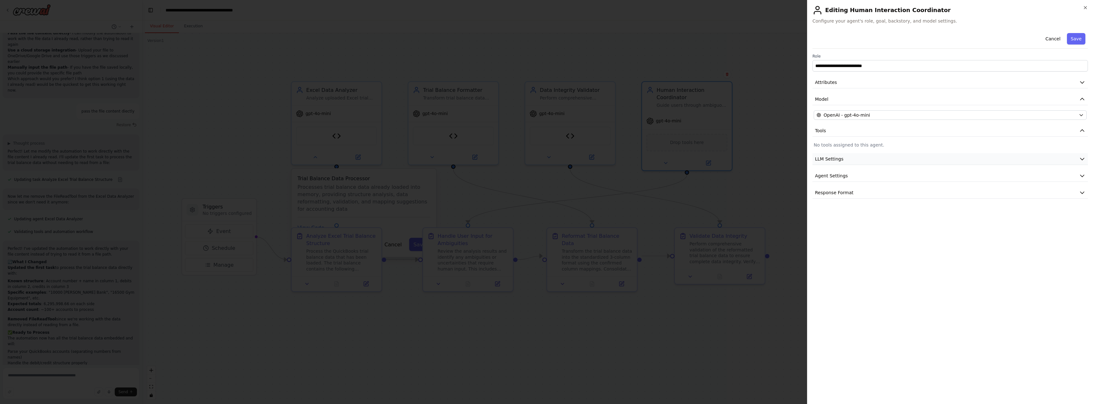
click at [843, 159] on button "LLM Settings" at bounding box center [949, 159] width 275 height 12
click at [855, 220] on button "Agent Settings" at bounding box center [949, 221] width 275 height 12
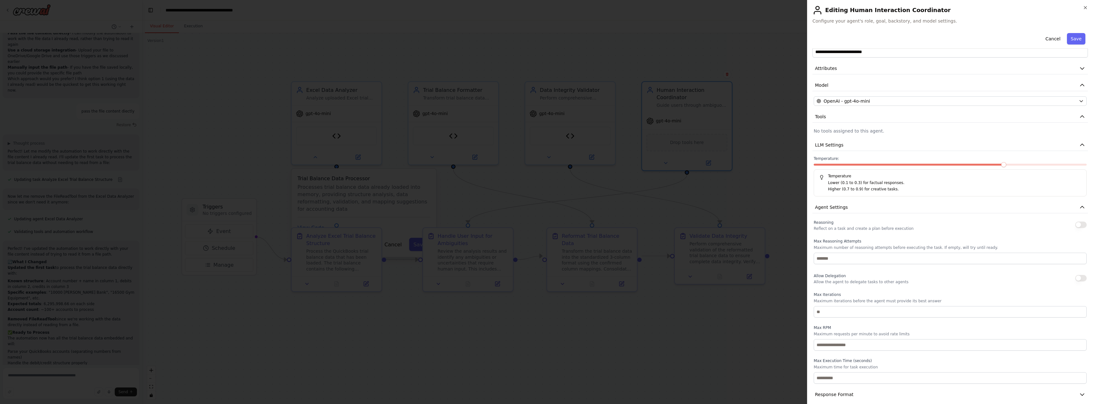
scroll to position [21, 0]
click at [879, 389] on button "Response Format" at bounding box center [949, 388] width 275 height 12
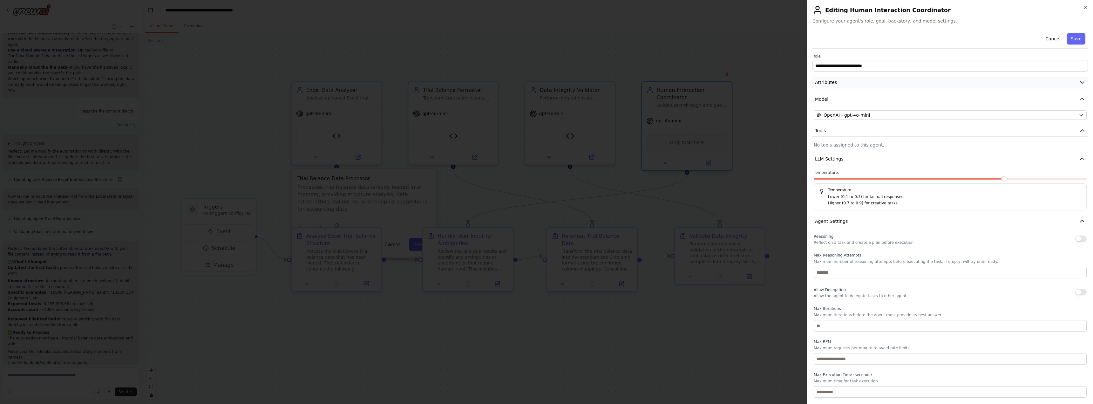
click at [1045, 81] on button "Attributes" at bounding box center [949, 83] width 275 height 12
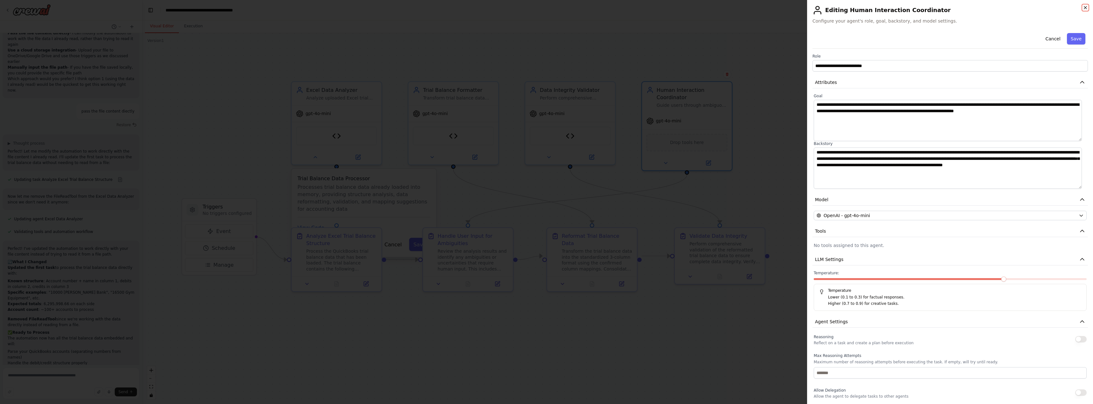
click at [1086, 7] on icon "button" at bounding box center [1085, 7] width 3 height 3
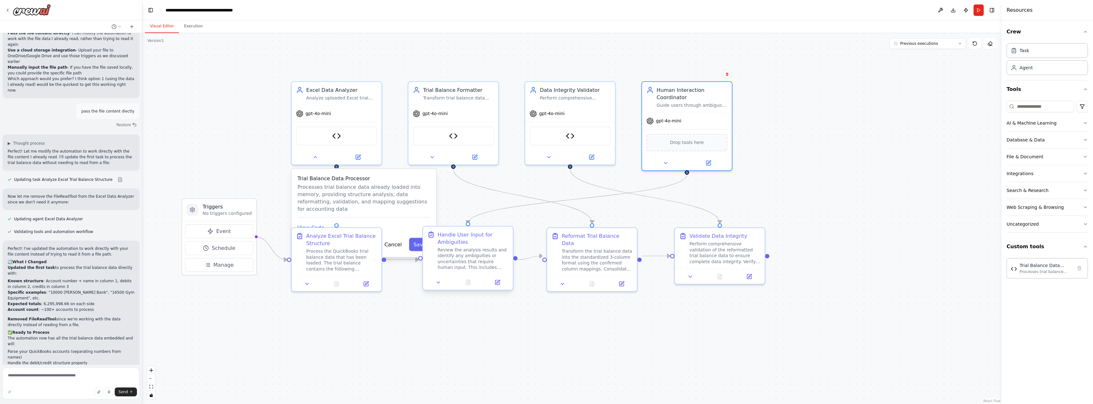
click at [498, 287] on div at bounding box center [468, 282] width 90 height 15
click at [397, 238] on button "Cancel" at bounding box center [393, 244] width 26 height 13
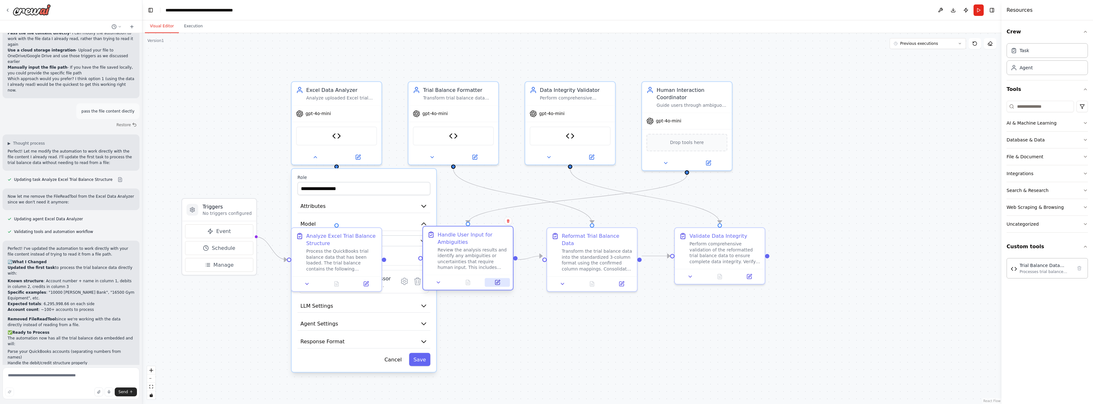
click at [490, 282] on button at bounding box center [497, 282] width 25 height 9
click at [397, 357] on button "Cancel" at bounding box center [393, 359] width 26 height 13
click at [400, 359] on button "Cancel" at bounding box center [393, 359] width 26 height 13
click at [421, 261] on div at bounding box center [420, 259] width 4 height 4
click at [421, 260] on div at bounding box center [420, 258] width 4 height 4
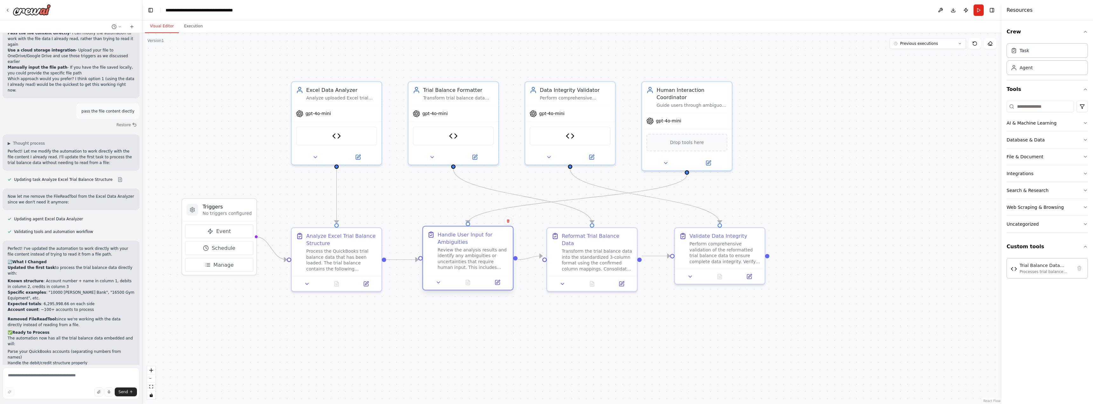
click at [452, 252] on div "Review the analysis results and identify any ambiguities or uncertainties that …" at bounding box center [472, 259] width 71 height 24
click at [456, 240] on div "Handle User Input for Ambiguities" at bounding box center [472, 238] width 71 height 15
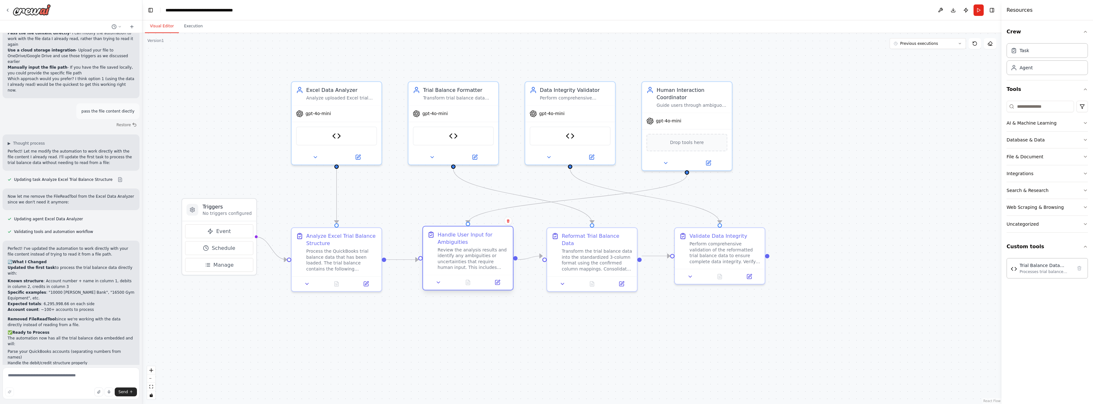
click at [456, 240] on div "Handle User Input for Ambiguities" at bounding box center [472, 238] width 71 height 15
click at [501, 284] on button at bounding box center [497, 282] width 25 height 9
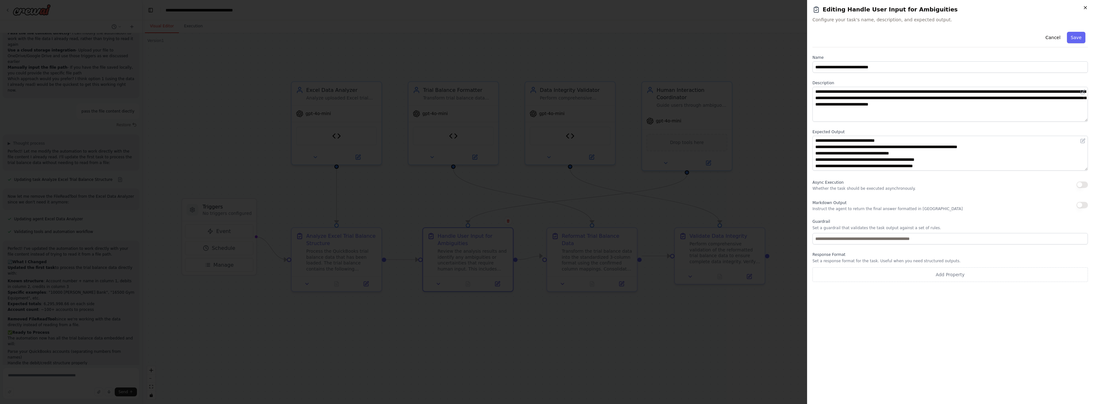
click at [1087, 8] on icon "button" at bounding box center [1085, 7] width 5 height 5
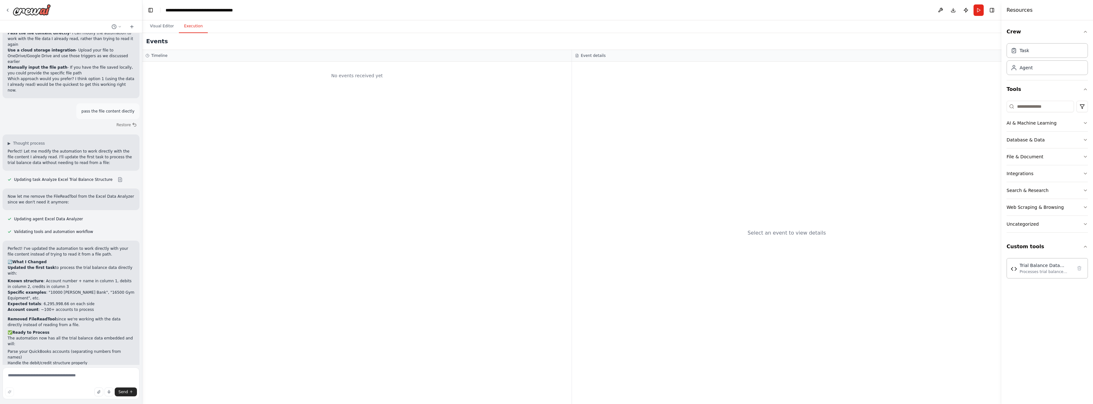
click at [201, 32] on button "Execution" at bounding box center [193, 26] width 29 height 13
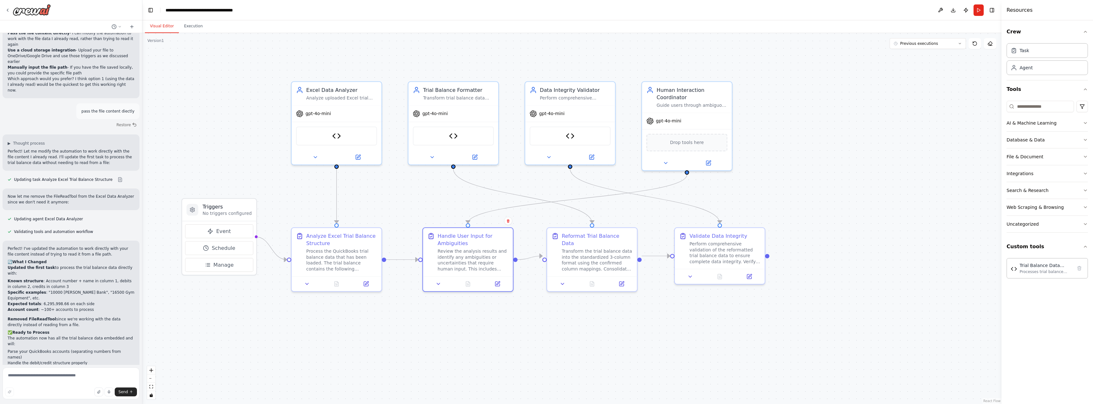
click at [165, 27] on button "Visual Editor" at bounding box center [162, 26] width 34 height 13
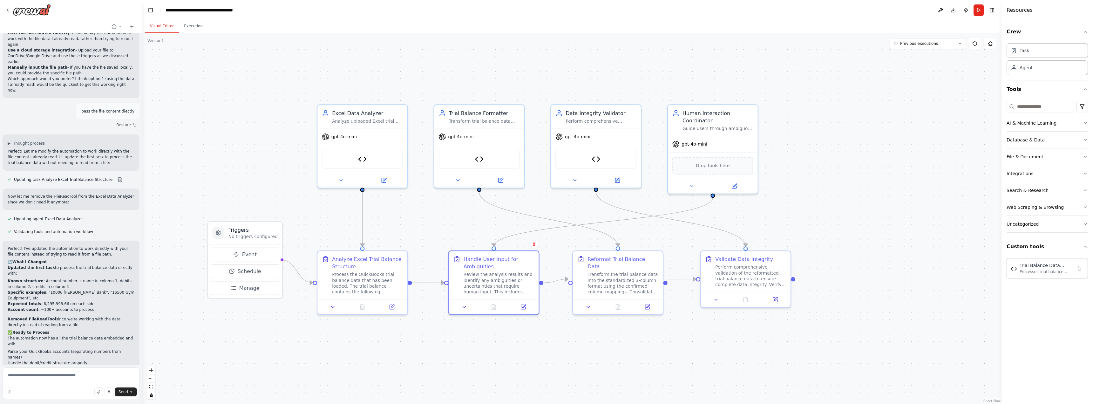
drag, startPoint x: 197, startPoint y: 161, endPoint x: 274, endPoint y: 170, distance: 77.4
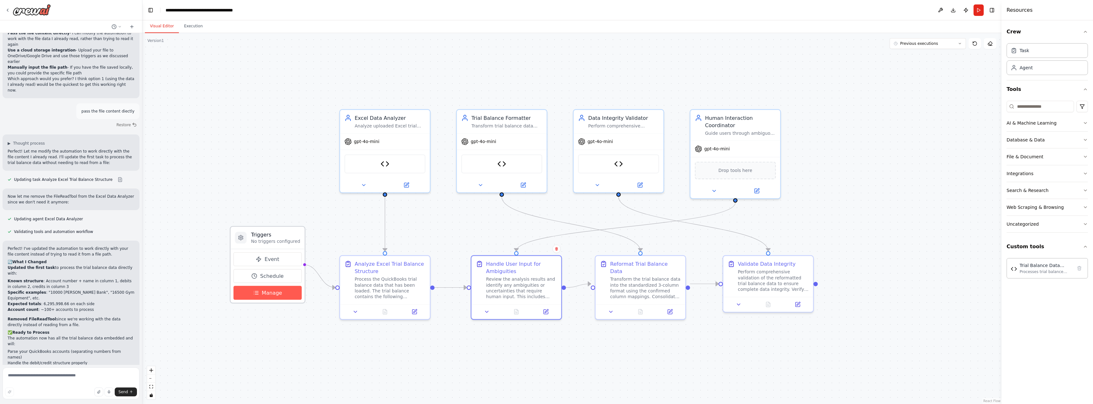
click at [282, 290] on button "Manage" at bounding box center [268, 293] width 68 height 14
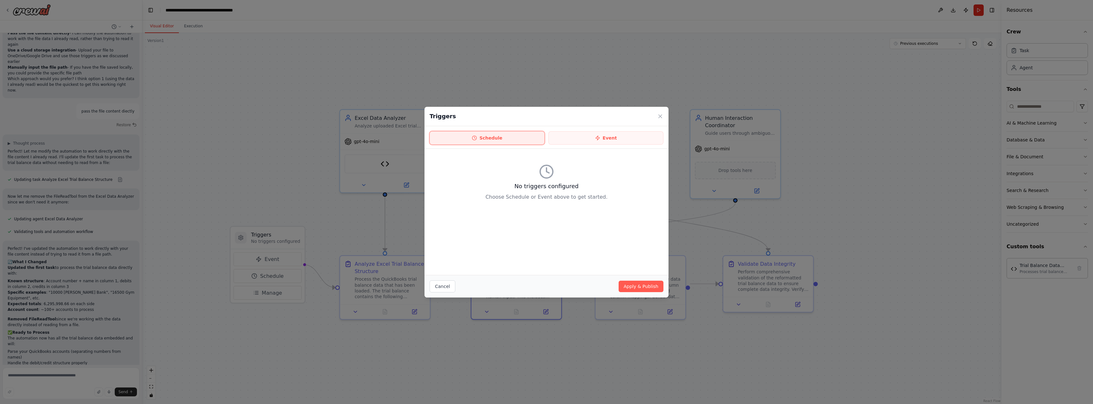
click at [517, 139] on button "Schedule" at bounding box center [487, 137] width 115 height 13
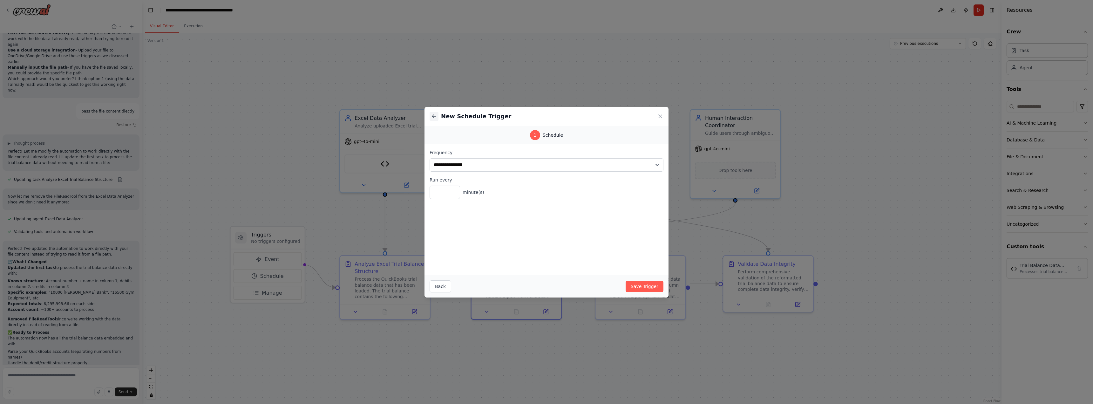
click at [437, 116] on button at bounding box center [434, 116] width 9 height 9
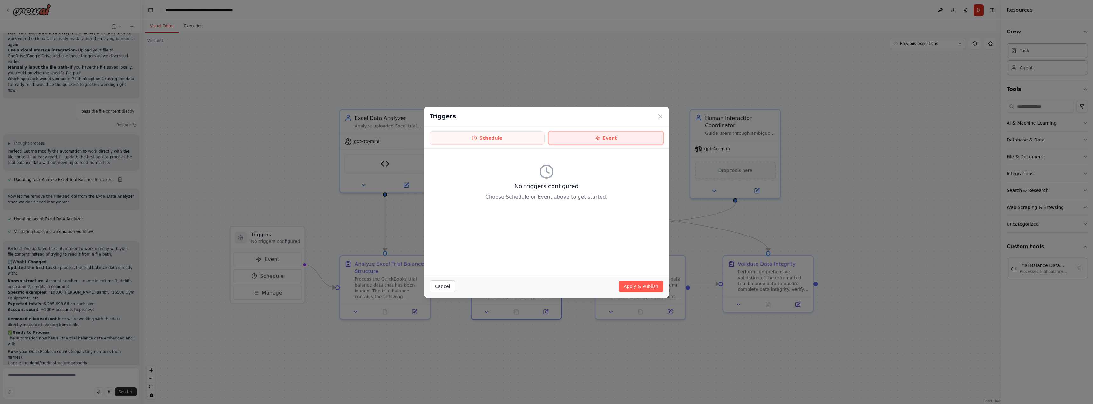
click at [602, 137] on button "Event" at bounding box center [605, 137] width 115 height 13
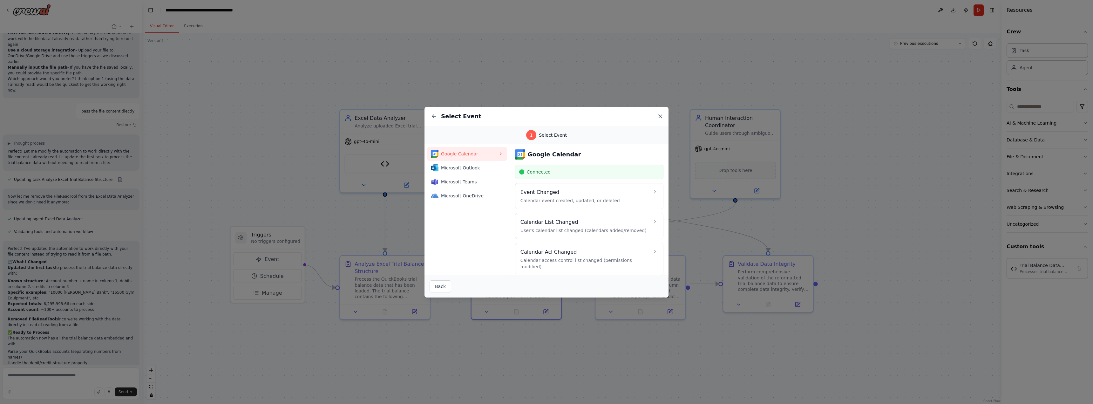
click at [658, 117] on icon at bounding box center [660, 116] width 6 height 6
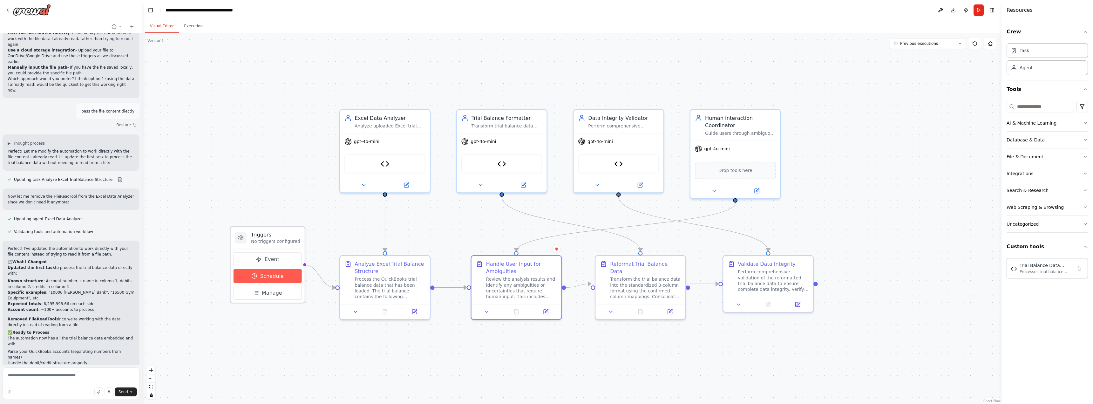
click at [274, 273] on span "Schedule" at bounding box center [272, 275] width 24 height 7
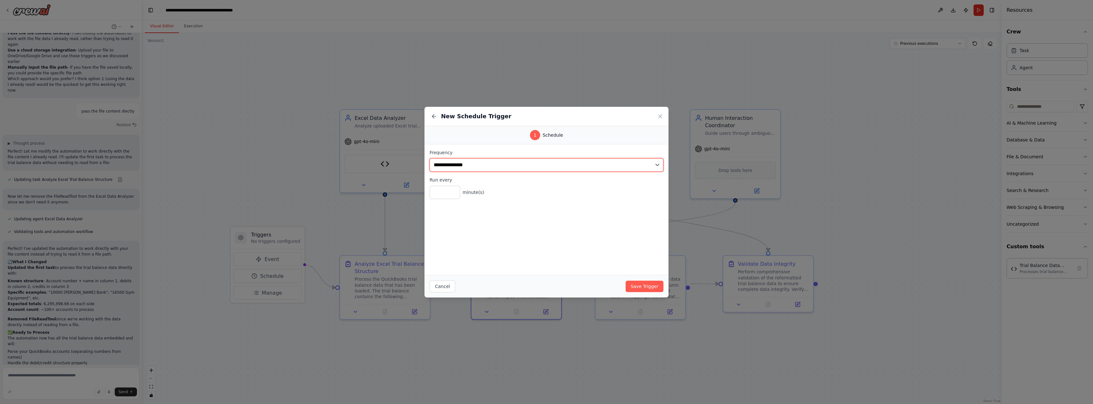
click at [542, 166] on select "**********" at bounding box center [547, 164] width 234 height 13
drag, startPoint x: 542, startPoint y: 166, endPoint x: 533, endPoint y: 159, distance: 11.8
click at [542, 166] on select "**********" at bounding box center [547, 164] width 234 height 13
click at [475, 143] on div "1 Schedule" at bounding box center [546, 135] width 244 height 18
click at [535, 138] on div "1" at bounding box center [535, 135] width 10 height 10
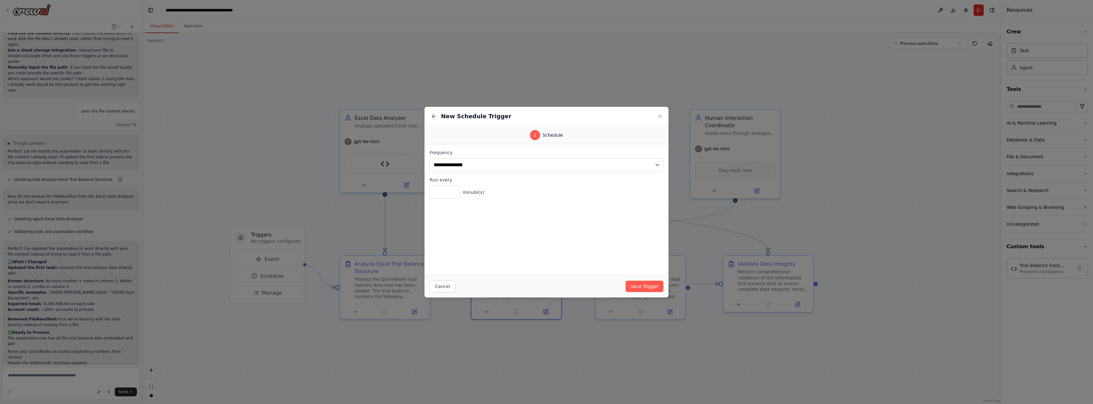
click at [436, 116] on icon at bounding box center [434, 116] width 6 height 6
click at [660, 118] on icon at bounding box center [660, 116] width 6 height 6
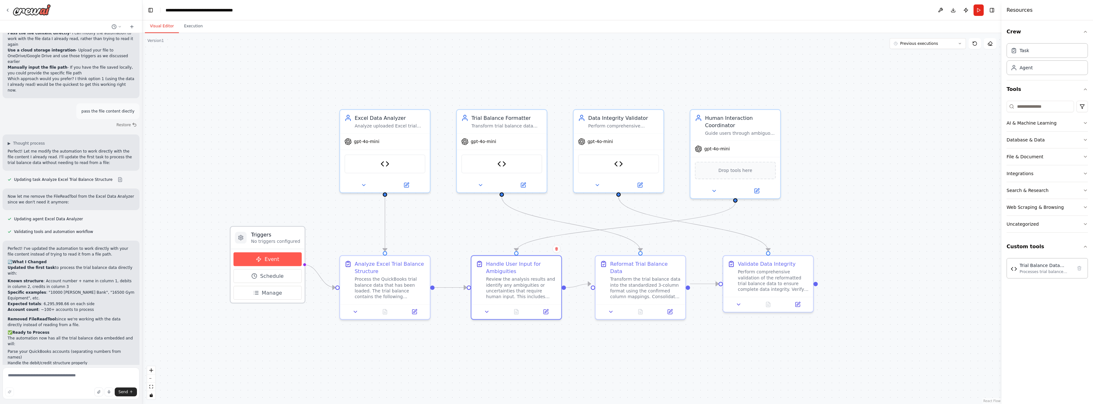
click at [247, 255] on button "Event" at bounding box center [268, 259] width 68 height 14
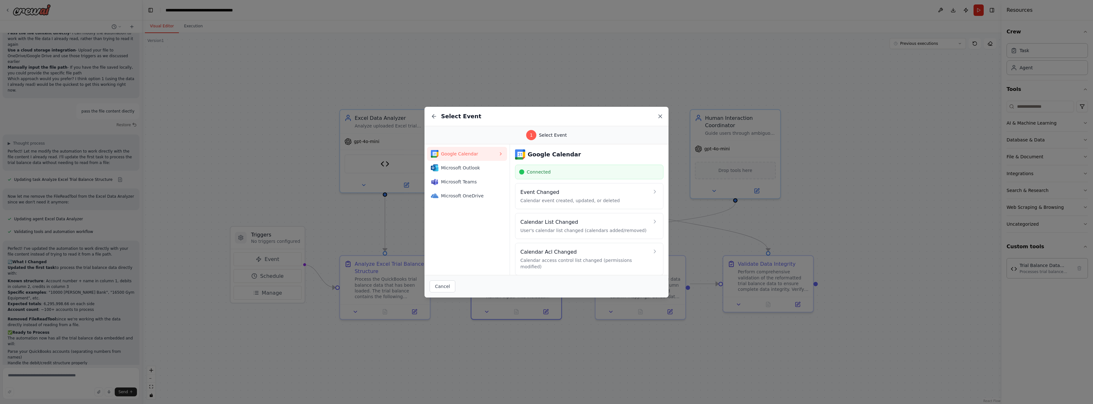
click at [661, 115] on icon at bounding box center [660, 116] width 3 height 3
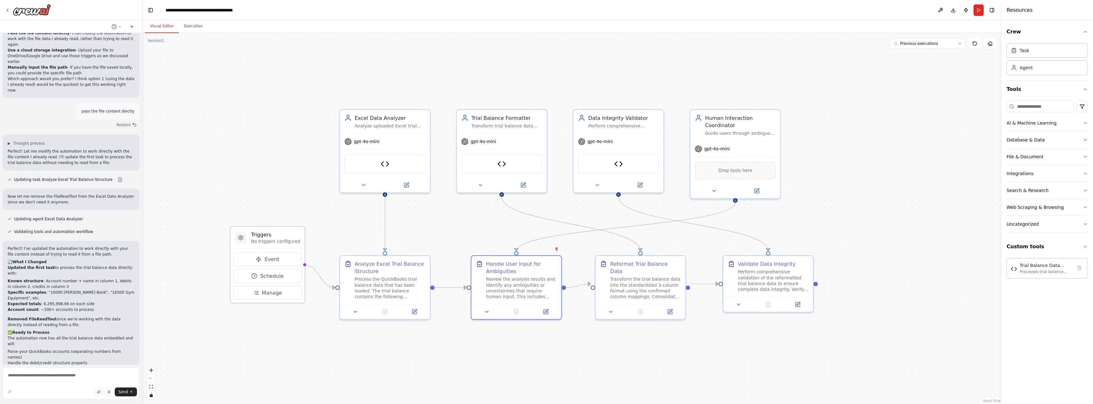
click at [274, 301] on div "Event Schedule Manage" at bounding box center [268, 276] width 74 height 54
click at [278, 290] on span "Manage" at bounding box center [272, 292] width 20 height 7
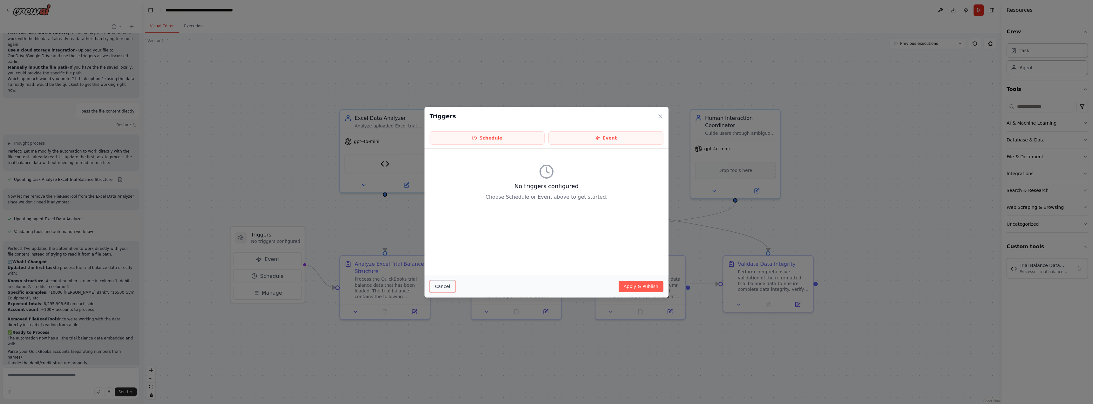
click at [446, 286] on button "Cancel" at bounding box center [443, 286] width 26 height 12
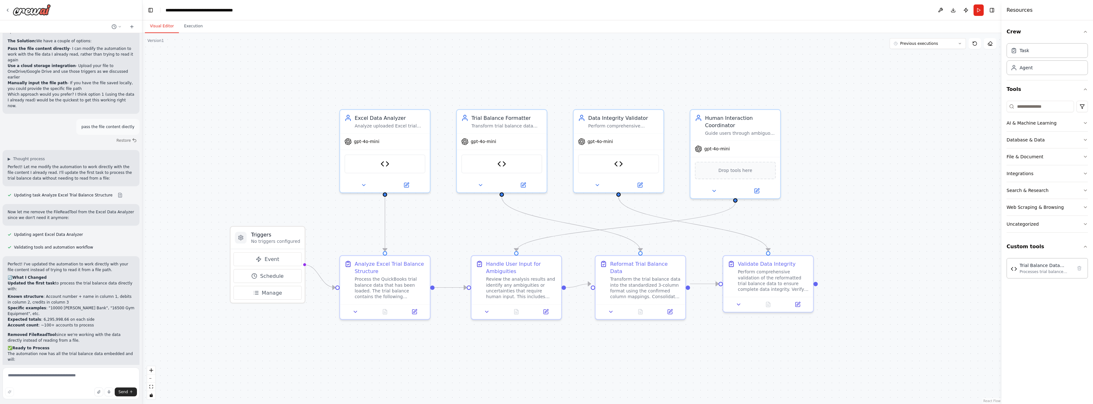
scroll to position [2459, 0]
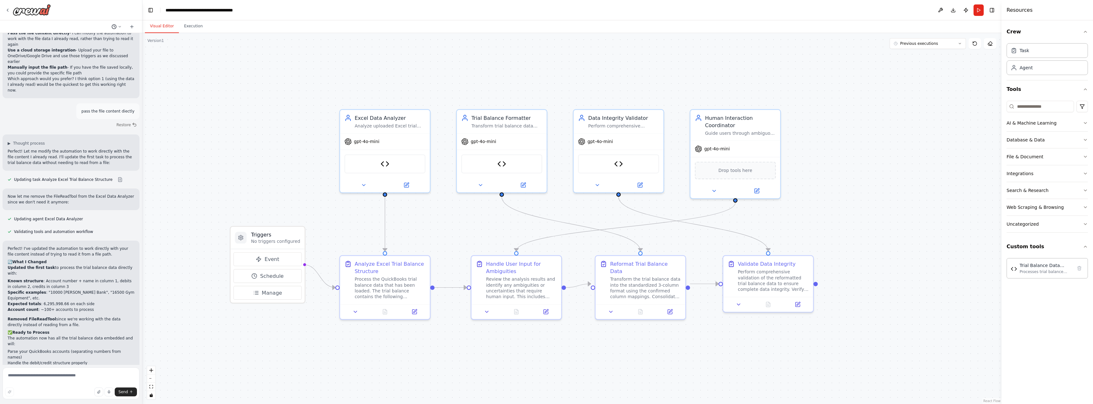
click at [116, 25] on circle at bounding box center [114, 26] width 4 height 4
click at [103, 40] on span "hmm ok lets just hard code the file for now. I will provide a file and set the …" at bounding box center [89, 39] width 41 height 5
click at [183, 12] on div "**********" at bounding box center [201, 10] width 71 height 6
click at [151, 11] on button "Toggle Left Sidebar" at bounding box center [150, 10] width 9 height 9
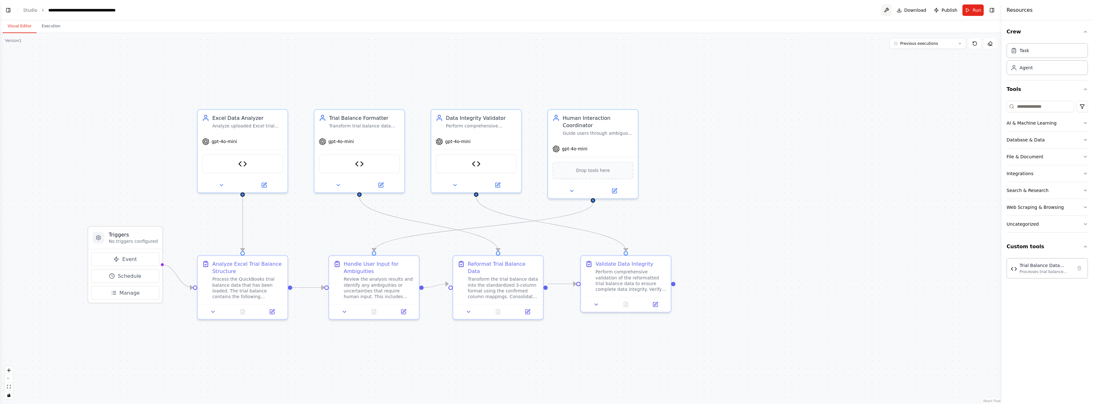
click at [888, 11] on button at bounding box center [886, 9] width 10 height 11
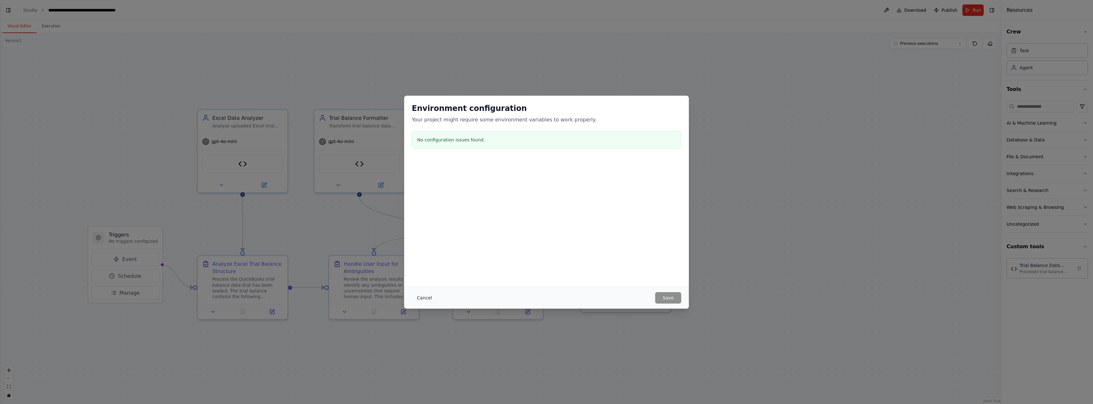
click at [421, 296] on button "Cancel" at bounding box center [424, 297] width 25 height 11
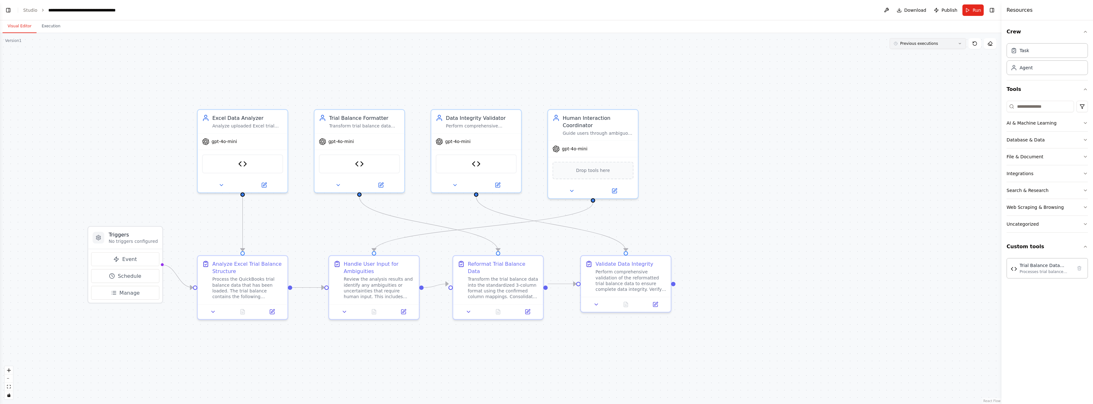
click at [926, 46] on button "Previous executions" at bounding box center [928, 43] width 76 height 11
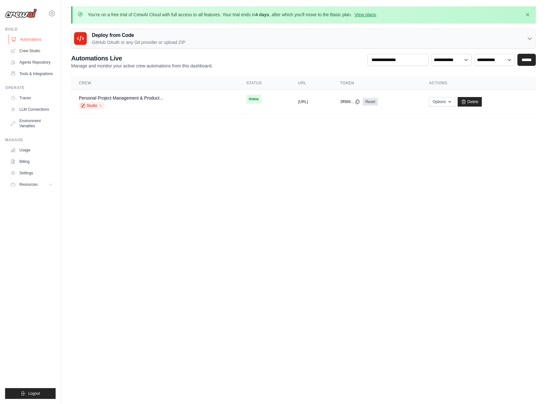
click at [28, 37] on link "Automations" at bounding box center [32, 39] width 48 height 10
click at [28, 50] on link "Crew Studio" at bounding box center [32, 51] width 48 height 10
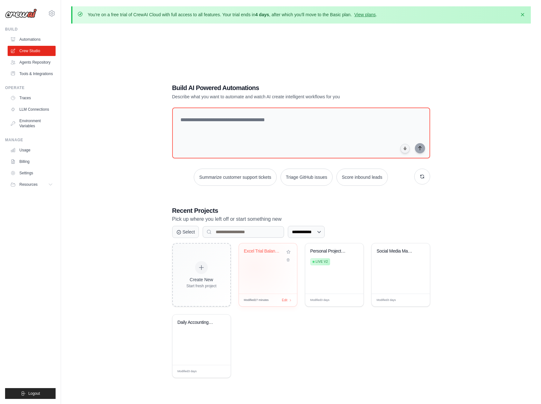
click at [254, 267] on div "Excel Trial Balance Reformatting As..." at bounding box center [268, 268] width 58 height 50
click at [35, 173] on link "Settings" at bounding box center [32, 173] width 48 height 10
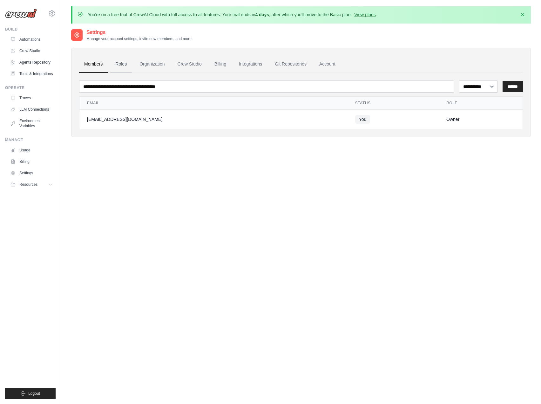
click at [123, 67] on link "Roles" at bounding box center [121, 64] width 22 height 17
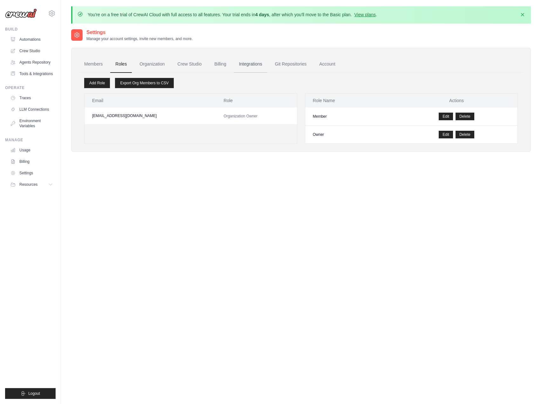
click at [244, 62] on link "Integrations" at bounding box center [250, 64] width 33 height 17
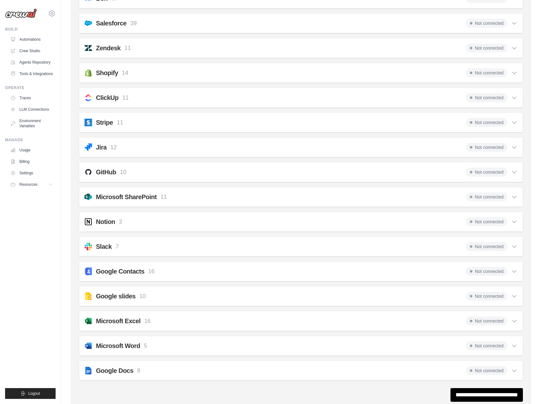
scroll to position [445, 0]
click at [108, 119] on h2 "Stripe" at bounding box center [104, 122] width 17 height 9
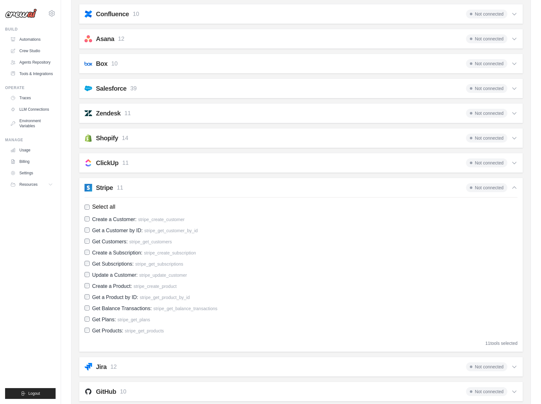
scroll to position [381, 0]
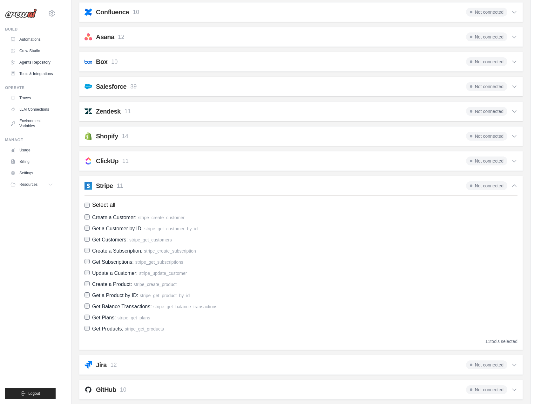
click at [150, 182] on div "Stripe 11 Not connected" at bounding box center [301, 185] width 433 height 9
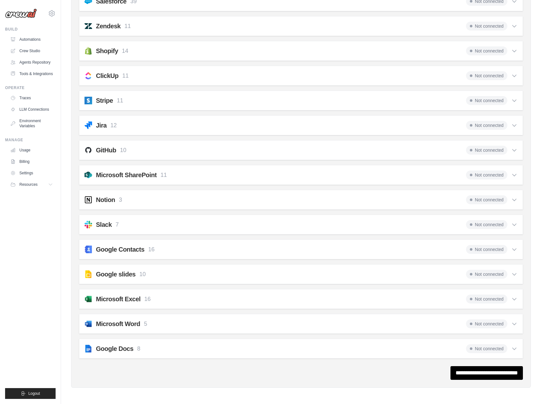
scroll to position [467, 0]
click at [132, 53] on div "Shopify 14 Not connected" at bounding box center [301, 50] width 433 height 9
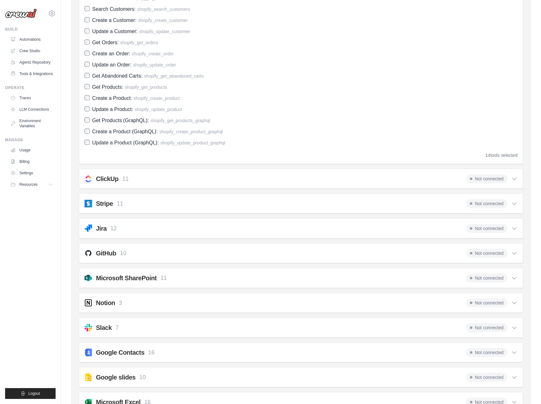
scroll to position [82, 0]
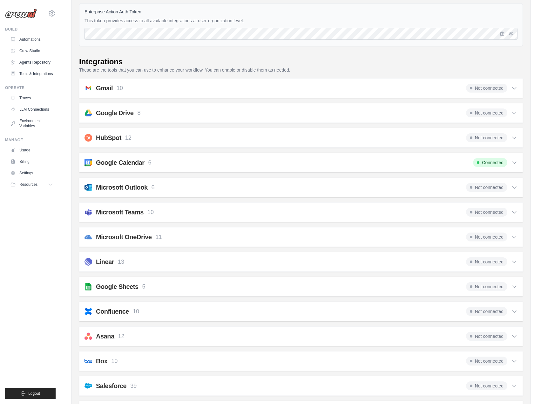
click at [111, 138] on h2 "HubSpot" at bounding box center [108, 137] width 25 height 9
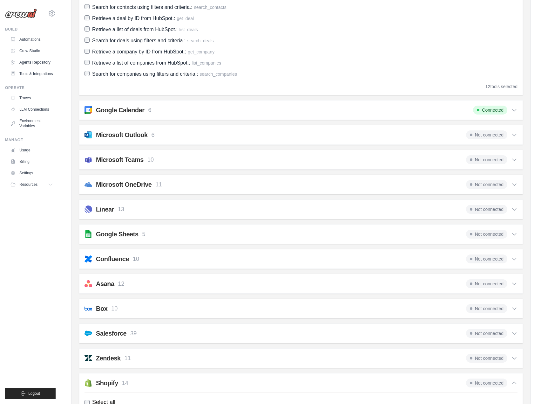
scroll to position [305, 0]
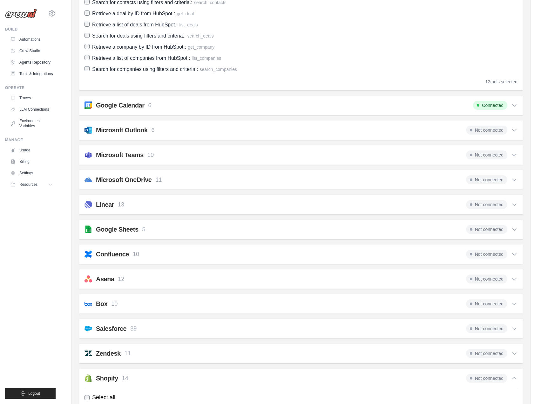
click at [118, 255] on h2 "Confluence" at bounding box center [112, 253] width 33 height 9
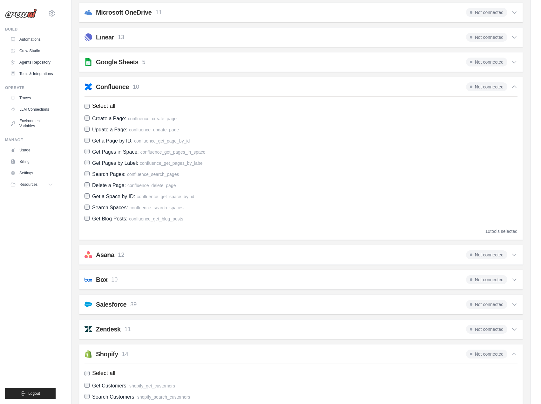
scroll to position [495, 0]
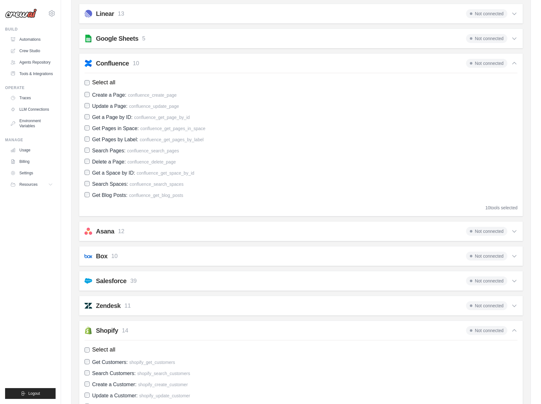
click at [133, 274] on div "Salesforce 39 Not connected Select all Create Contact: salesforce_create_record…" at bounding box center [301, 281] width 444 height 20
click at [132, 277] on p "39" at bounding box center [133, 280] width 6 height 9
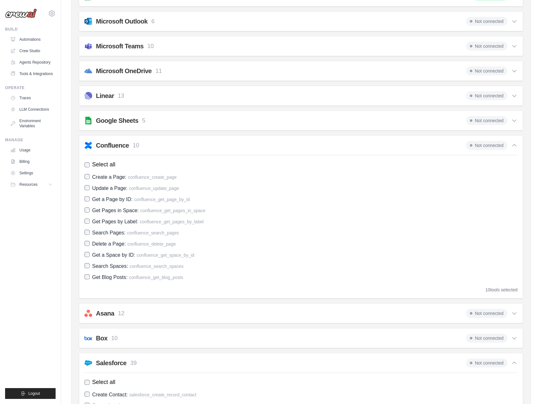
scroll to position [0, 0]
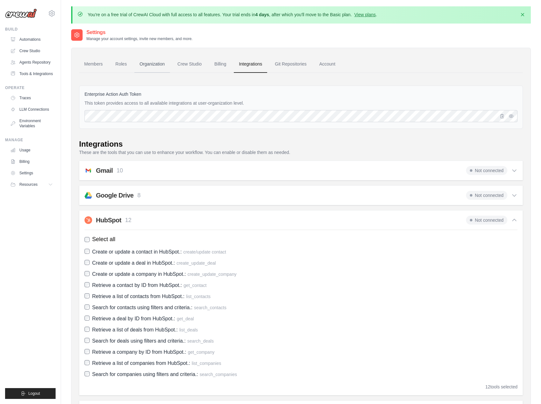
click at [152, 62] on link "Organization" at bounding box center [151, 64] width 35 height 17
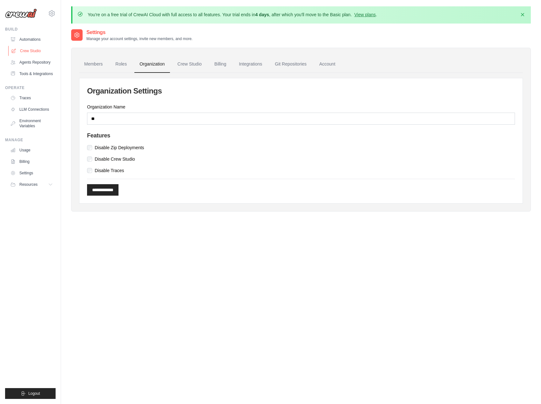
click at [40, 49] on link "Crew Studio" at bounding box center [32, 51] width 48 height 10
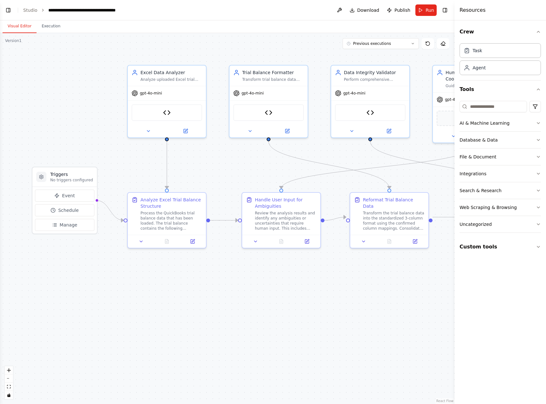
scroll to position [2408, 0]
click at [7, 10] on button "Toggle Left Sidebar" at bounding box center [8, 10] width 9 height 9
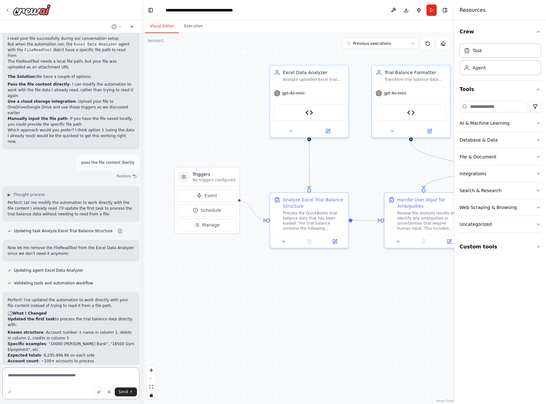
click at [62, 377] on textarea at bounding box center [71, 383] width 137 height 32
type textarea "**********"
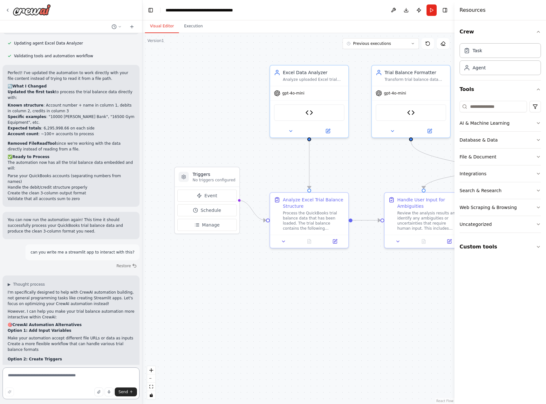
scroll to position [2640, 0]
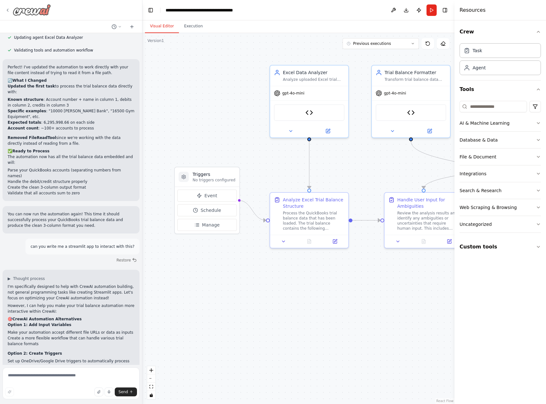
click at [40, 15] on img at bounding box center [32, 9] width 38 height 11
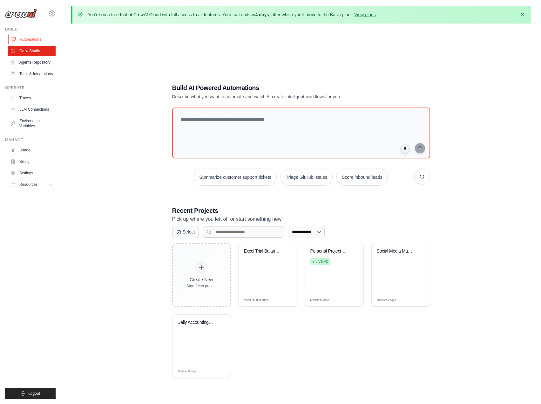
click at [45, 40] on link "Automations" at bounding box center [32, 39] width 48 height 10
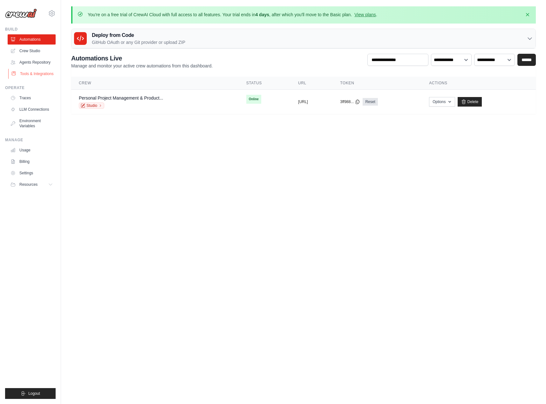
click at [44, 72] on link "Tools & Integrations" at bounding box center [32, 74] width 48 height 10
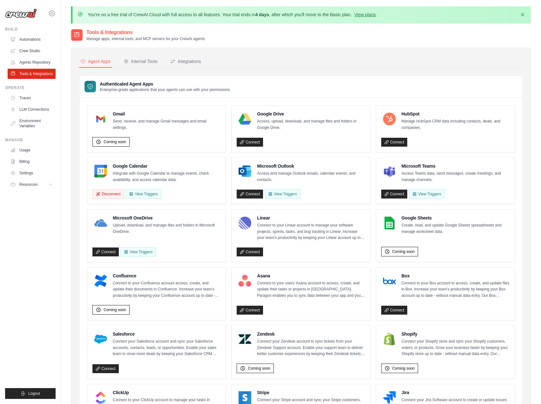
click at [45, 61] on link "Agents Repository" at bounding box center [32, 62] width 48 height 10
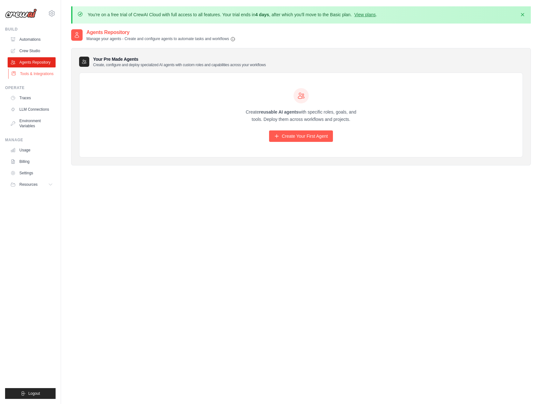
click at [41, 74] on link "Tools & Integrations" at bounding box center [32, 74] width 48 height 10
